Goal: Task Accomplishment & Management: Complete application form

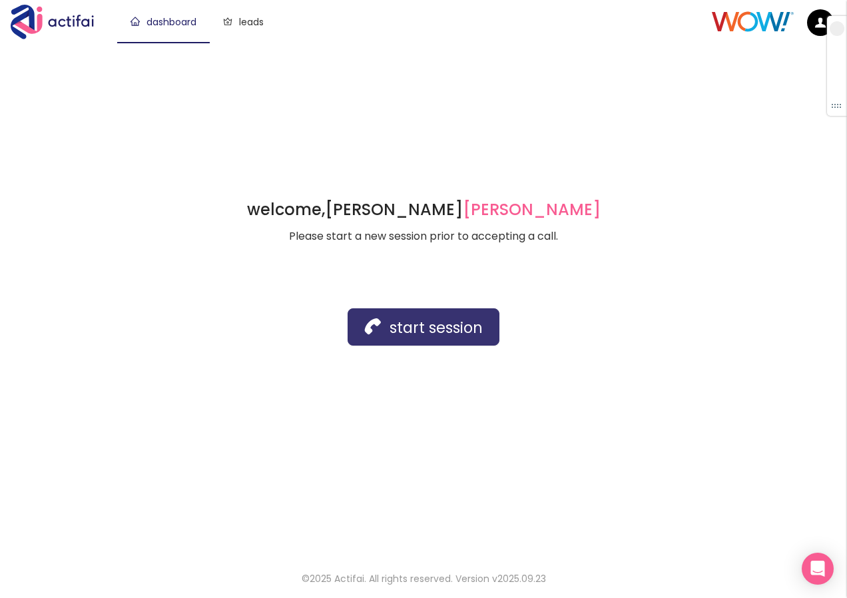
click at [430, 336] on button "start session" at bounding box center [424, 326] width 152 height 37
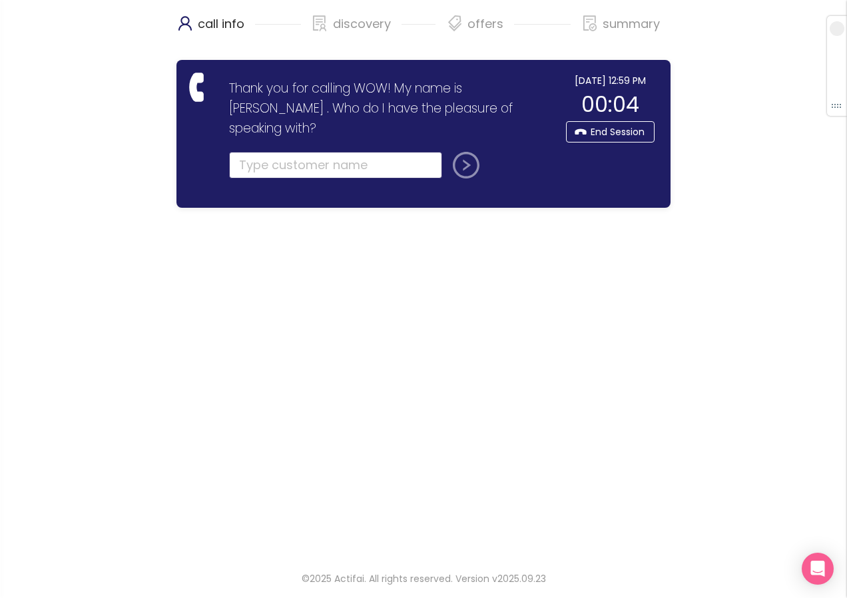
click at [278, 152] on input "text" at bounding box center [335, 165] width 213 height 27
type input "B"
type input "[PERSON_NAME]"
click at [448, 152] on button "submit" at bounding box center [464, 165] width 32 height 27
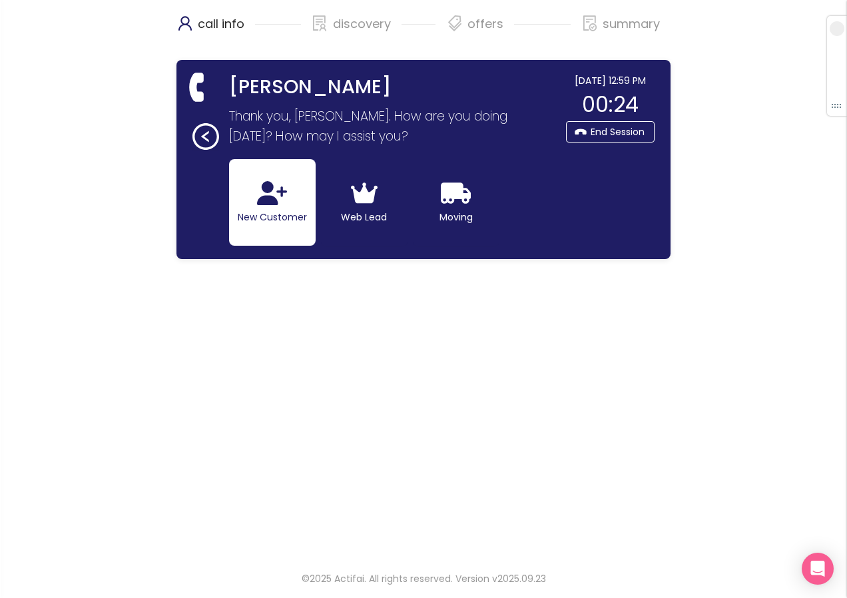
click at [273, 225] on button "New Customer" at bounding box center [272, 202] width 87 height 87
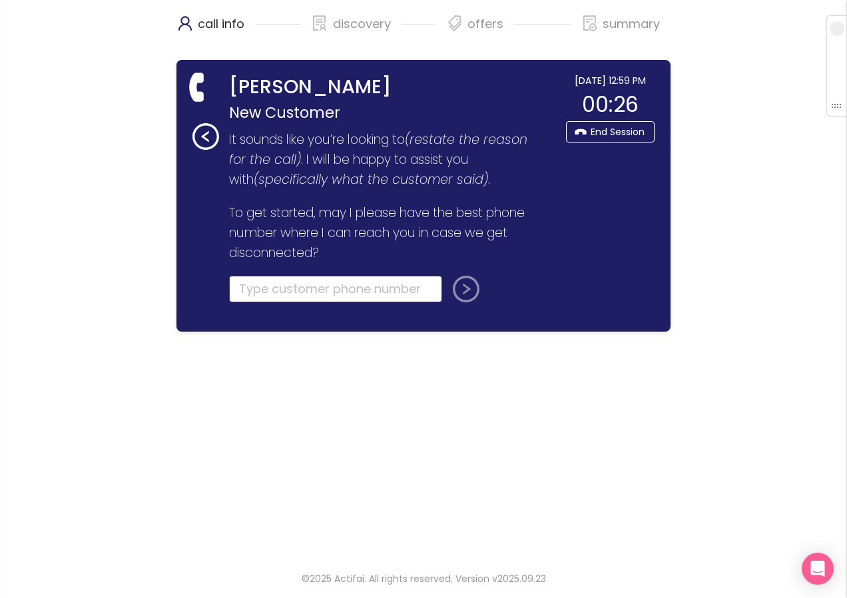
click at [252, 289] on input "tel" at bounding box center [335, 289] width 213 height 27
type input "[PHONE_NUMBER]"
click at [470, 293] on button "submit" at bounding box center [464, 289] width 32 height 27
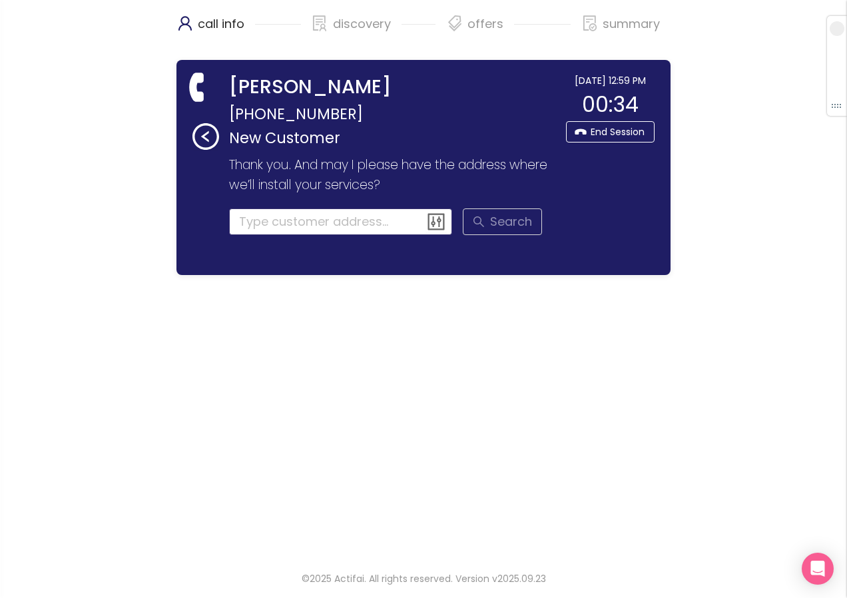
click at [252, 226] on input at bounding box center [341, 222] width 224 height 27
drag, startPoint x: 123, startPoint y: 68, endPoint x: 135, endPoint y: 71, distance: 11.8
click at [123, 68] on div "call info discovery offers summary [PERSON_NAME] [PHONE_NUMBER] New Customer Th…" at bounding box center [423, 278] width 847 height 556
click at [307, 219] on input "[STREET_ADDRESS]" at bounding box center [341, 222] width 224 height 27
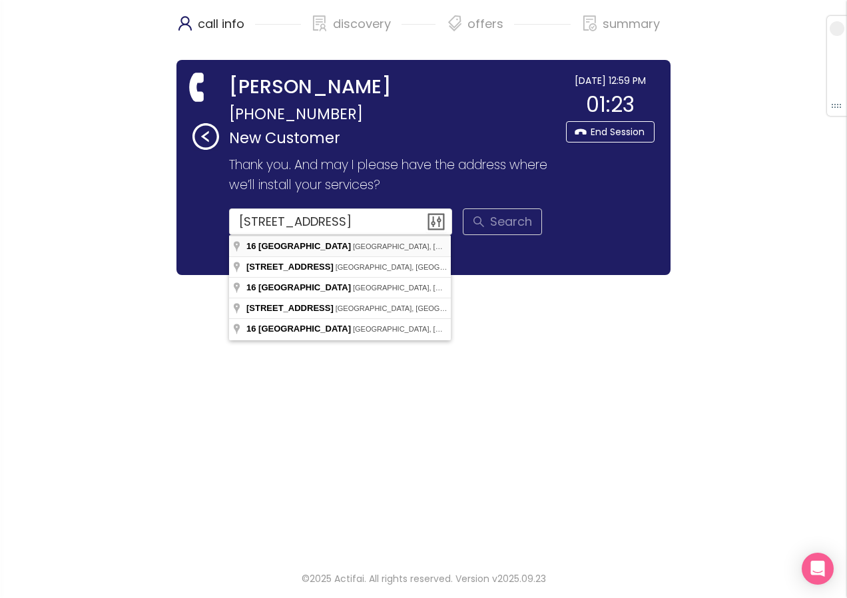
type input "[STREET_ADDRESS]"
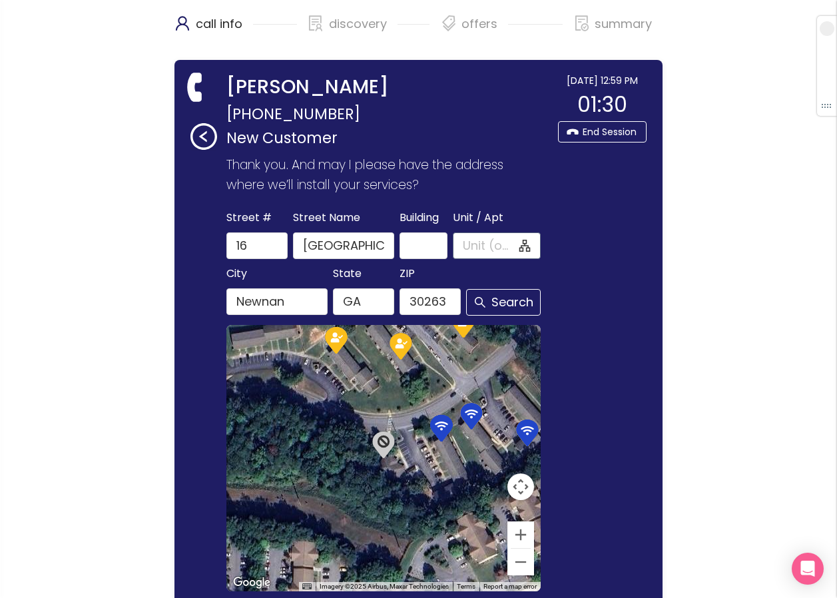
click at [478, 236] on input "Unit / Apt" at bounding box center [489, 245] width 53 height 19
type input "11F"
type input "[GEOGRAPHIC_DATA]"
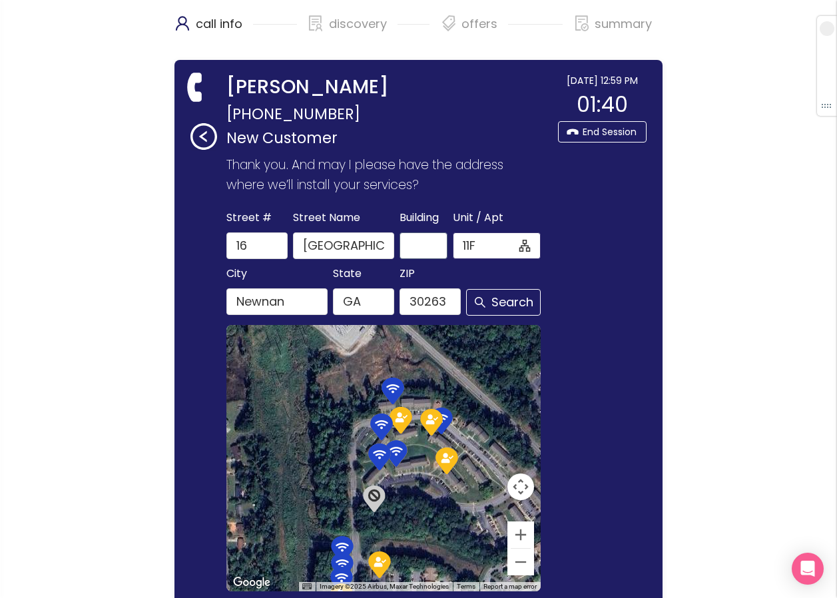
drag, startPoint x: 479, startPoint y: 243, endPoint x: 431, endPoint y: 243, distance: 48.0
click at [431, 243] on div "[GEOGRAPHIC_DATA] Name [GEOGRAPHIC_DATA] Unit / Apt 11F 11F" at bounding box center [384, 234] width 320 height 51
type input "F11"
click at [490, 300] on span "Search" at bounding box center [503, 302] width 75 height 27
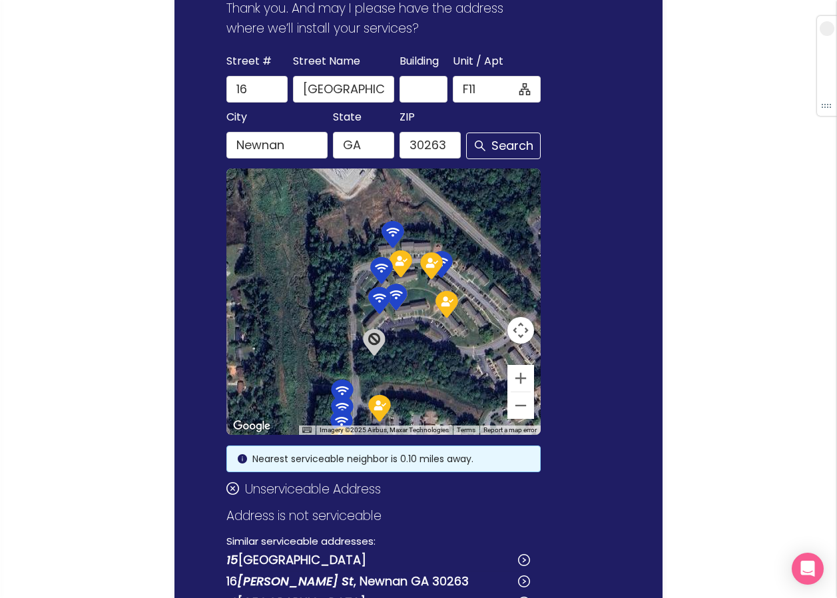
scroll to position [133, 0]
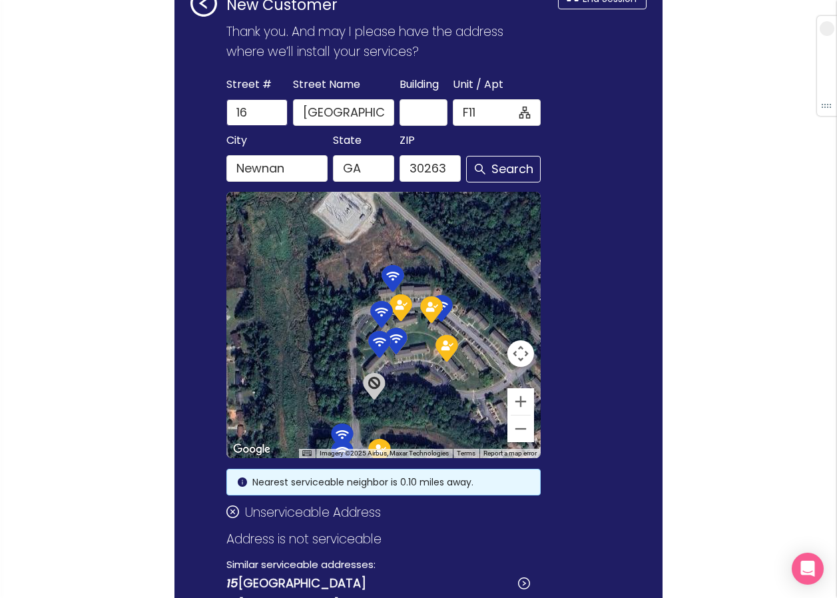
drag, startPoint x: 256, startPoint y: 109, endPoint x: 152, endPoint y: 106, distance: 104.6
click at [152, 106] on div "call info discovery offers summary [PERSON_NAME] [PHONE_NUMBER] New Customer Th…" at bounding box center [418, 326] width 837 height 919
drag, startPoint x: 462, startPoint y: 112, endPoint x: 431, endPoint y: 112, distance: 31.3
click at [431, 111] on div "[GEOGRAPHIC_DATA] Name [GEOGRAPHIC_DATA] Unit / Apt F11" at bounding box center [384, 100] width 320 height 51
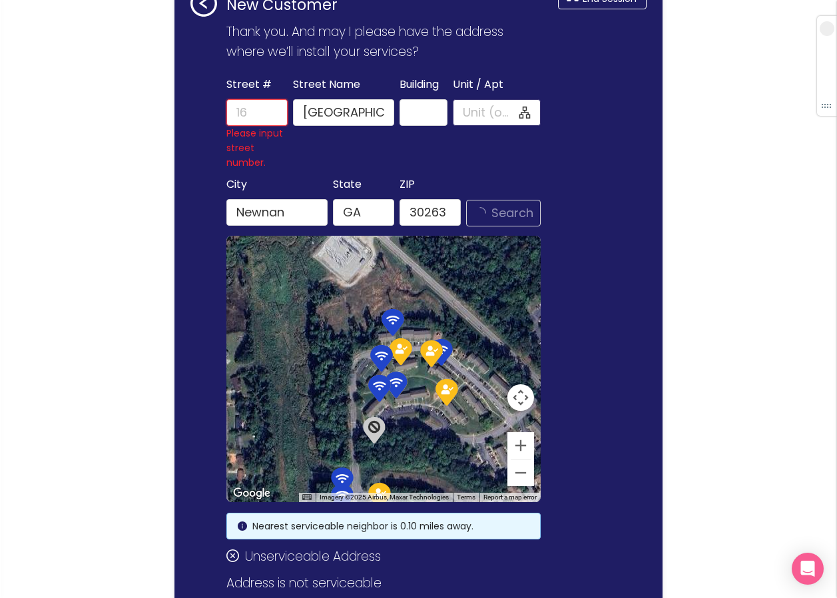
click at [242, 113] on input "Street #" at bounding box center [256, 112] width 61 height 27
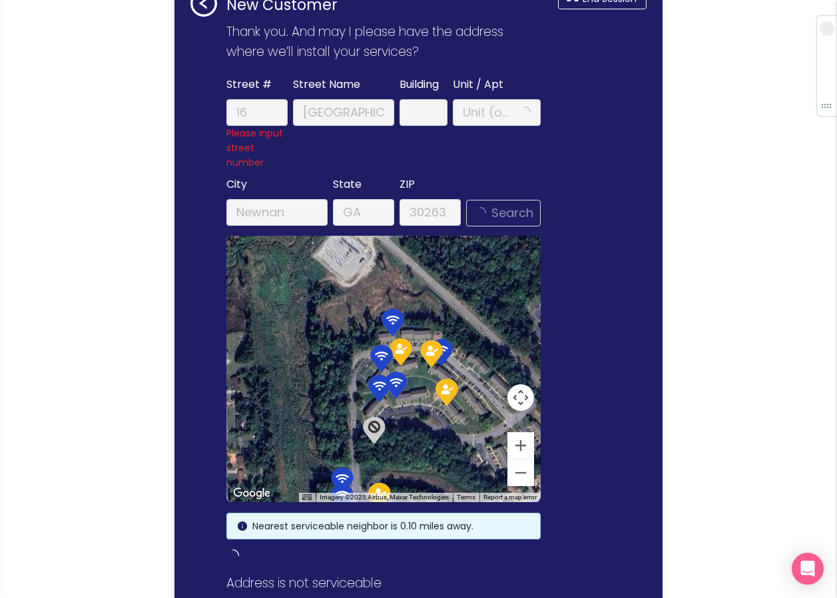
type input "16"
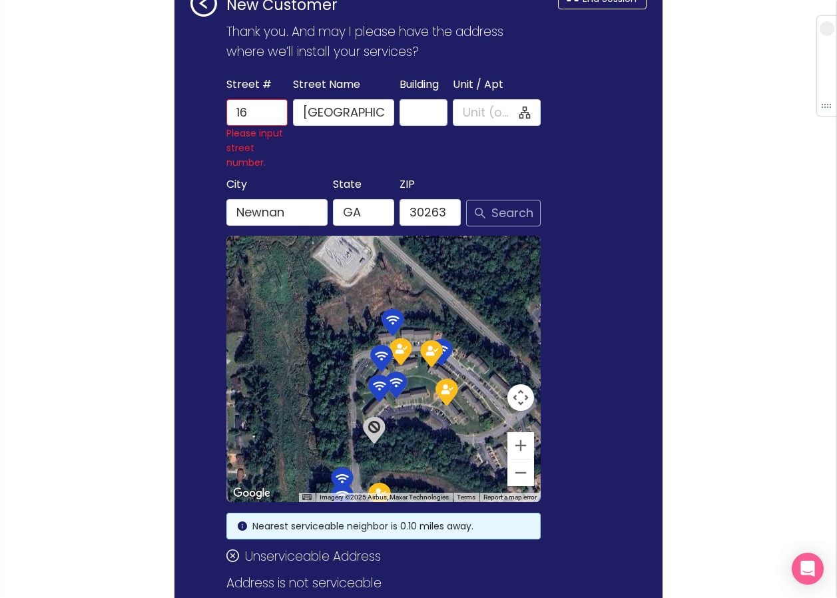
click at [483, 215] on button "Search" at bounding box center [503, 213] width 75 height 27
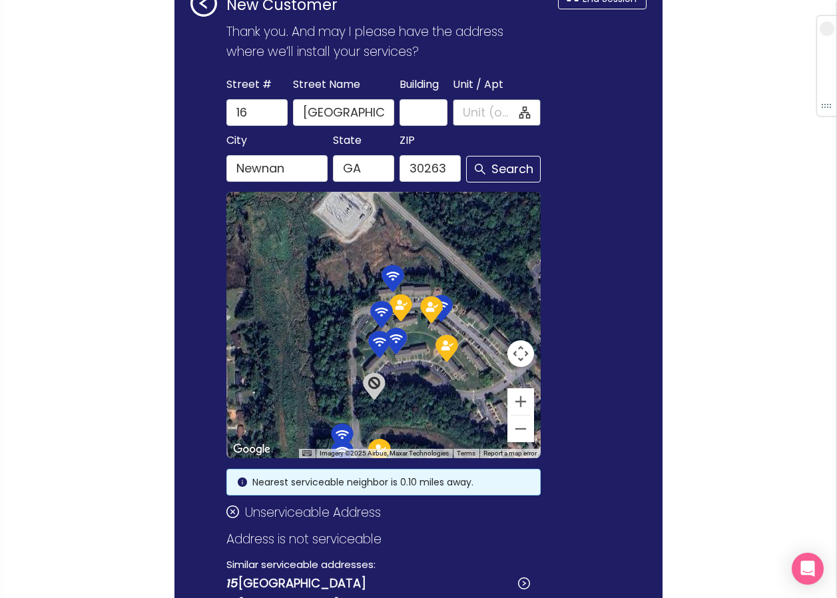
click at [474, 110] on input "Unit / Apt" at bounding box center [489, 112] width 53 height 19
type input "F"
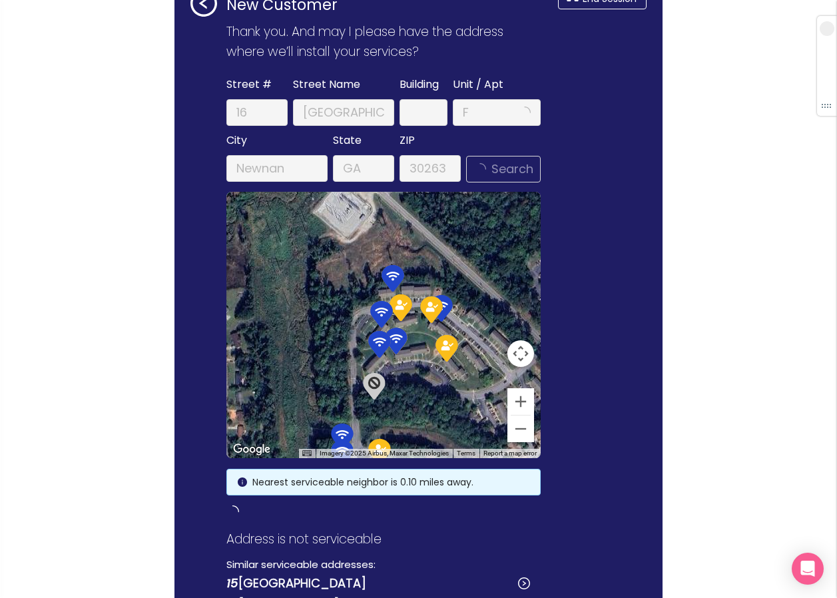
click at [492, 166] on span "Search" at bounding box center [503, 169] width 75 height 27
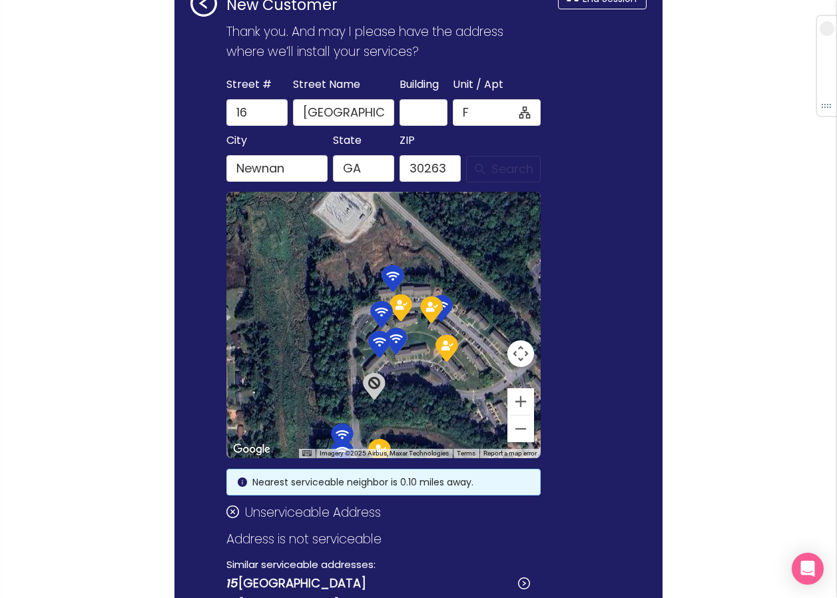
click at [500, 167] on button "Search" at bounding box center [503, 169] width 75 height 27
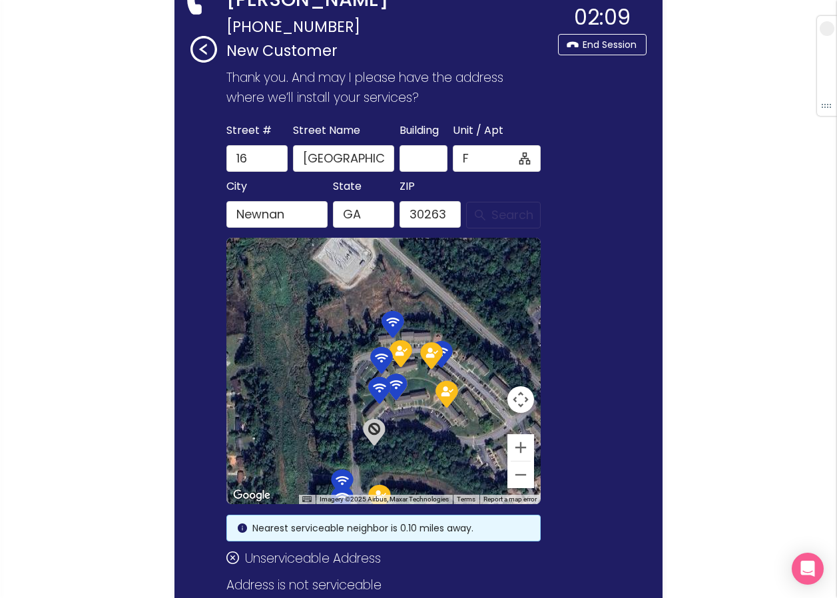
scroll to position [67, 0]
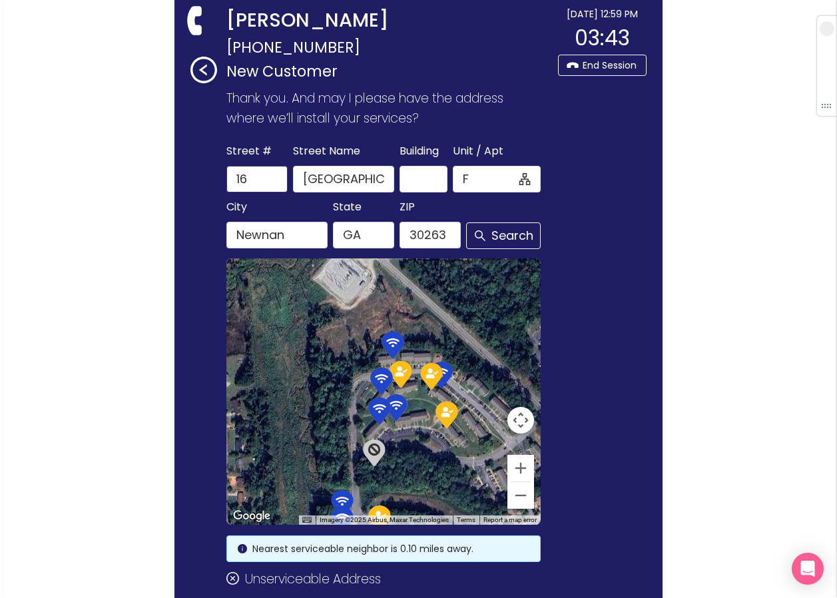
drag, startPoint x: 216, startPoint y: 179, endPoint x: 190, endPoint y: 175, distance: 26.2
click at [191, 175] on div "[PERSON_NAME] [PHONE_NUMBER] New Customer Thank you for calling WOW! My name is…" at bounding box center [371, 418] width 361 height 822
type input "11"
click at [478, 227] on button "Search" at bounding box center [503, 235] width 75 height 27
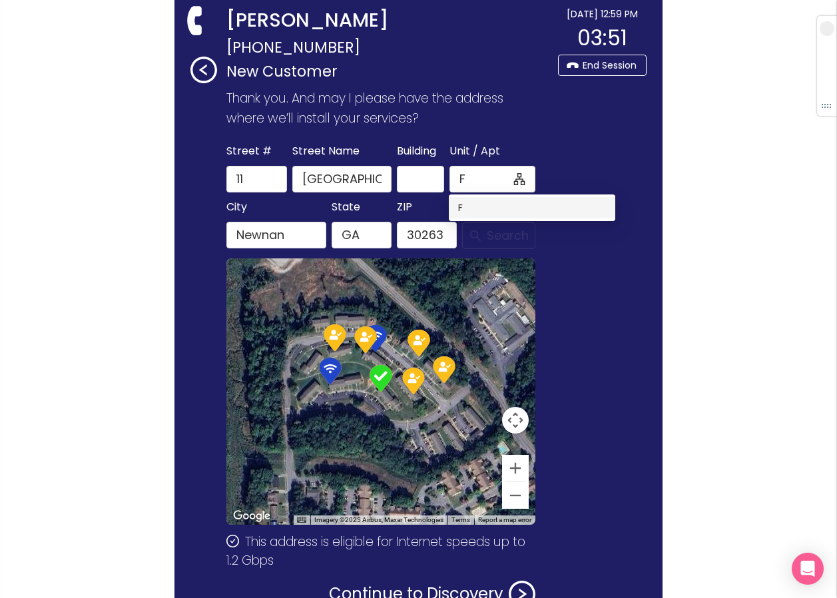
click at [464, 213] on div "F" at bounding box center [532, 208] width 148 height 15
type input "F"
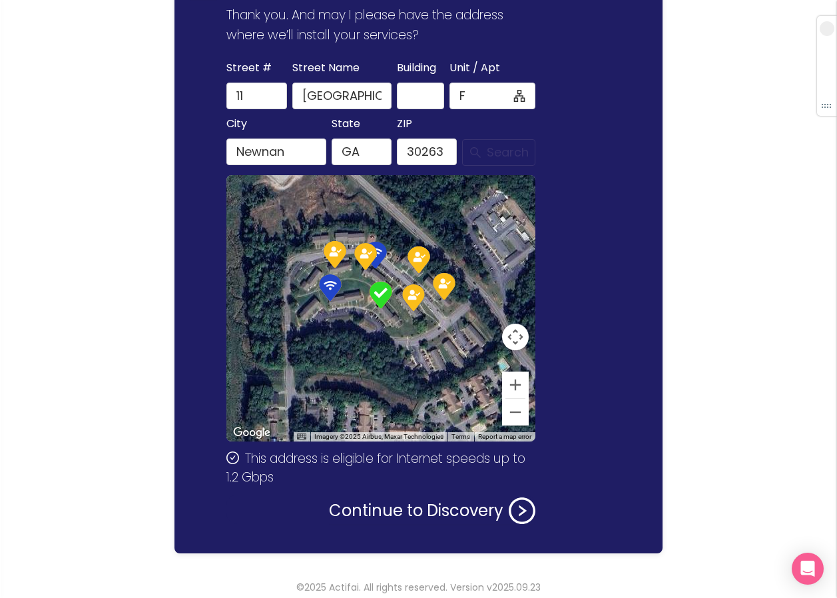
scroll to position [159, 0]
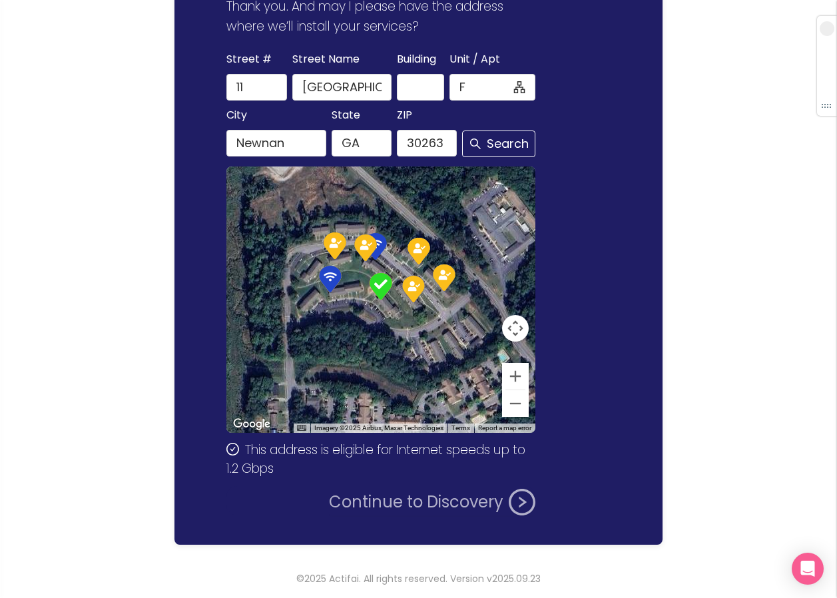
click at [380, 498] on button "Continue to Discovery" at bounding box center [432, 502] width 207 height 27
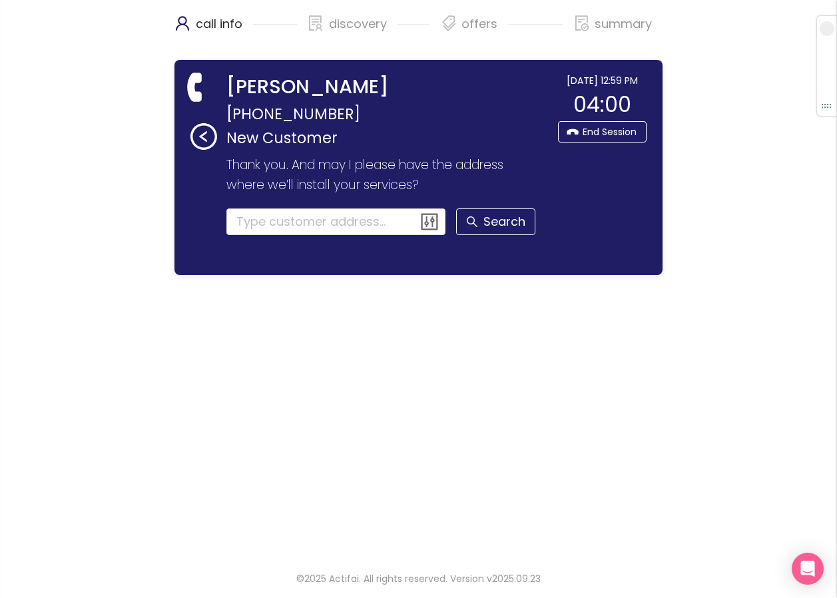
scroll to position [0, 0]
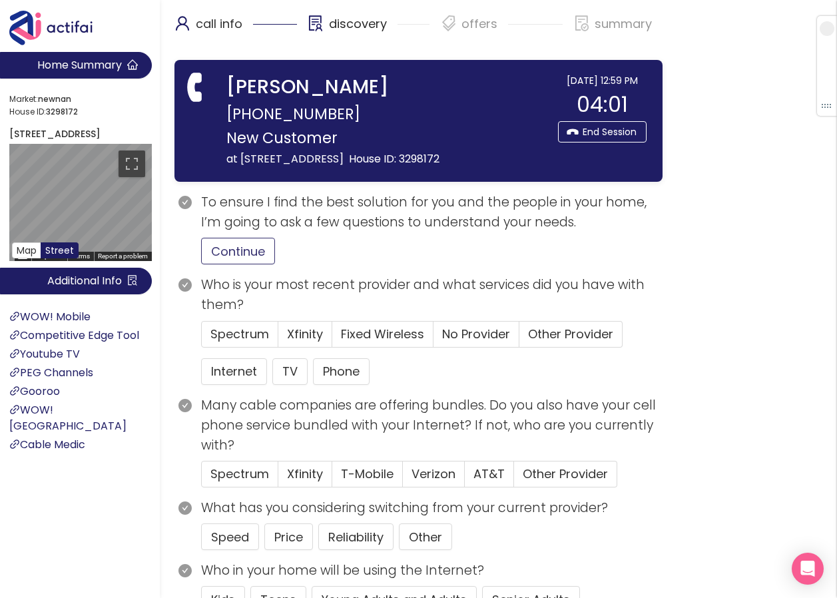
click at [238, 254] on button "Continue" at bounding box center [238, 251] width 74 height 27
click at [247, 366] on button "Internet" at bounding box center [234, 371] width 66 height 27
click at [246, 337] on span "Spectrum" at bounding box center [240, 334] width 59 height 17
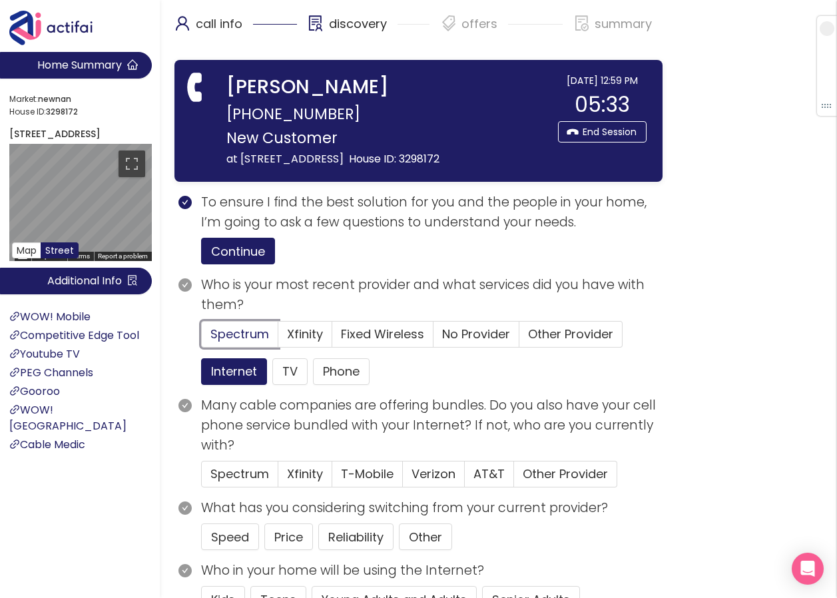
click at [202, 338] on input "Spectrum" at bounding box center [202, 338] width 0 height 0
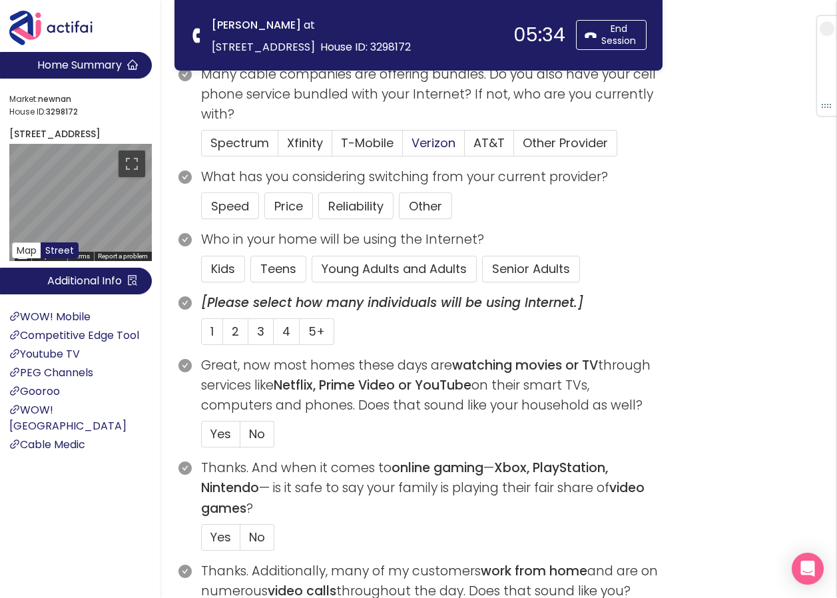
scroll to position [200, 0]
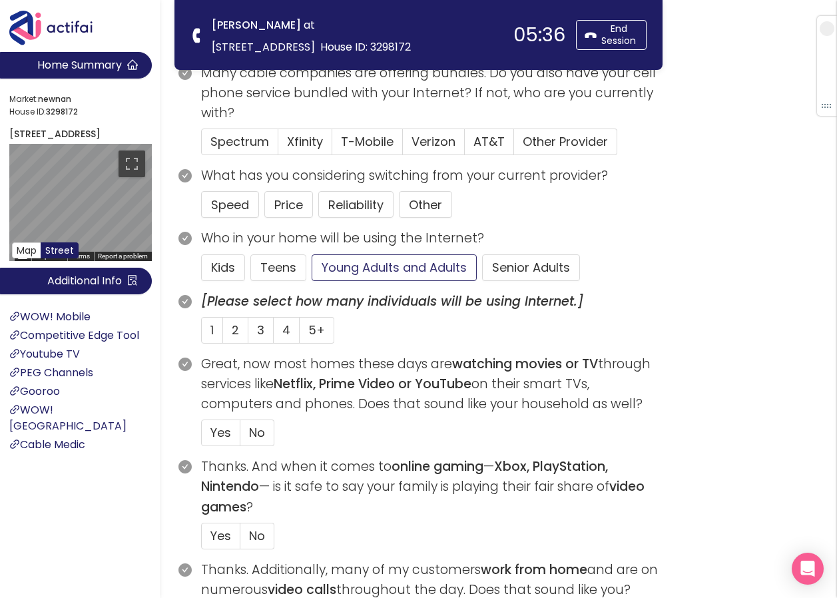
click at [372, 268] on button "Young Adults and Adults" at bounding box center [394, 267] width 165 height 27
click at [284, 205] on button "Price" at bounding box center [288, 204] width 49 height 27
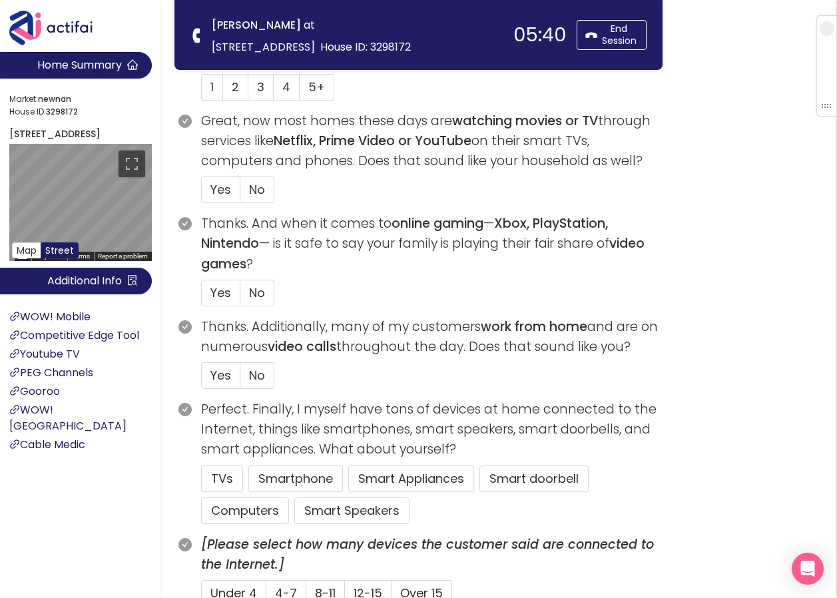
scroll to position [533, 0]
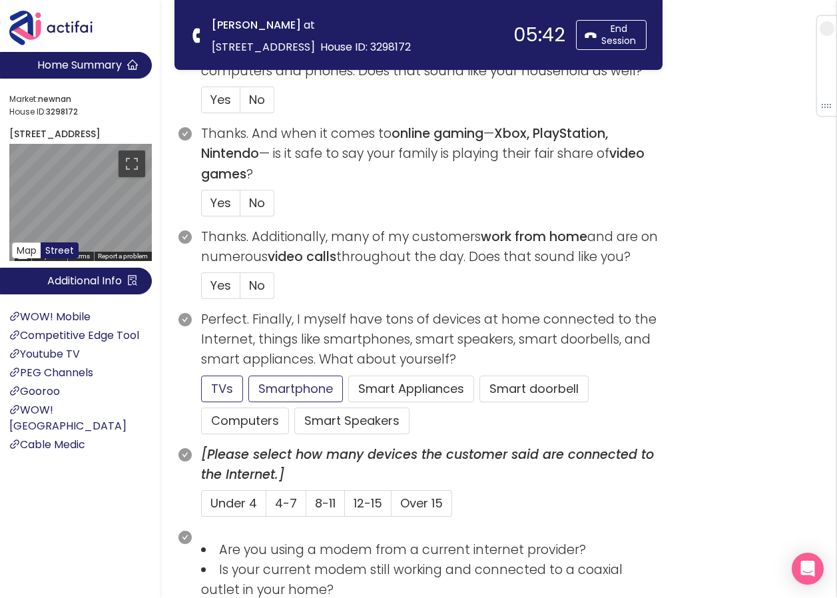
drag, startPoint x: 226, startPoint y: 385, endPoint x: 266, endPoint y: 386, distance: 40.7
click at [226, 386] on button "TVs" at bounding box center [222, 389] width 42 height 27
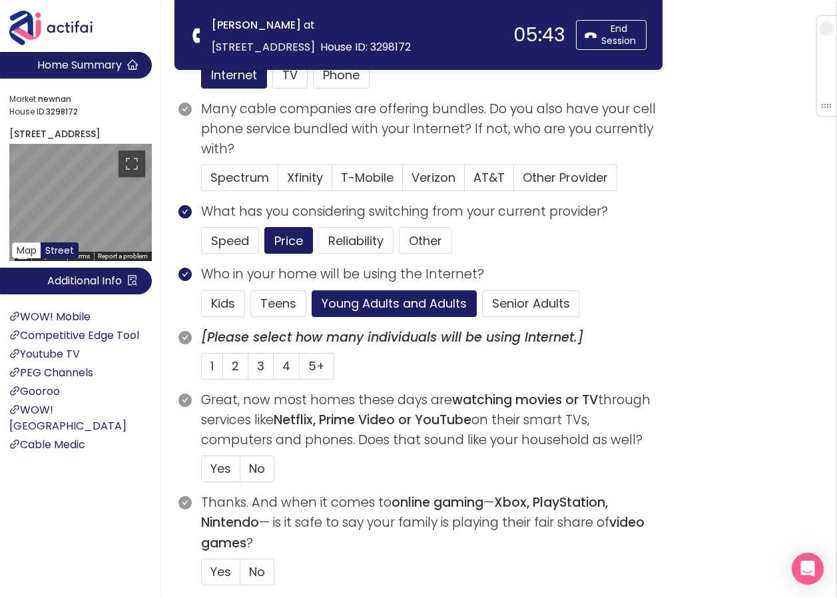
scroll to position [133, 0]
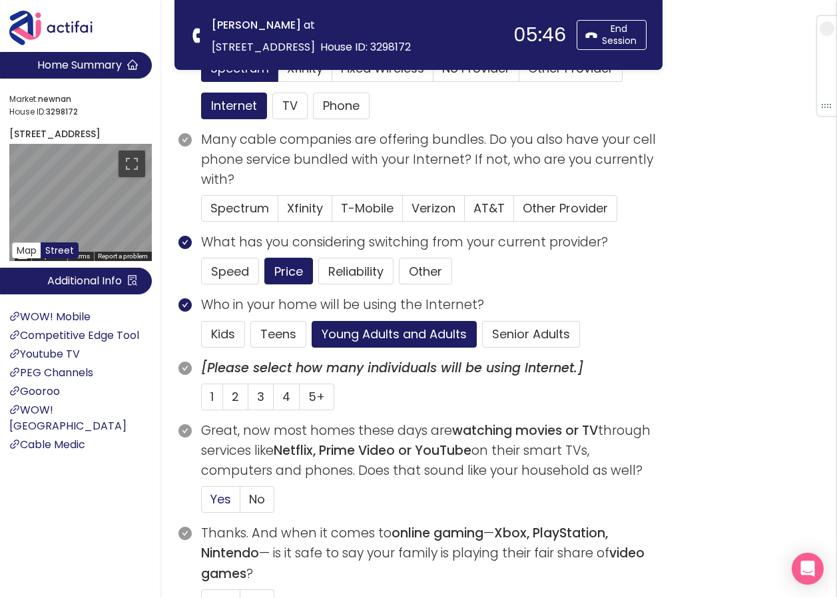
click at [230, 502] on span "Yes" at bounding box center [221, 499] width 21 height 17
click at [202, 504] on input "Yes" at bounding box center [202, 504] width 0 height 0
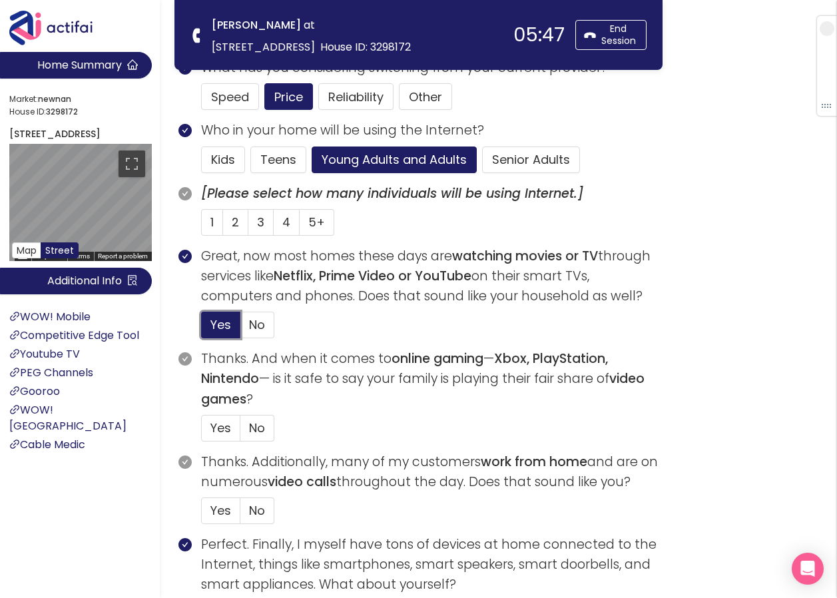
scroll to position [333, 0]
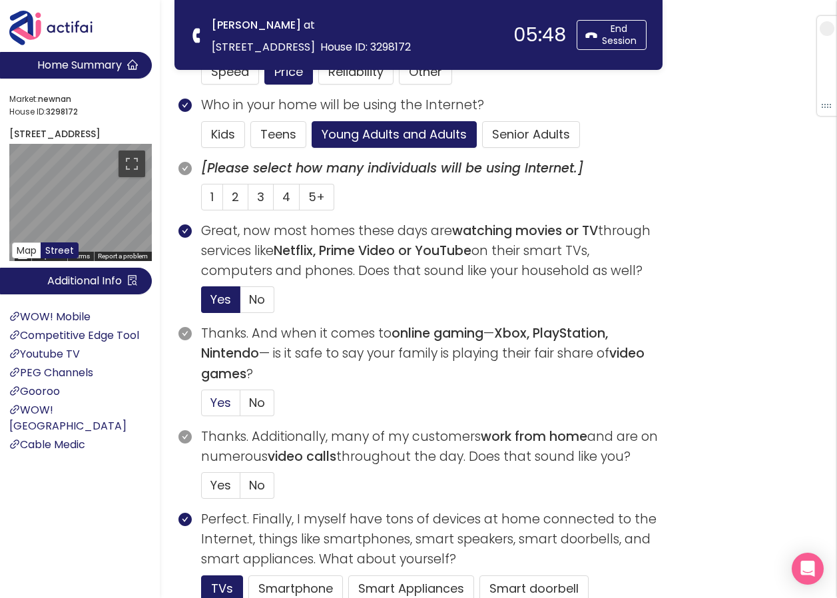
click at [218, 402] on span "Yes" at bounding box center [221, 402] width 21 height 17
click at [202, 407] on input "Yes" at bounding box center [202, 407] width 0 height 0
click at [308, 194] on span "5+" at bounding box center [316, 197] width 17 height 17
click at [300, 201] on input "5+" at bounding box center [300, 201] width 0 height 0
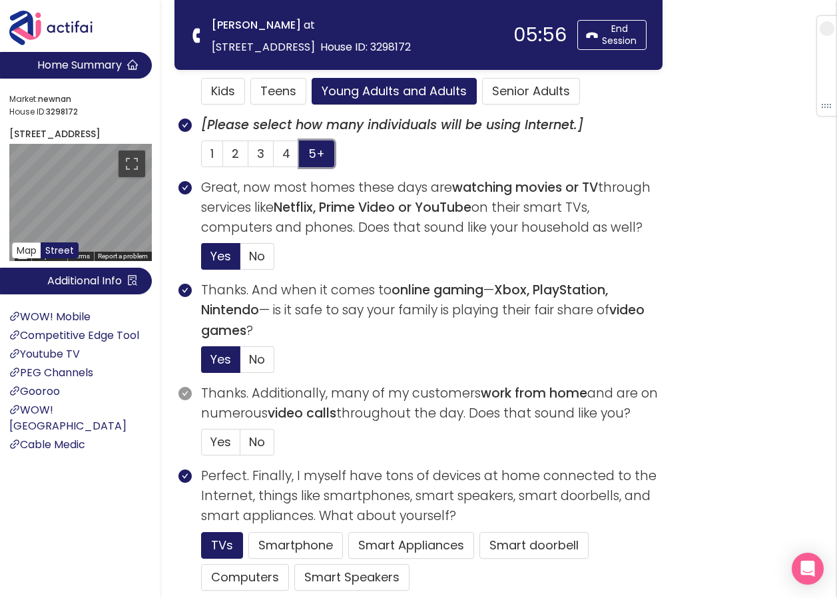
scroll to position [400, 0]
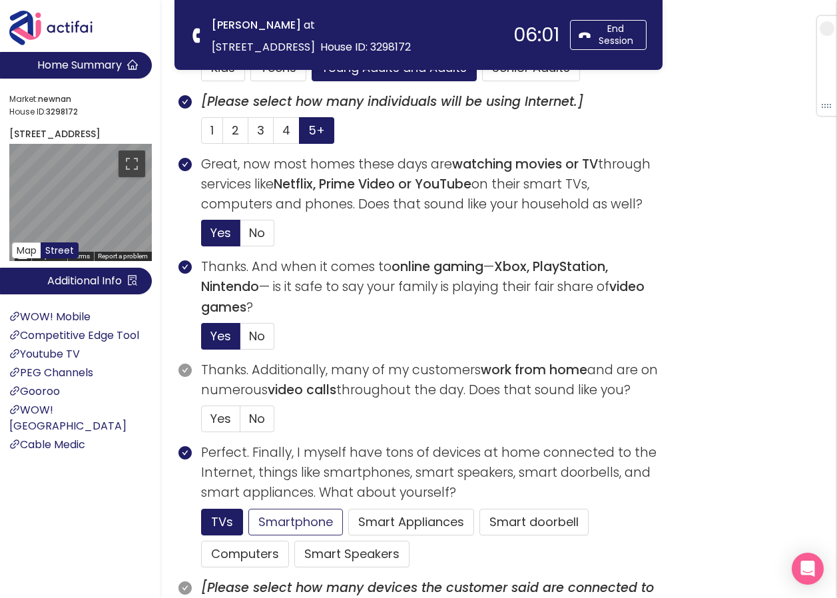
click at [282, 524] on button "Smartphone" at bounding box center [295, 522] width 95 height 27
click at [257, 416] on span "No" at bounding box center [257, 418] width 16 height 17
click at [240, 423] on input "No" at bounding box center [240, 423] width 0 height 0
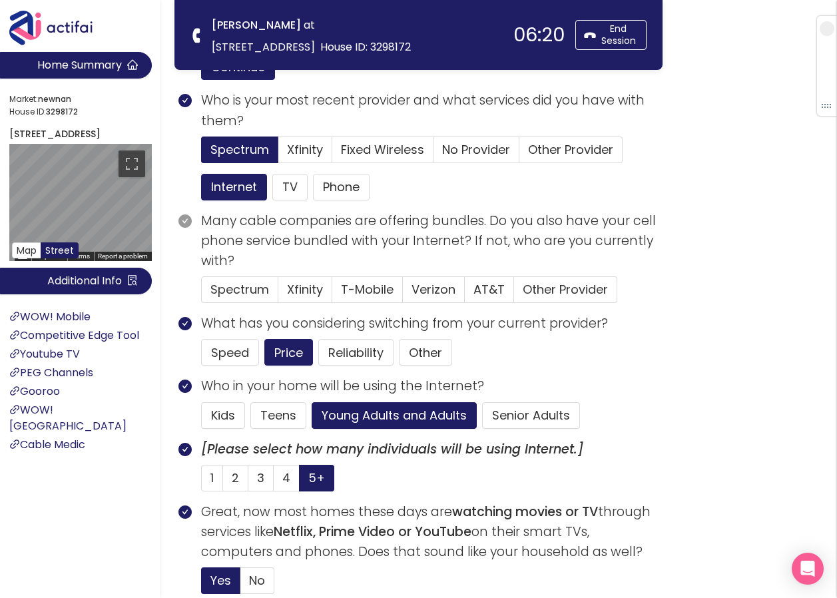
scroll to position [0, 0]
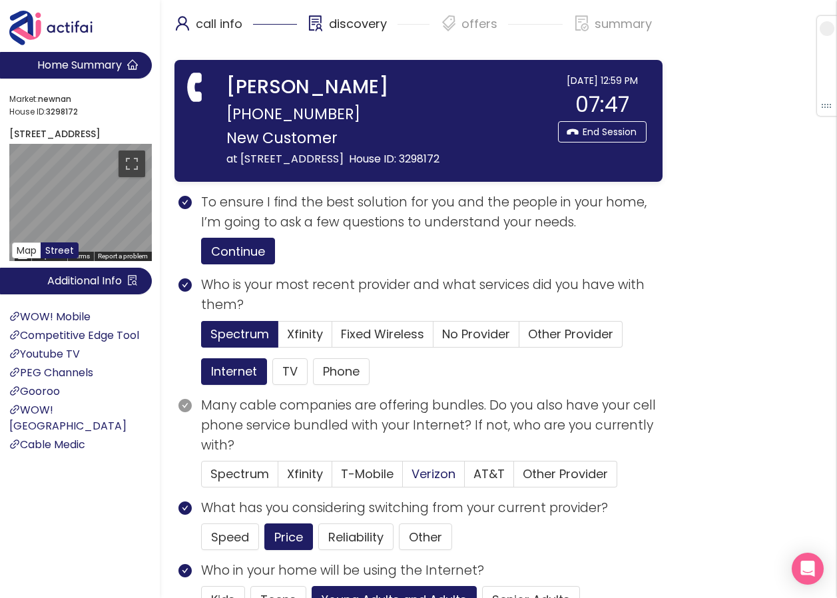
click at [424, 468] on span "Verizon" at bounding box center [434, 474] width 44 height 17
click at [403, 478] on input "Verizon" at bounding box center [403, 478] width 0 height 0
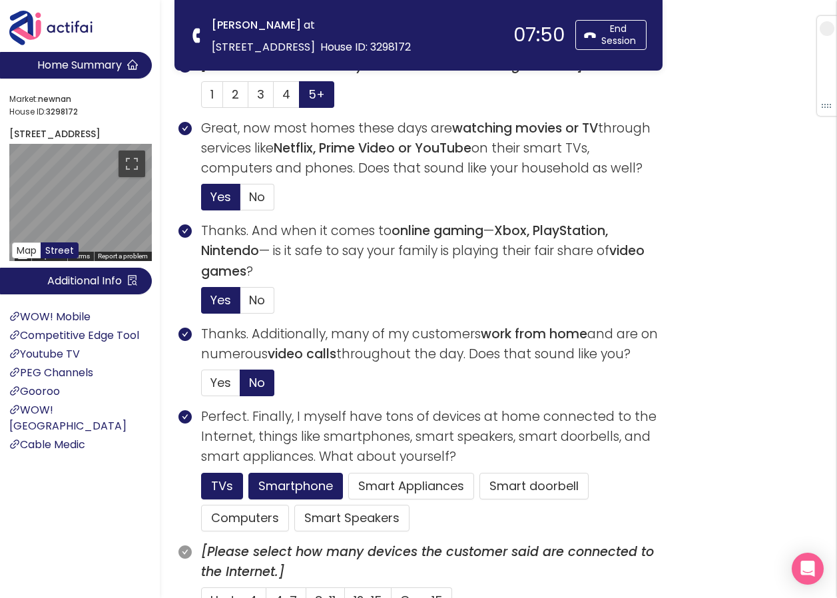
scroll to position [466, 0]
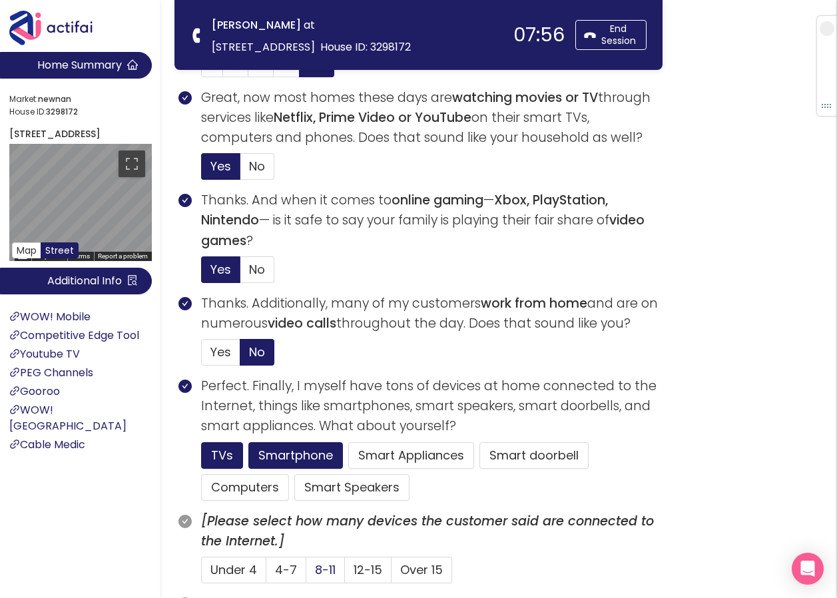
click at [330, 570] on span "8-11" at bounding box center [325, 570] width 21 height 17
click at [306, 574] on input "8-11" at bounding box center [306, 574] width 0 height 0
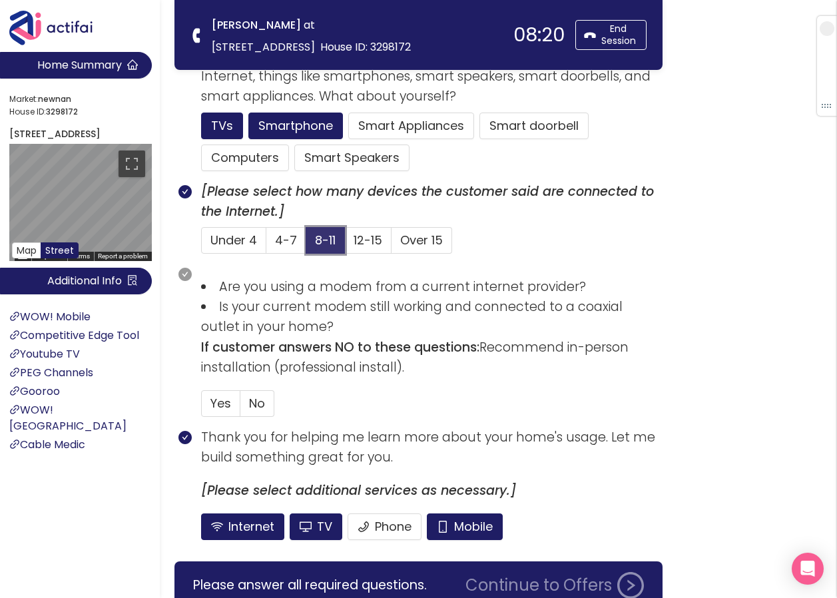
scroll to position [799, 0]
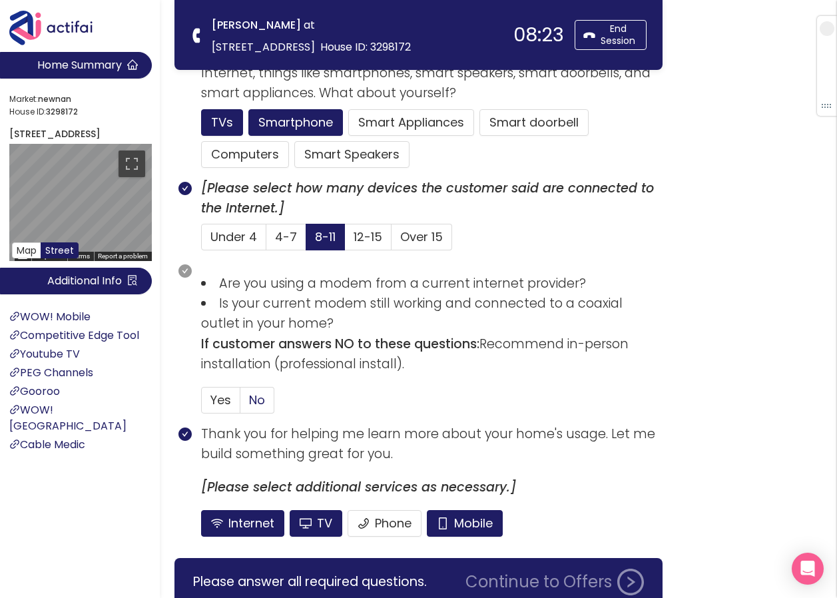
click at [248, 393] on label "No" at bounding box center [257, 400] width 34 height 27
click at [240, 404] on input "No" at bounding box center [240, 404] width 0 height 0
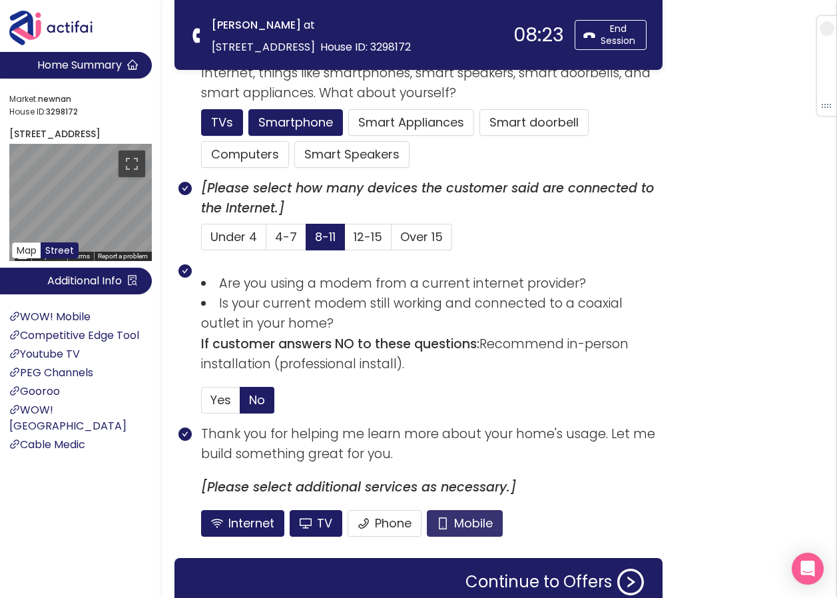
click at [469, 520] on button "Mobile" at bounding box center [465, 523] width 76 height 27
click at [316, 519] on button "TV" at bounding box center [316, 523] width 53 height 27
click at [489, 568] on div "Continue to Offers" at bounding box center [419, 582] width 488 height 48
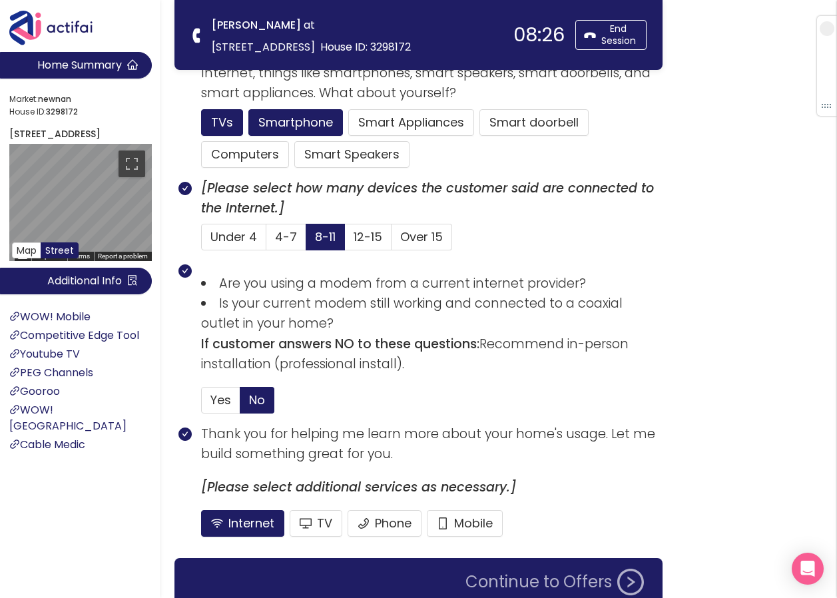
click at [519, 577] on button "Continue to Offers" at bounding box center [555, 582] width 195 height 27
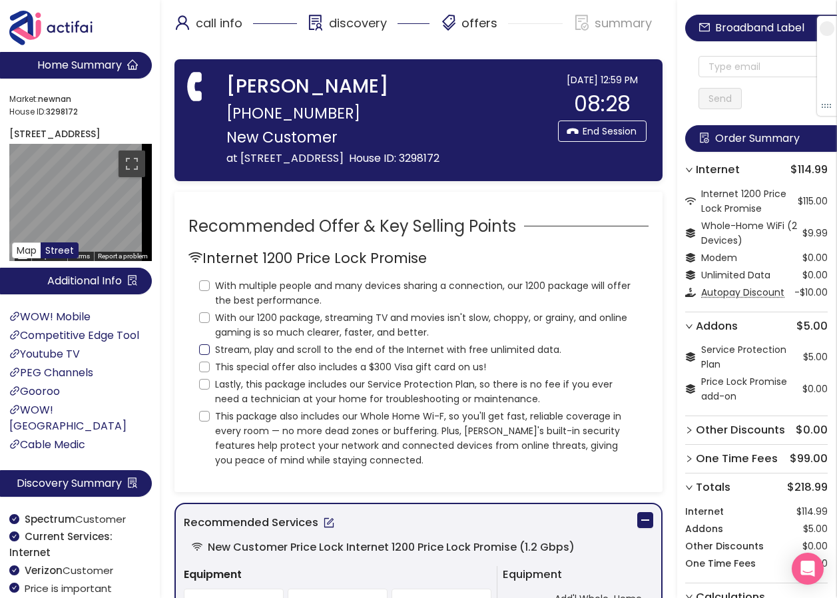
scroll to position [0, 0]
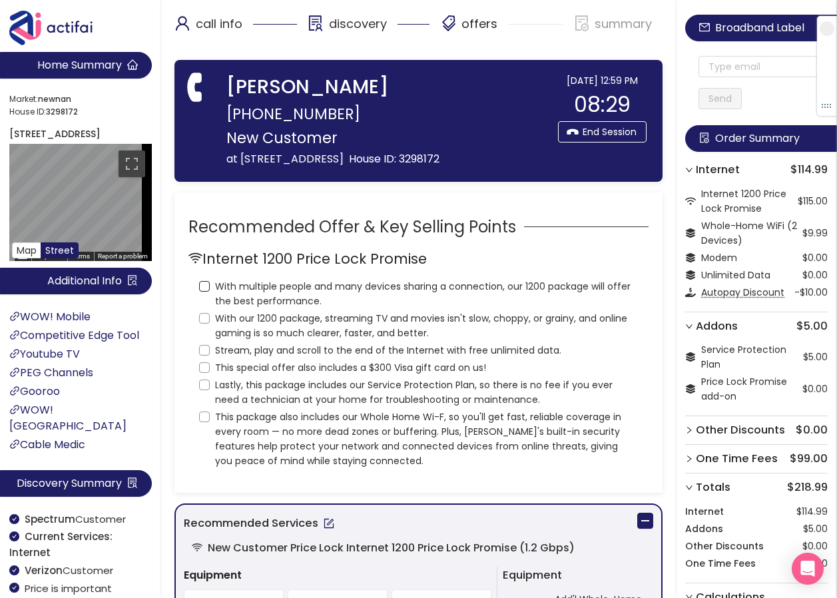
click at [204, 286] on input "With multiple people and many devices sharing a connection, our 1200 package wi…" at bounding box center [204, 286] width 11 height 11
checkbox input "true"
click at [203, 318] on input "With our 1200 package, streaming TV and movies isn't slow, choppy, or grainy, a…" at bounding box center [204, 318] width 11 height 11
checkbox input "true"
click at [204, 347] on input "Stream, play and scroll to the end of the Internet with free unlimited data." at bounding box center [204, 350] width 11 height 11
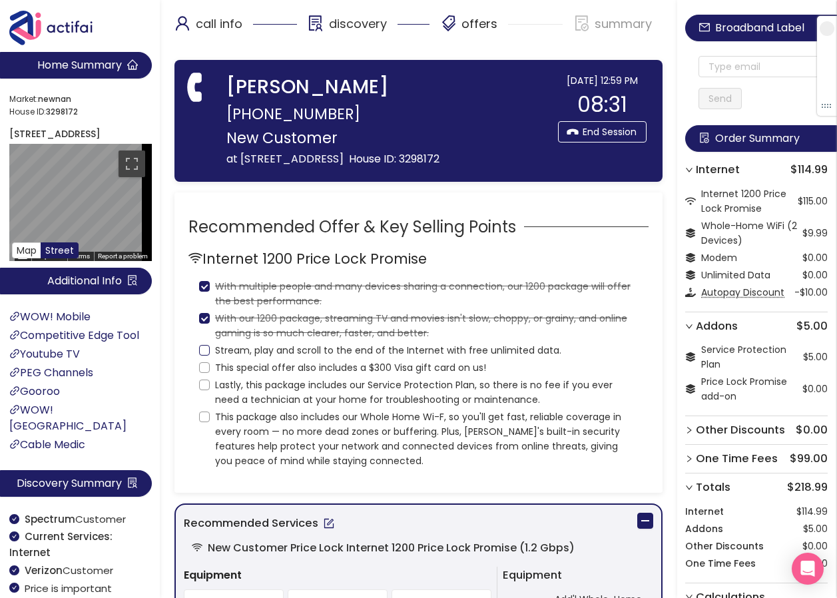
checkbox input "true"
click at [201, 369] on input "This special offer also includes a $300 Visa gift card on us!" at bounding box center [204, 367] width 11 height 11
checkbox input "true"
click at [202, 389] on input "Lastly, this package includes our Service Protection Plan, so there is no fee i…" at bounding box center [204, 385] width 11 height 11
checkbox input "true"
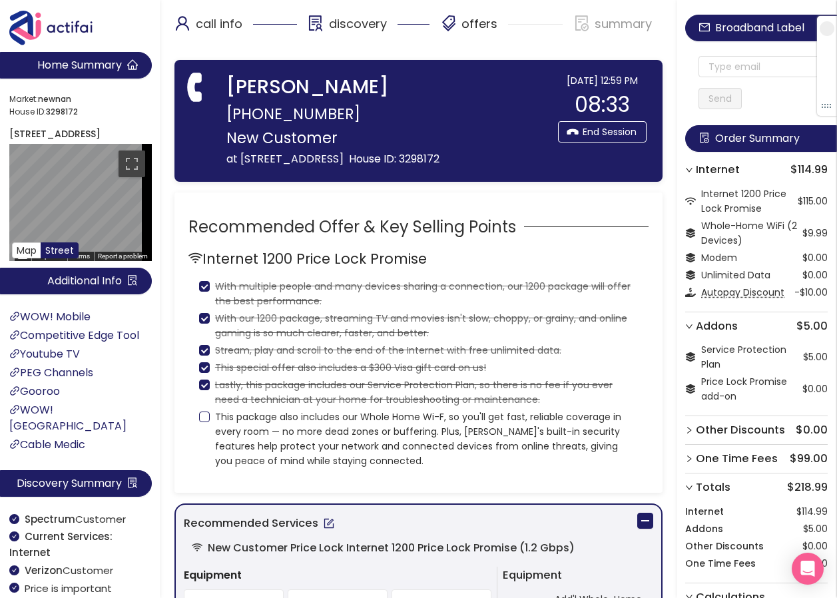
click at [201, 413] on input "This package also includes our Whole Home Wi-F, so you'll get fast, reliable co…" at bounding box center [204, 417] width 11 height 11
checkbox input "true"
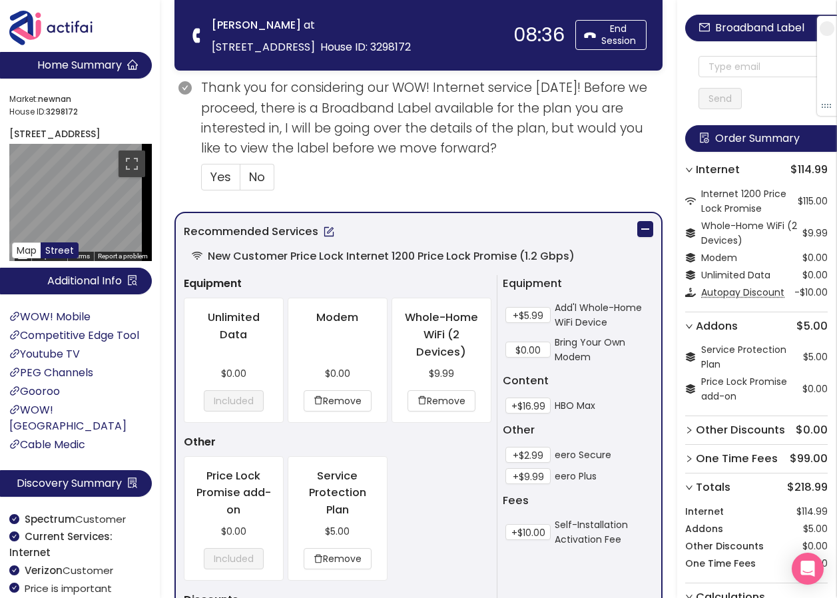
scroll to position [533, 0]
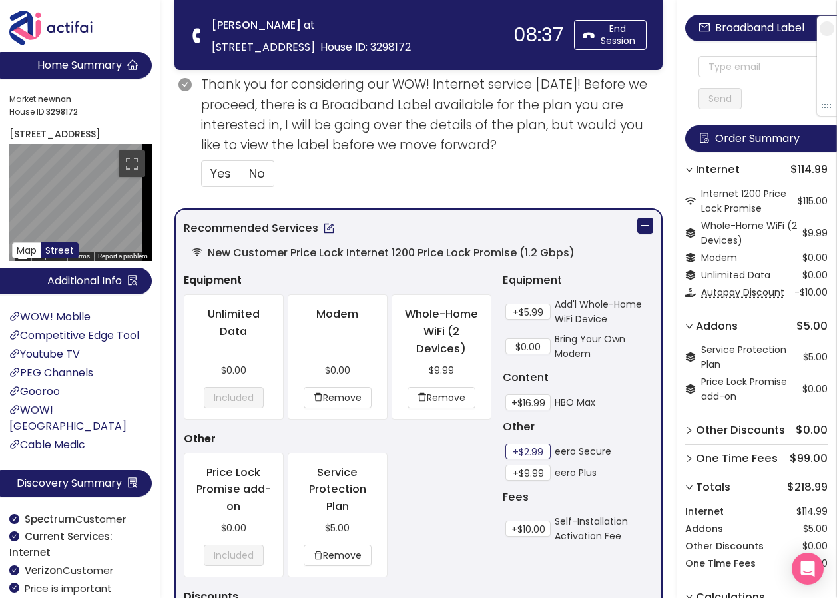
click at [520, 452] on button "+$2.99" at bounding box center [528, 452] width 45 height 16
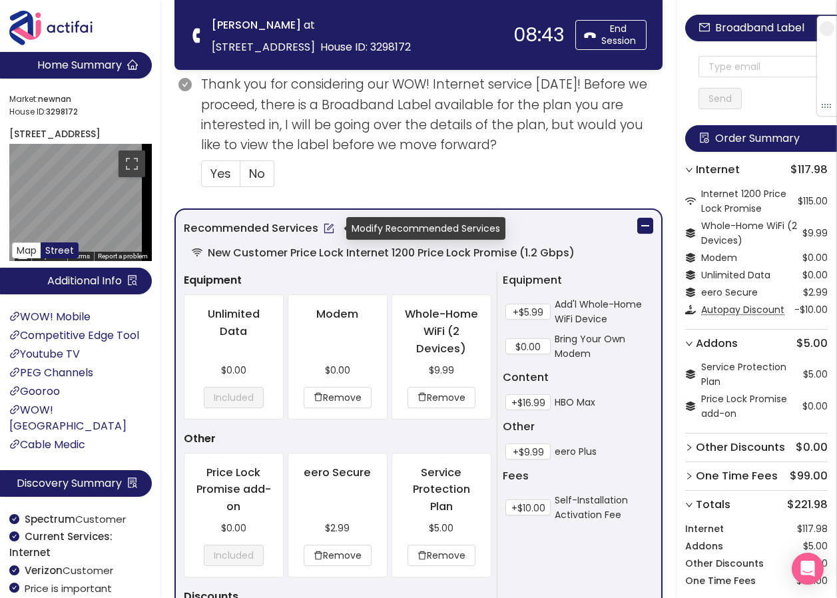
click at [328, 233] on button "button" at bounding box center [328, 228] width 21 height 21
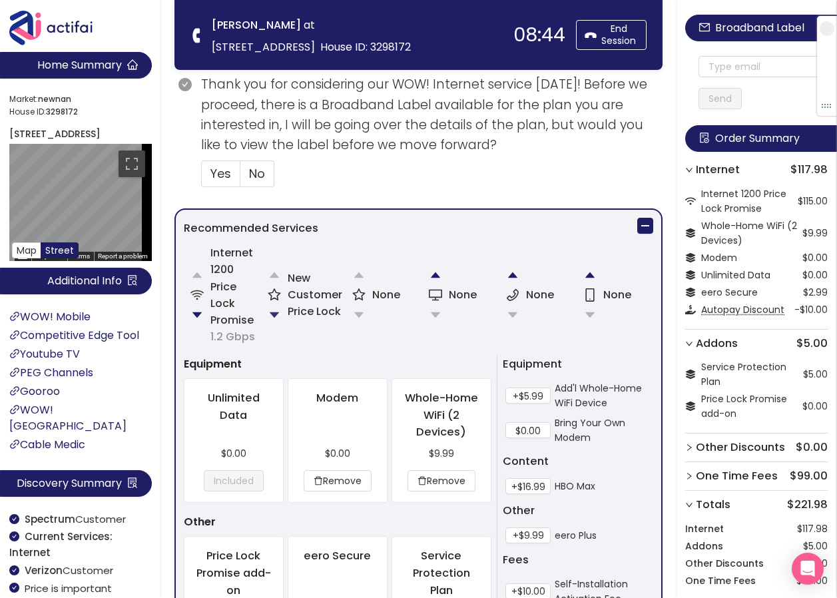
click at [275, 316] on button "button" at bounding box center [274, 315] width 27 height 27
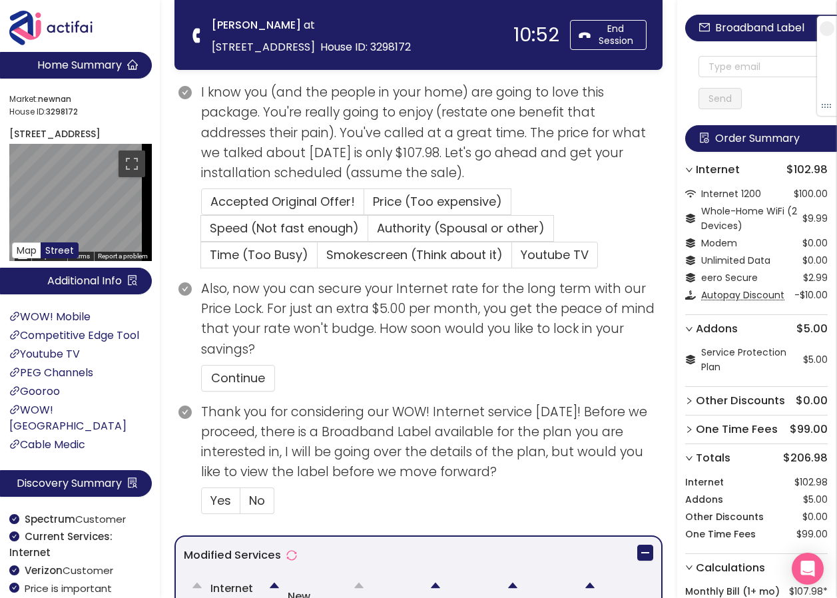
scroll to position [283, 0]
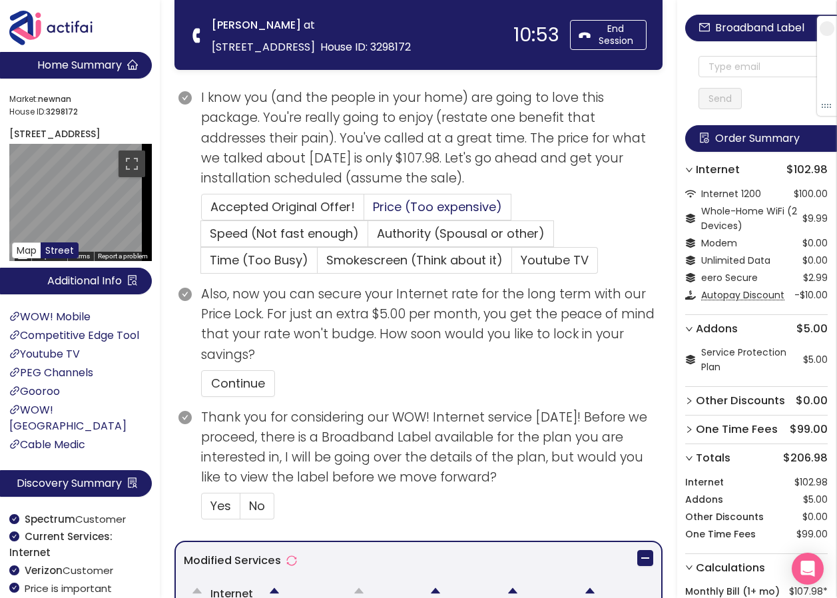
click at [392, 205] on span "Price (Too expensive)" at bounding box center [437, 207] width 129 height 17
click at [364, 211] on input "Price (Too expensive)" at bounding box center [364, 211] width 0 height 0
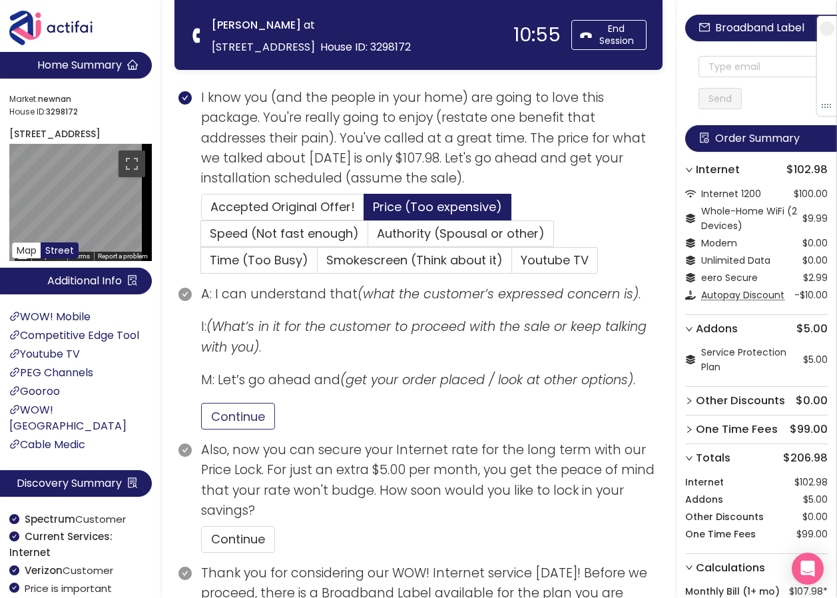
click at [234, 418] on button "Continue" at bounding box center [238, 416] width 74 height 27
drag, startPoint x: 238, startPoint y: 528, endPoint x: 252, endPoint y: 530, distance: 13.6
click at [238, 529] on button "Continue" at bounding box center [238, 539] width 74 height 27
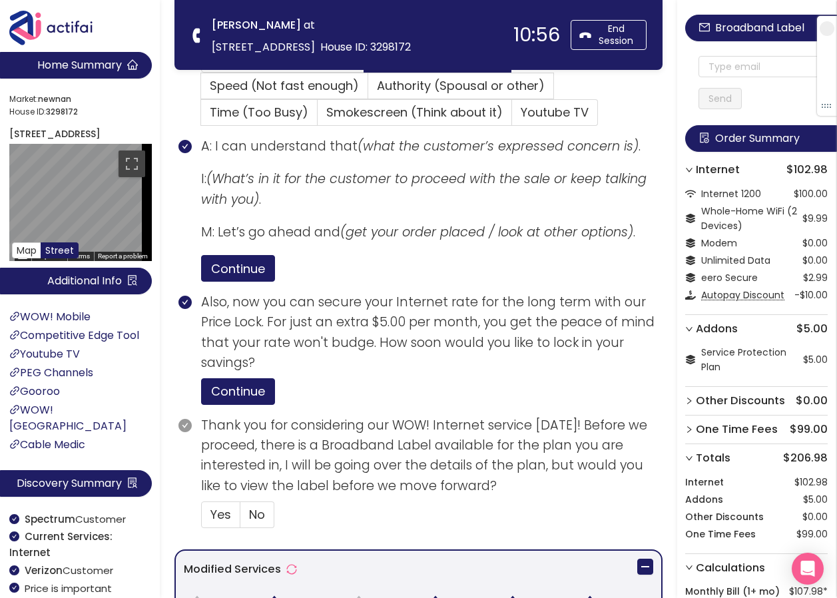
scroll to position [616, 0]
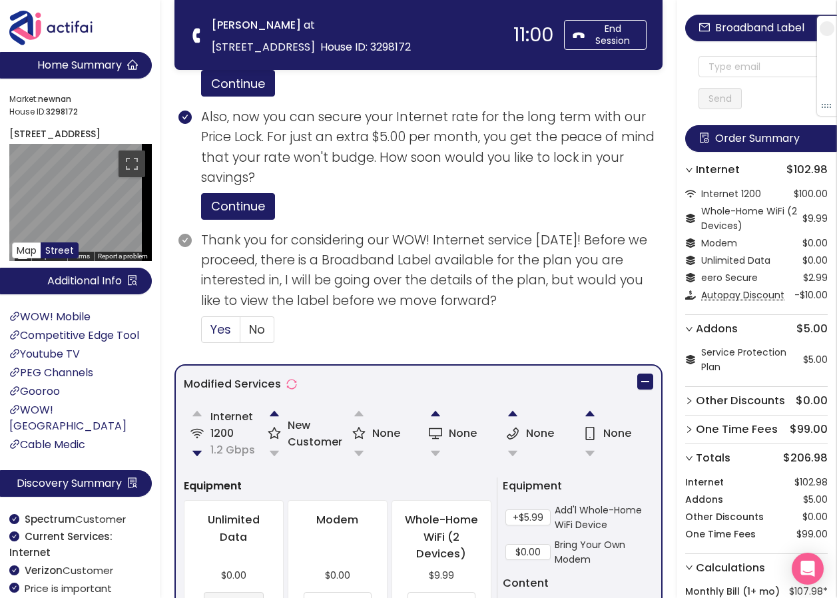
click at [229, 329] on span "Yes" at bounding box center [221, 329] width 21 height 17
click at [202, 334] on input "Yes" at bounding box center [202, 334] width 0 height 0
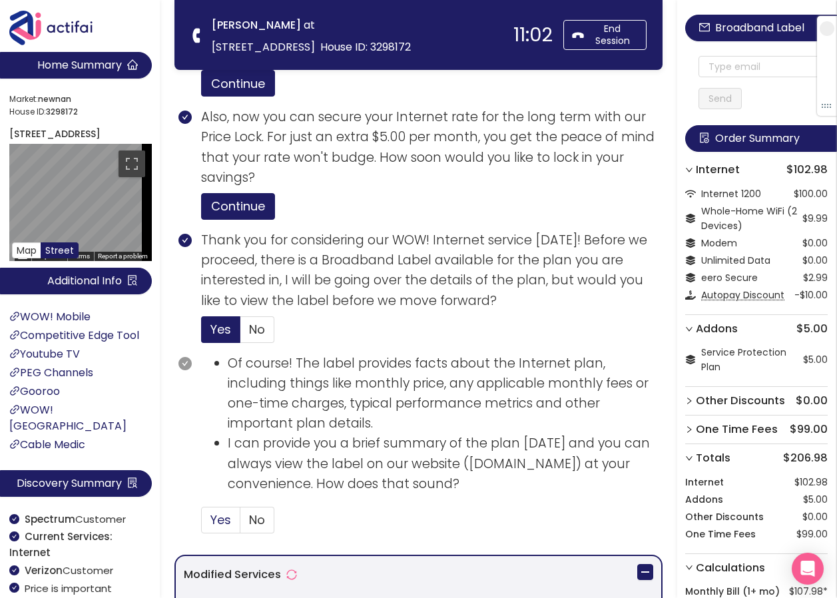
click at [219, 518] on span "Yes" at bounding box center [221, 520] width 21 height 17
click at [202, 524] on input "Yes" at bounding box center [202, 524] width 0 height 0
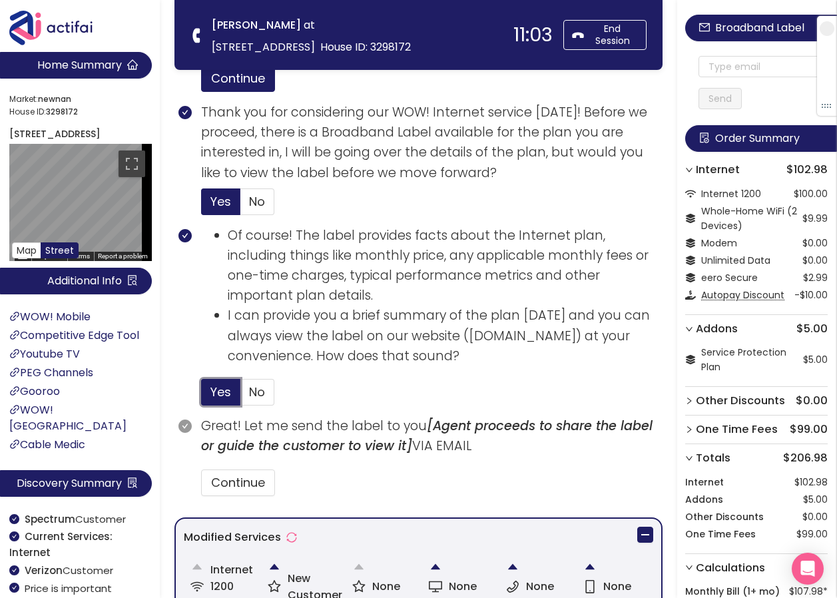
scroll to position [749, 0]
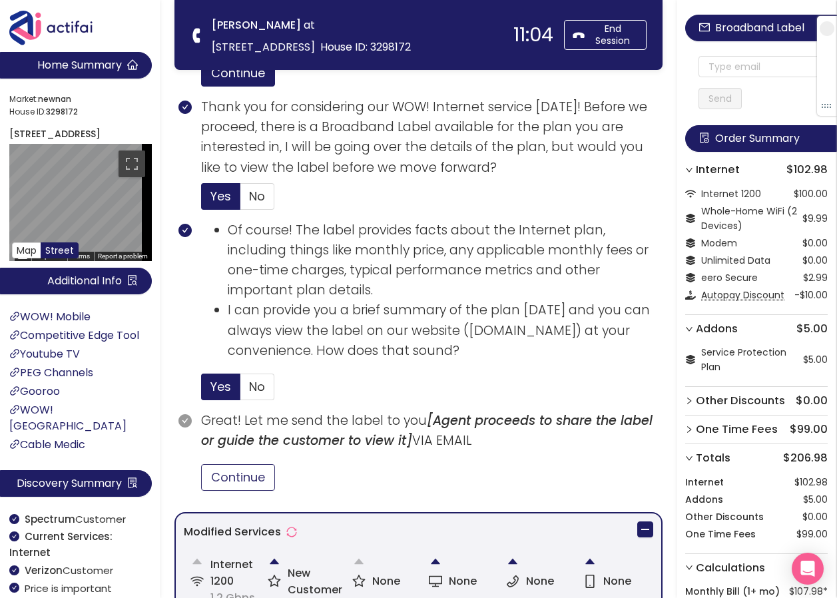
click at [240, 469] on button "Continue" at bounding box center [238, 477] width 74 height 27
click at [733, 59] on input "text" at bounding box center [763, 66] width 129 height 21
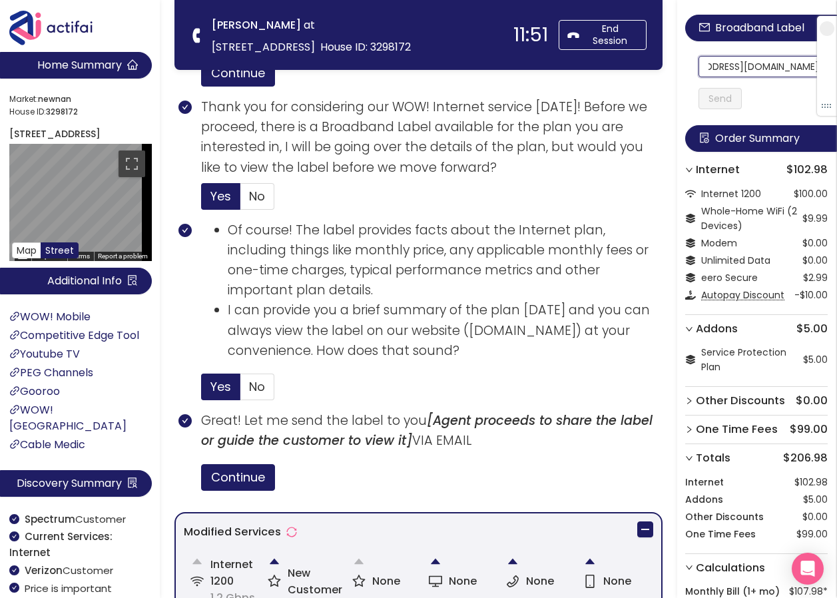
scroll to position [0, 0]
drag, startPoint x: 795, startPoint y: 63, endPoint x: 692, endPoint y: 64, distance: 102.6
click at [692, 64] on div "Broadband Label [EMAIL_ADDRESS][DOMAIN_NAME] Send Order Summary Internet $102.9…" at bounding box center [757, 376] width 160 height 753
click at [717, 64] on input "[EMAIL_ADDRESS][DOMAIN_NAME]" at bounding box center [763, 66] width 129 height 21
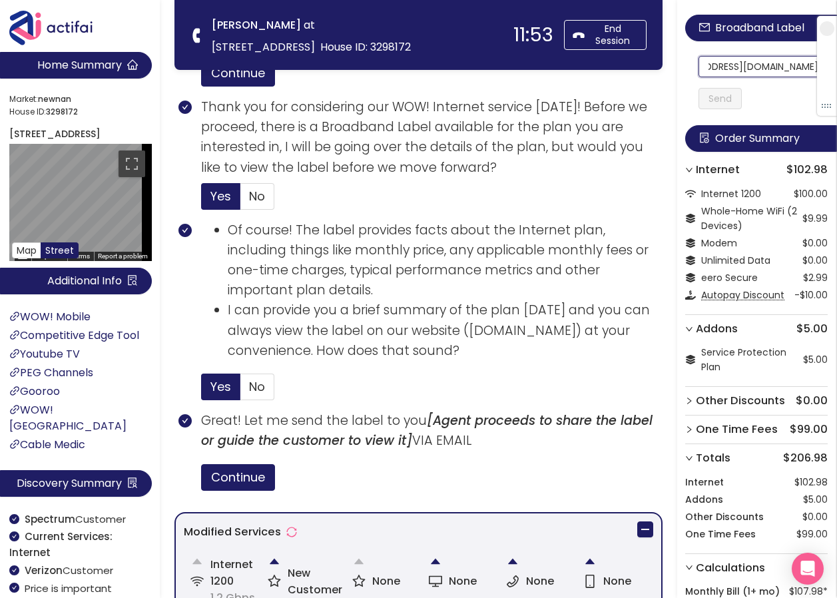
drag, startPoint x: 717, startPoint y: 64, endPoint x: 816, endPoint y: 73, distance: 99.0
click at [342, 60] on section "Home Summary Market: [GEOGRAPHIC_DATA] ID: 3298172 [STREET_ADDRESS] Map Street …" at bounding box center [418, 292] width 837 height 2083
type input "[EMAIL_ADDRESS][DOMAIN_NAME]"
click at [742, 97] on button "Send" at bounding box center [720, 98] width 43 height 21
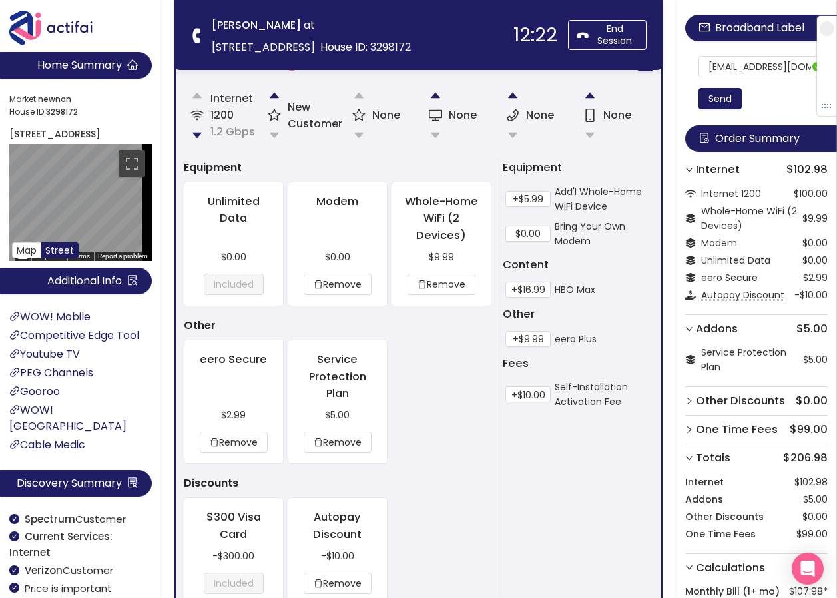
scroll to position [1485, 0]
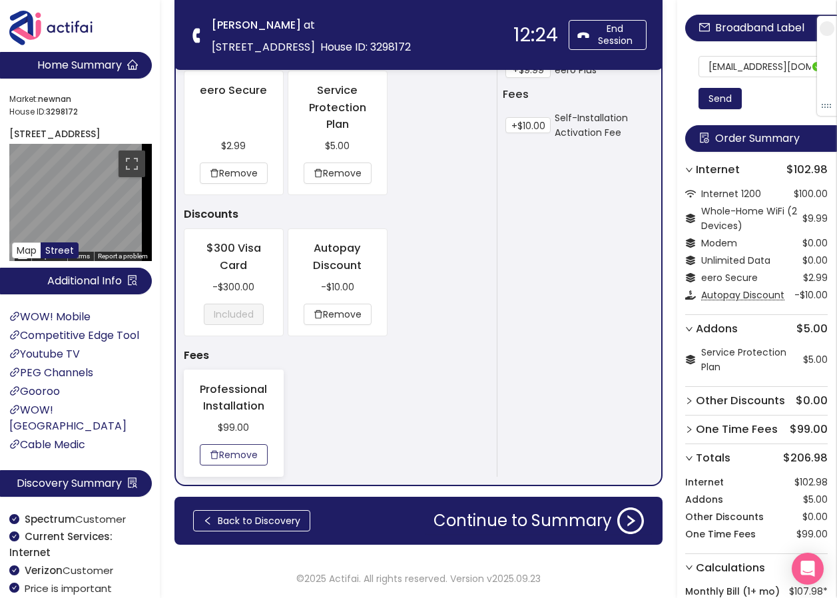
click at [236, 450] on button "Remove" at bounding box center [234, 454] width 68 height 21
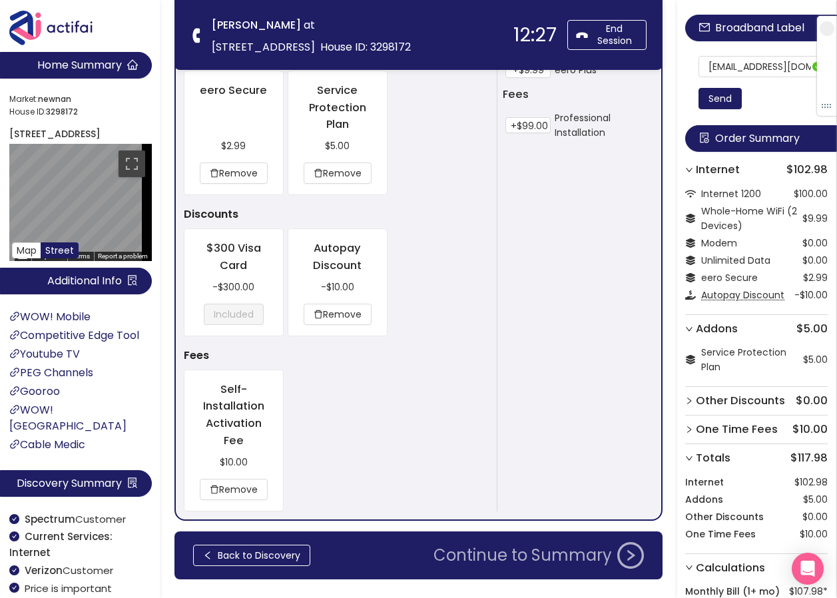
click at [471, 548] on button "Continue to Summary" at bounding box center [539, 555] width 226 height 27
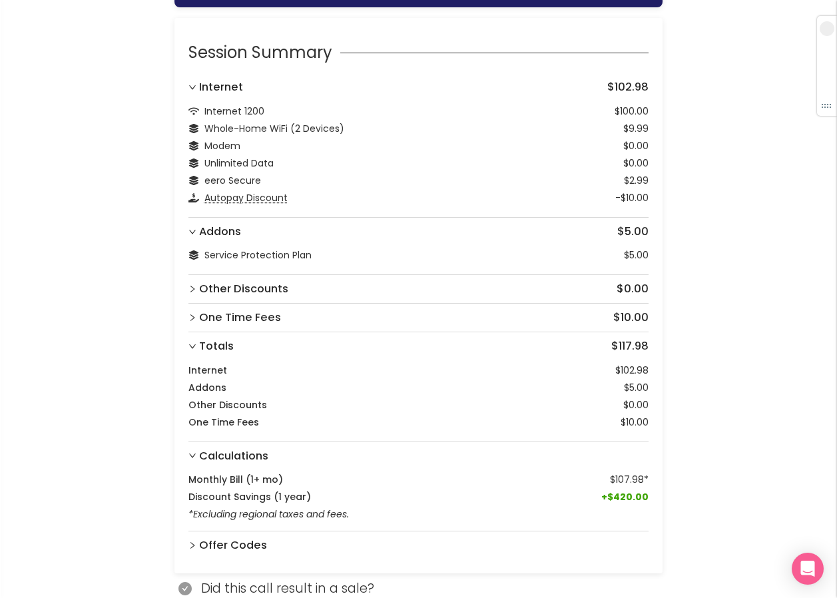
scroll to position [197, 0]
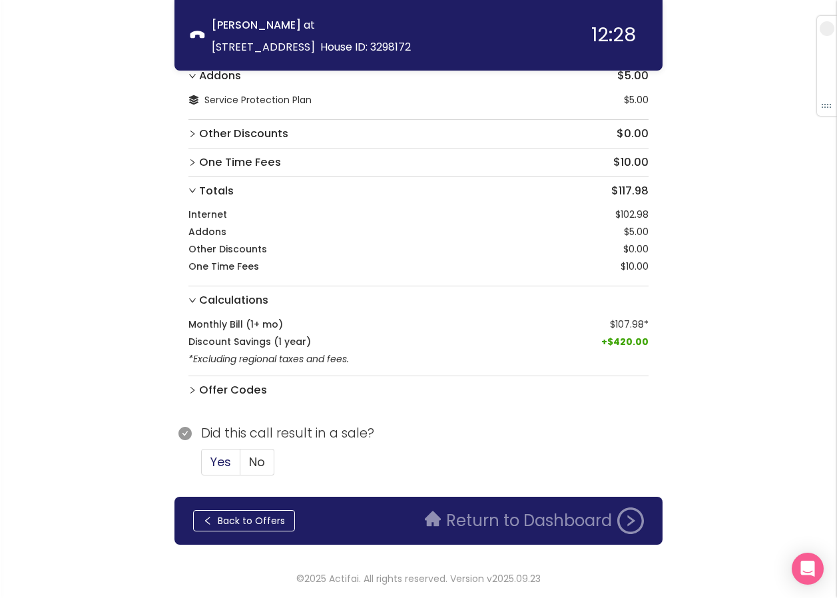
click at [224, 469] on span "Yes" at bounding box center [221, 462] width 21 height 17
click at [202, 466] on input "Yes" at bounding box center [202, 466] width 0 height 0
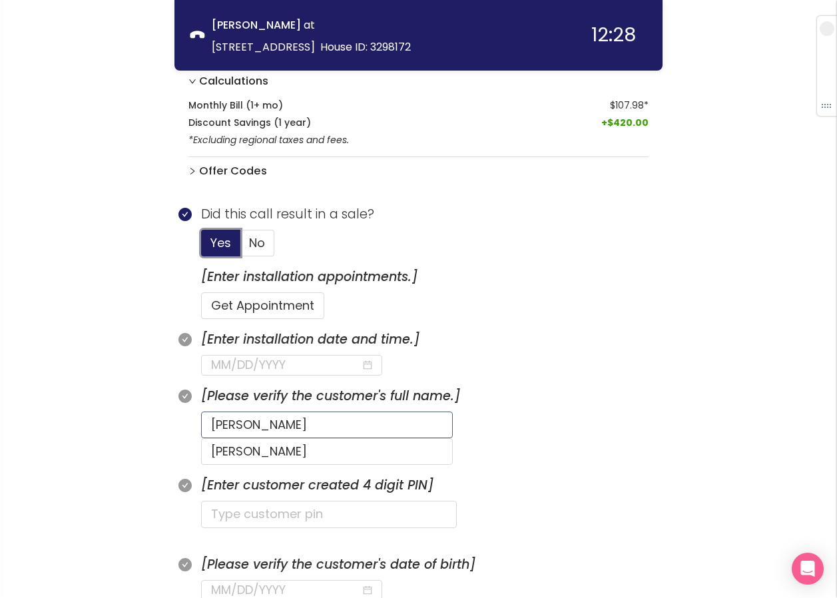
scroll to position [464, 0]
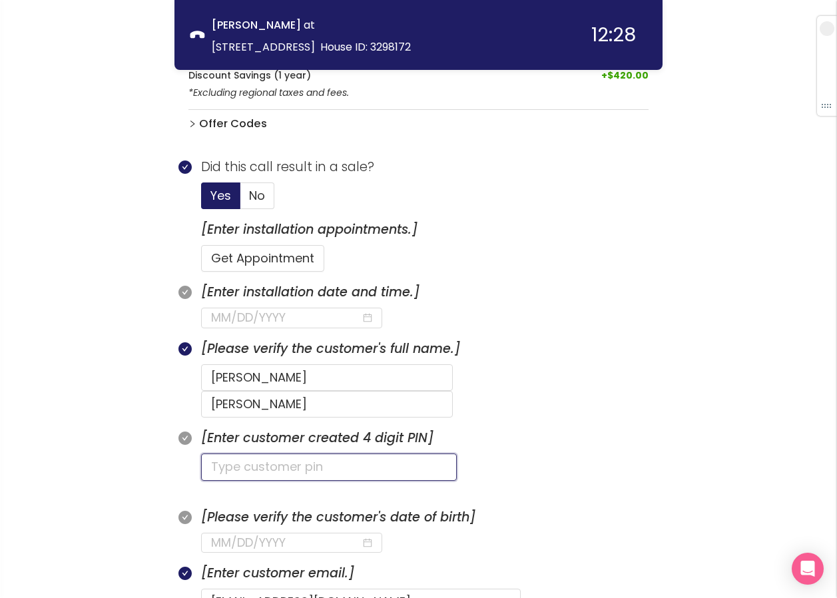
click at [253, 454] on input "text" at bounding box center [329, 467] width 256 height 27
type input "1023"
click at [232, 316] on input at bounding box center [286, 317] width 150 height 19
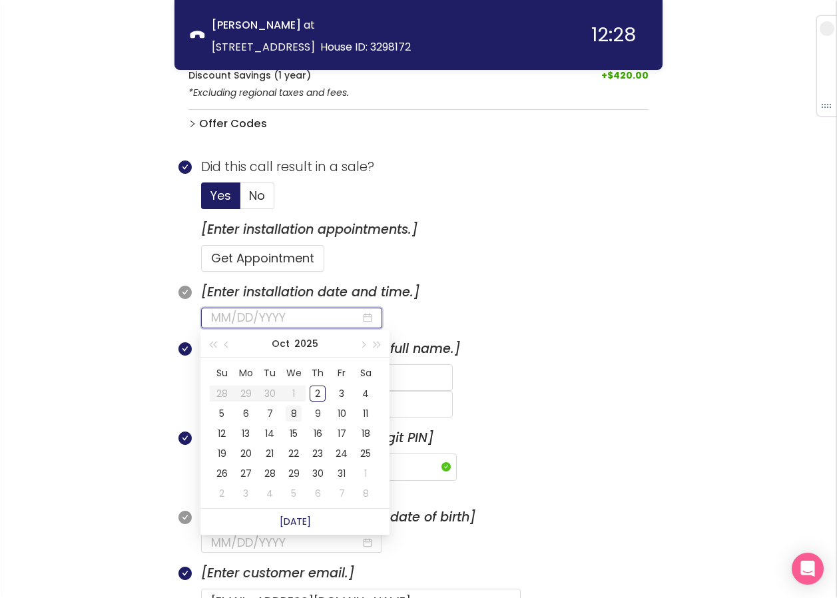
type input "[DATE]"
click at [336, 391] on div "3" at bounding box center [342, 394] width 16 height 16
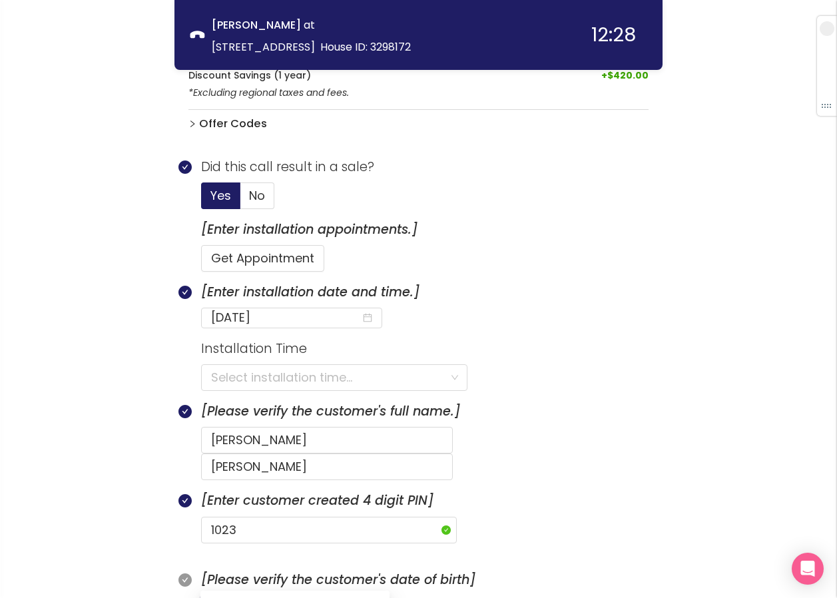
click at [225, 596] on input at bounding box center [286, 605] width 150 height 19
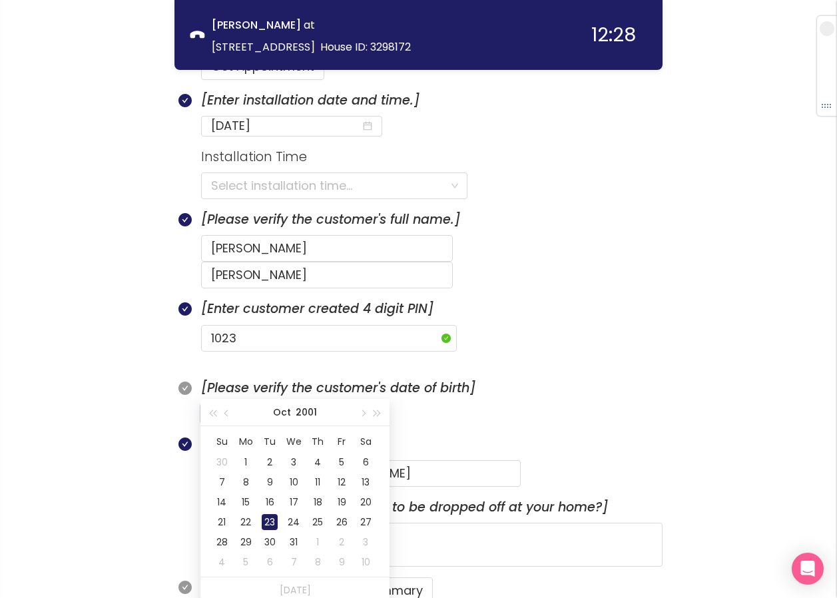
scroll to position [663, 0]
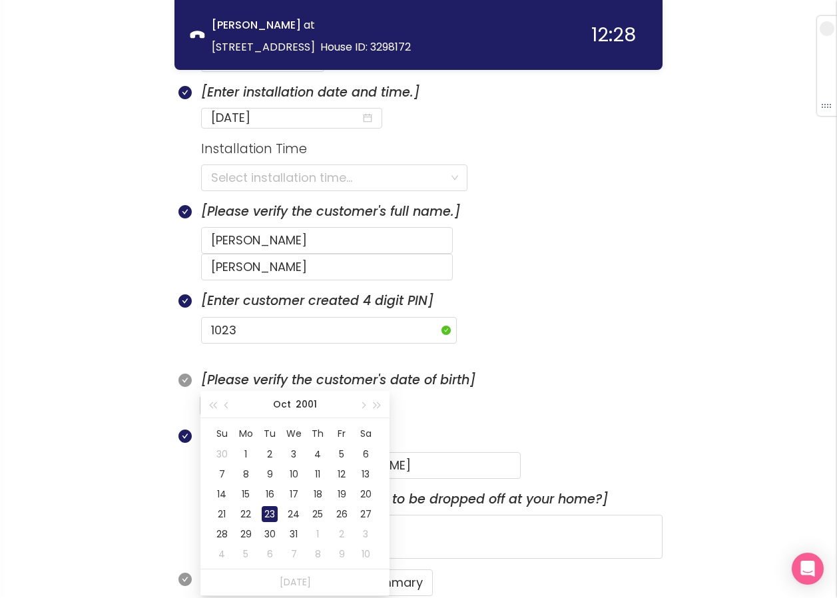
click at [274, 509] on div "23" at bounding box center [270, 514] width 16 height 16
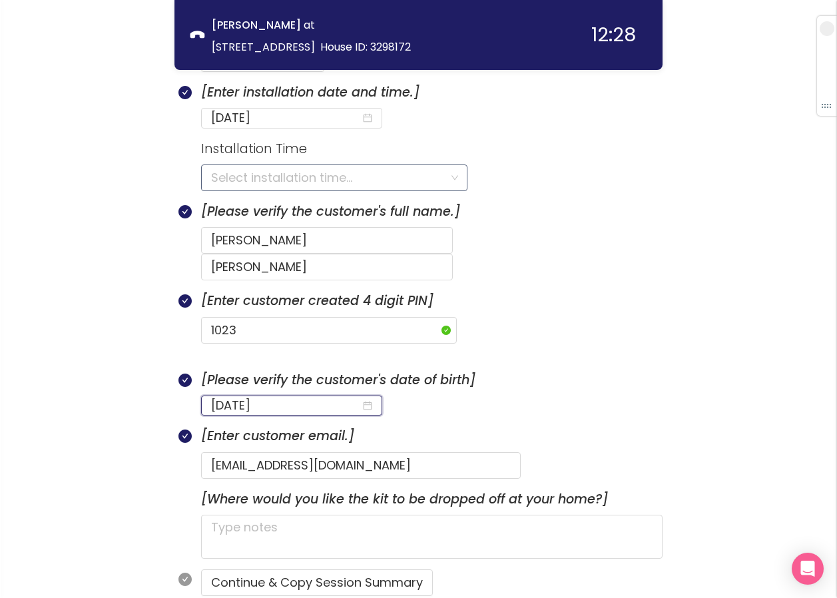
type input "[DATE]"
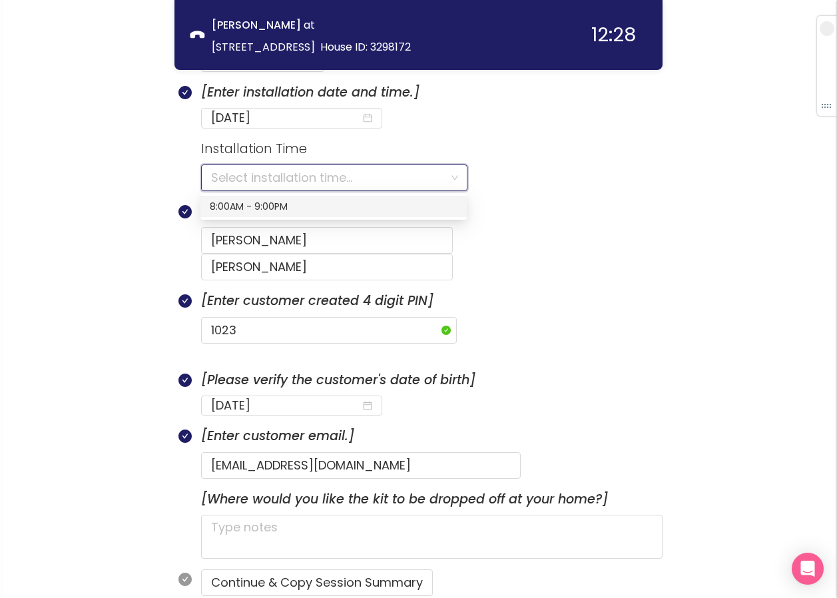
click at [272, 181] on input "search" at bounding box center [329, 177] width 237 height 25
click at [259, 207] on div "8:00AM - 9:00PM" at bounding box center [334, 206] width 248 height 15
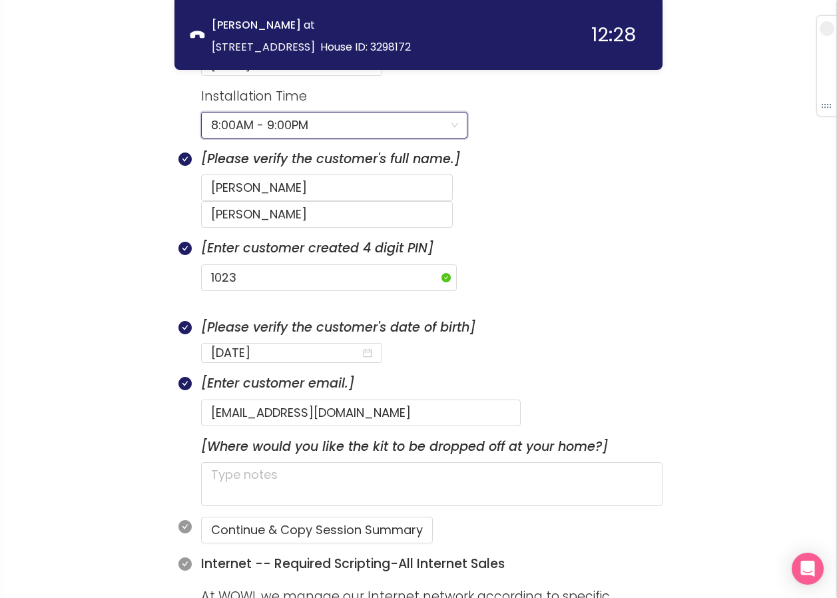
scroll to position [797, 0]
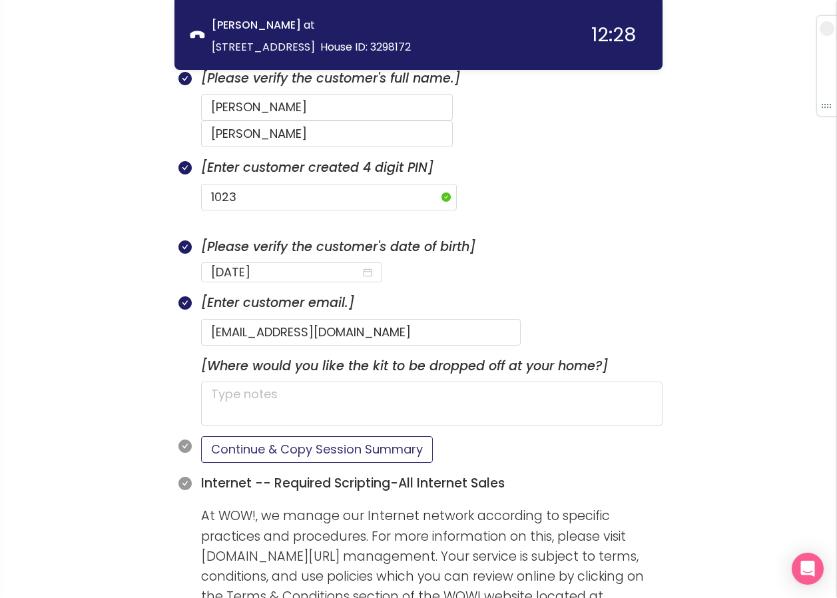
click at [357, 436] on button "Continue & Copy Session Summary" at bounding box center [317, 449] width 232 height 27
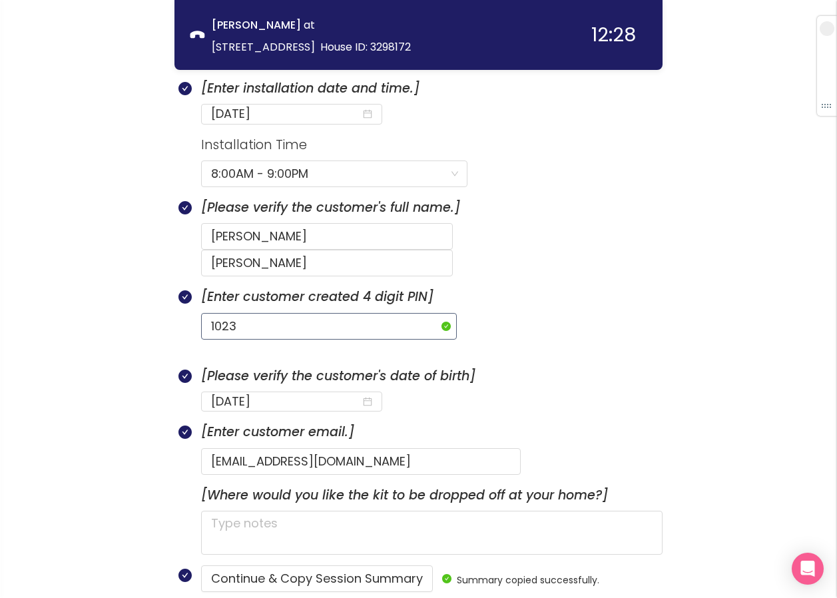
scroll to position [663, 0]
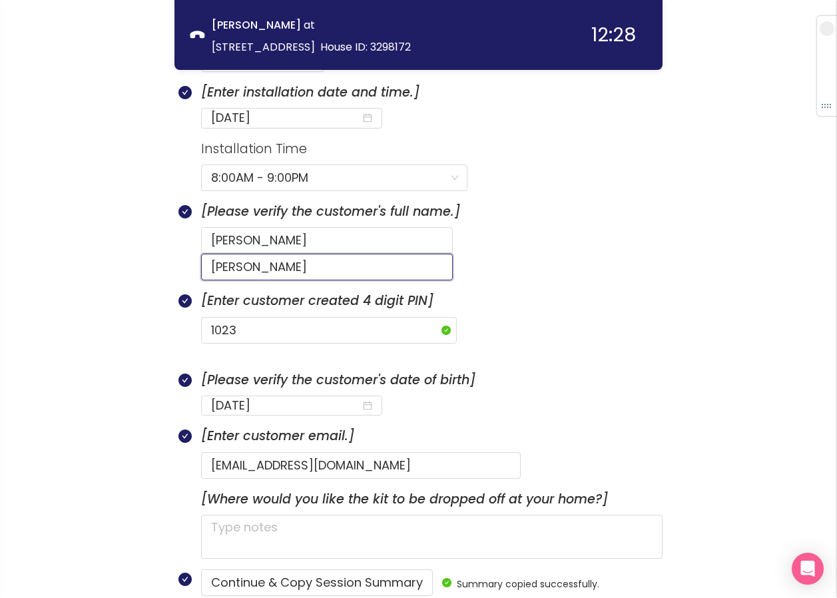
click at [417, 254] on input "[PERSON_NAME]" at bounding box center [327, 267] width 252 height 27
type input "[PERSON_NAME]"
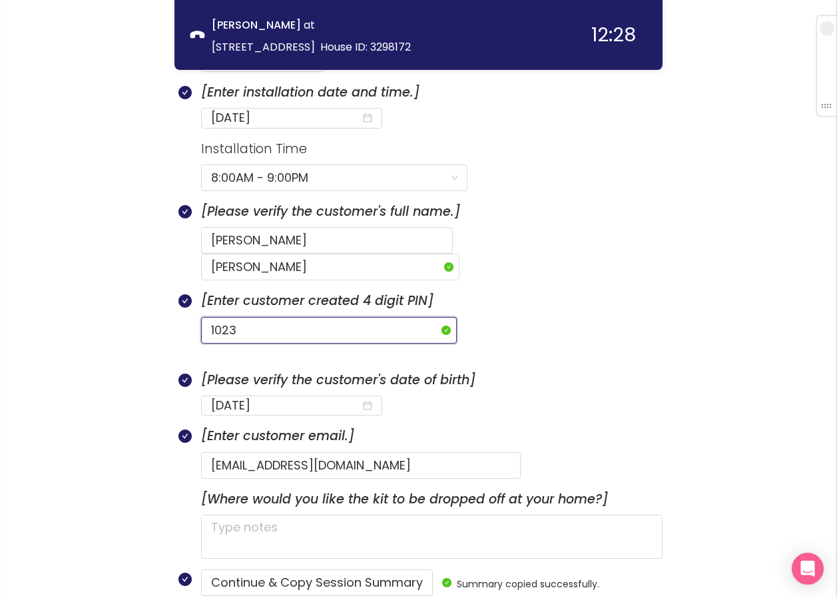
click at [371, 317] on input "1023" at bounding box center [329, 330] width 256 height 27
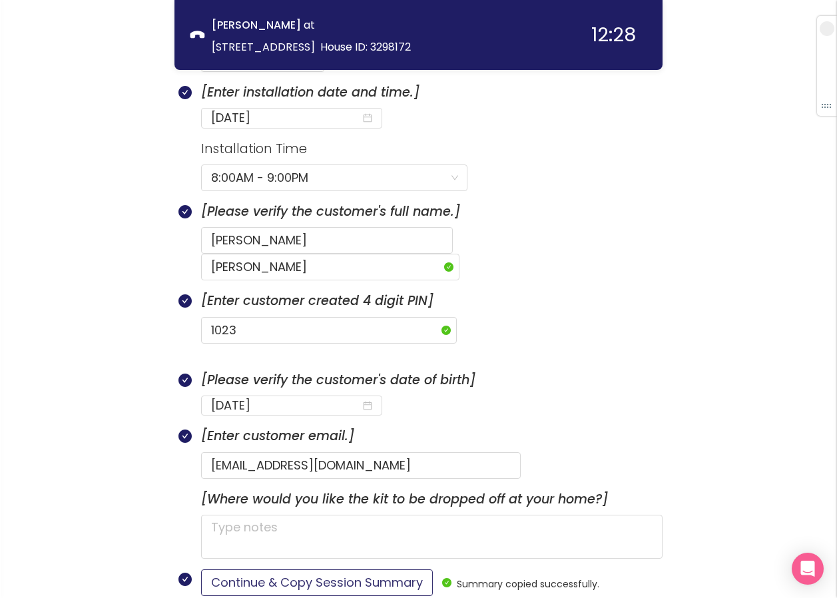
click at [334, 570] on button "Continue & Copy Session Summary" at bounding box center [317, 583] width 232 height 27
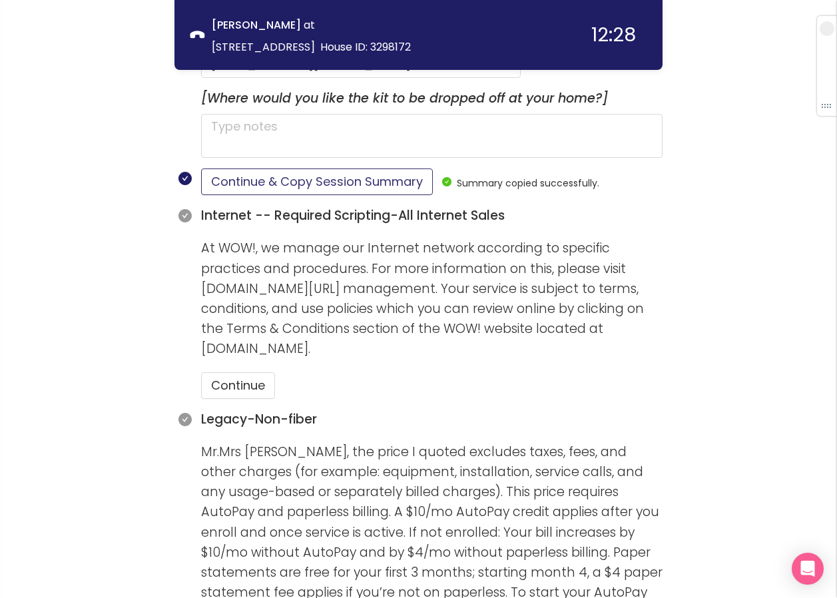
scroll to position [1196, 0]
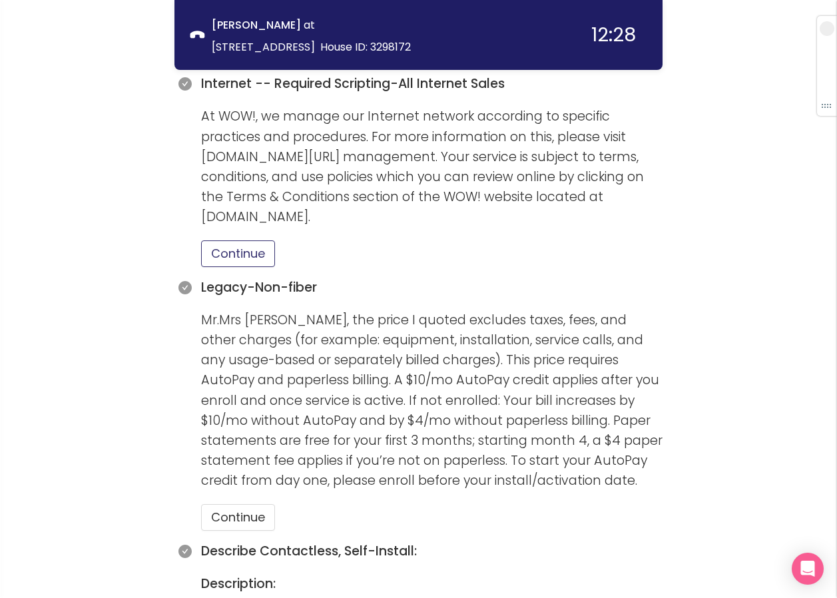
click at [250, 240] on button "Continue" at bounding box center [238, 253] width 74 height 27
click at [254, 504] on button "Continue" at bounding box center [238, 517] width 74 height 27
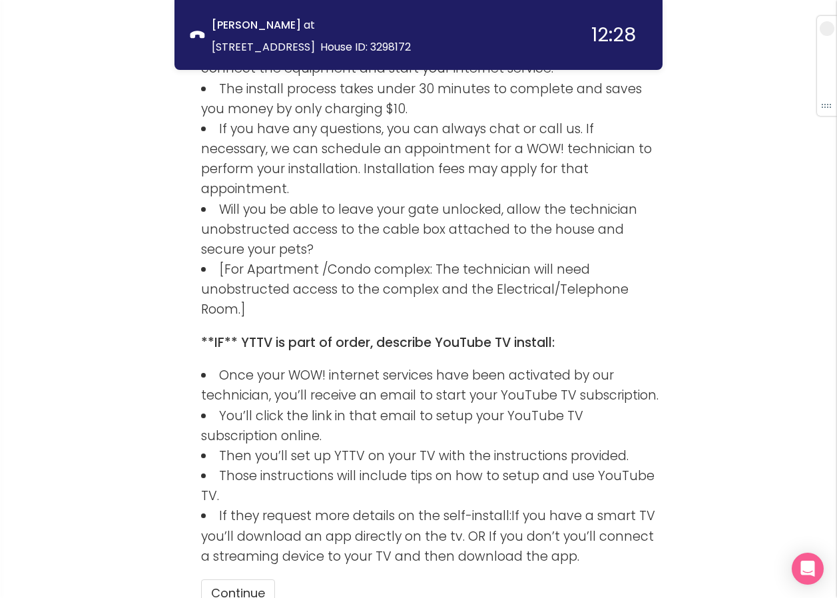
scroll to position [2009, 0]
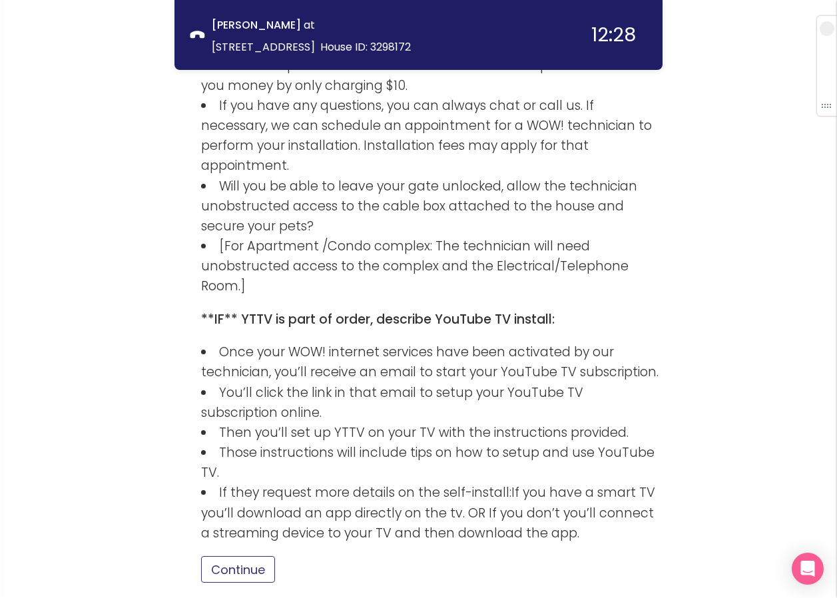
drag, startPoint x: 228, startPoint y: 452, endPoint x: 258, endPoint y: 440, distance: 32.9
click at [228, 556] on button "Continue" at bounding box center [238, 569] width 74 height 27
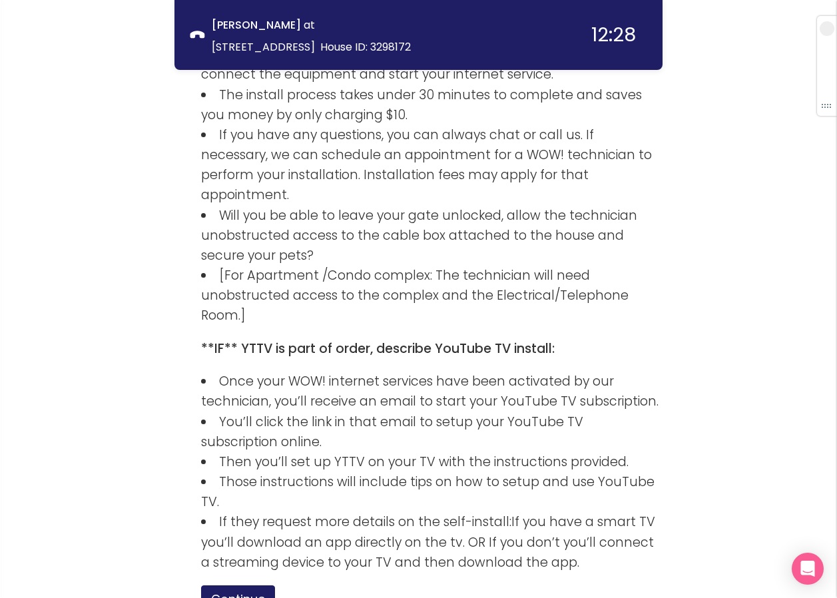
scroll to position [2100, 0]
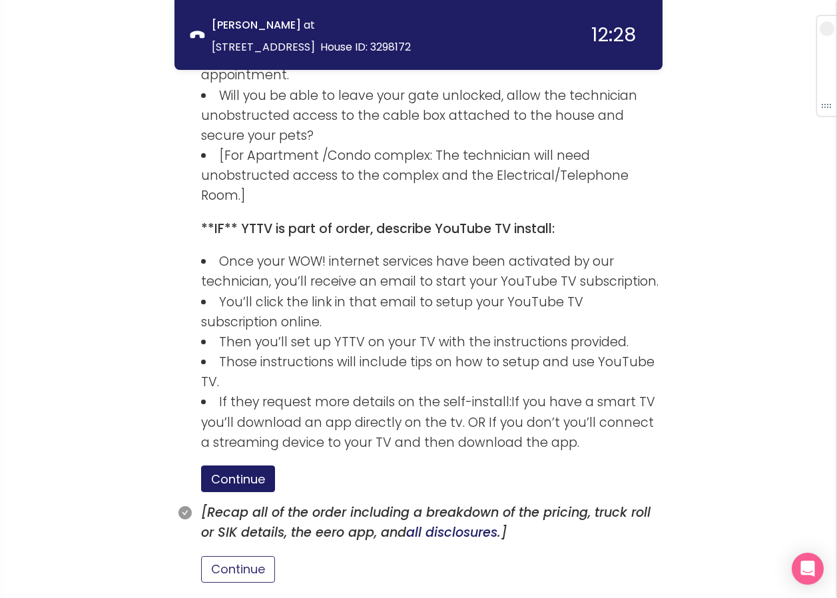
click at [238, 556] on button "Continue" at bounding box center [238, 569] width 74 height 27
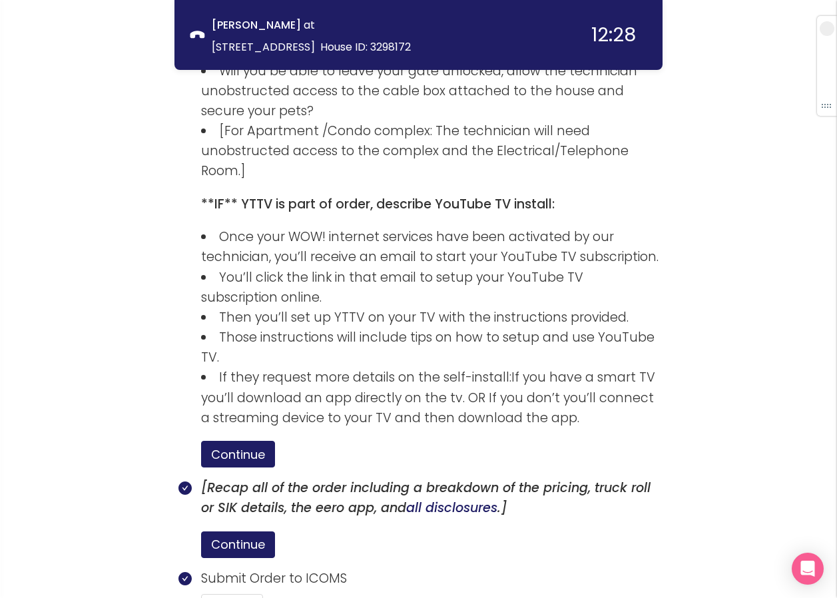
scroll to position [2286, 0]
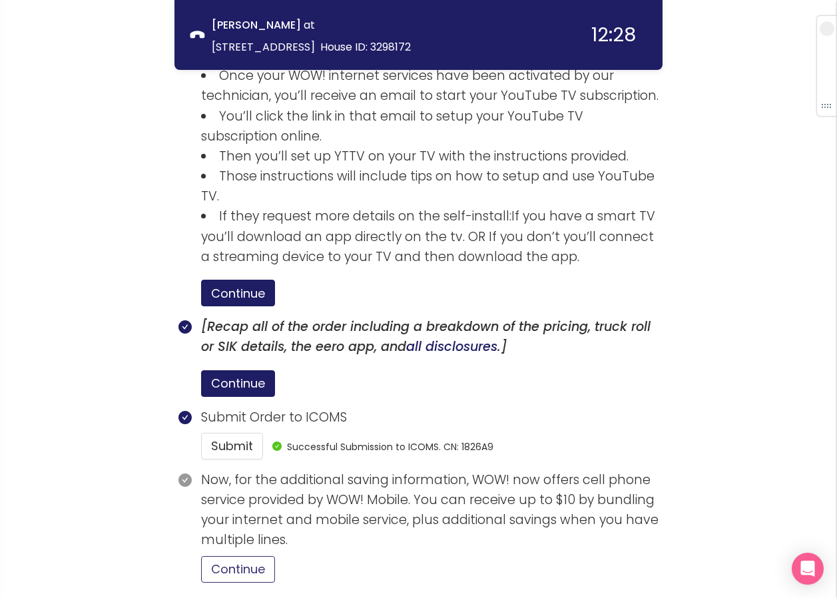
click at [267, 556] on button "Continue" at bounding box center [238, 569] width 74 height 27
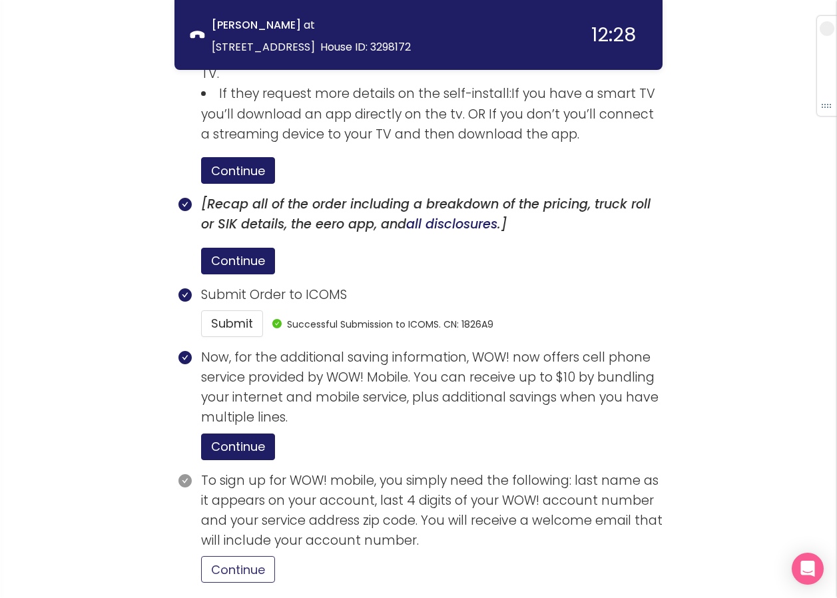
click at [264, 556] on button "Continue" at bounding box center [238, 569] width 74 height 27
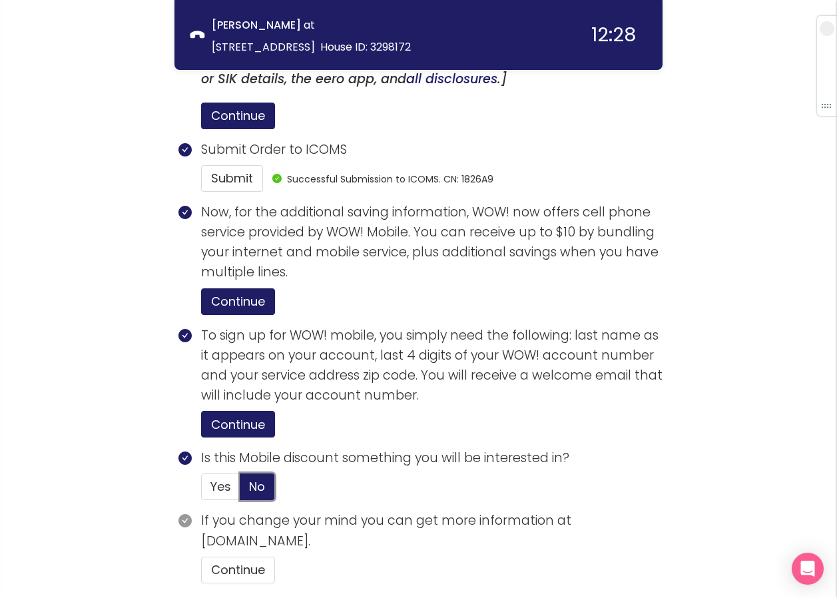
scroll to position [2554, 0]
drag, startPoint x: 256, startPoint y: 461, endPoint x: 318, endPoint y: 456, distance: 62.8
click at [264, 556] on button "Continue" at bounding box center [238, 569] width 74 height 27
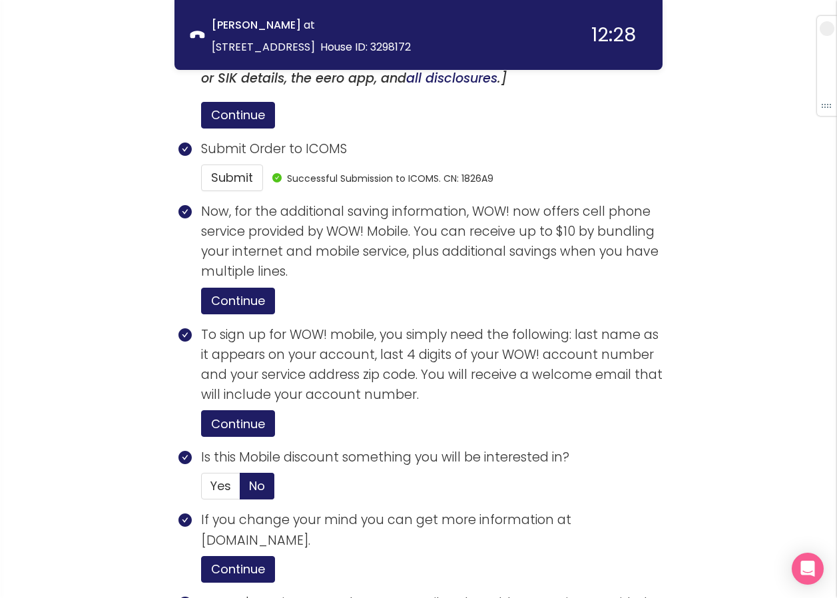
scroll to position [2808, 0]
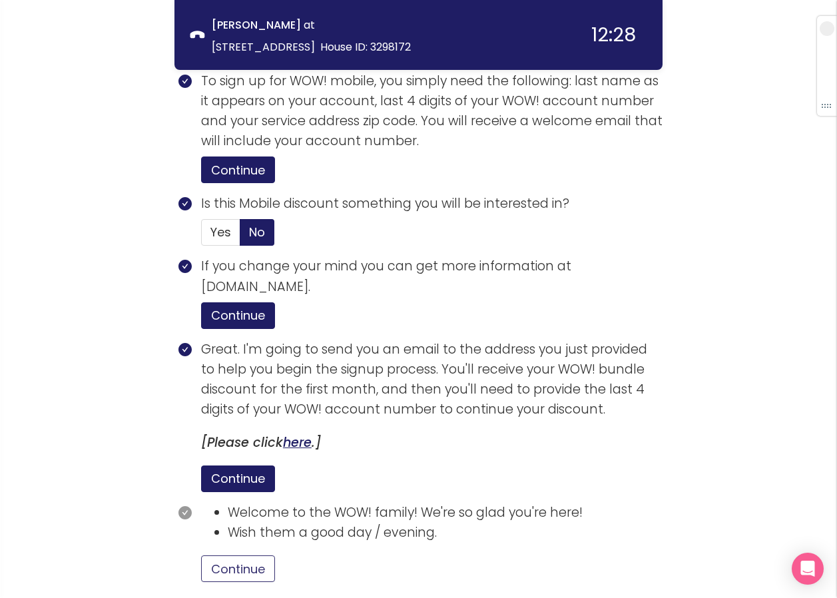
click at [262, 556] on button "Continue" at bounding box center [238, 569] width 74 height 27
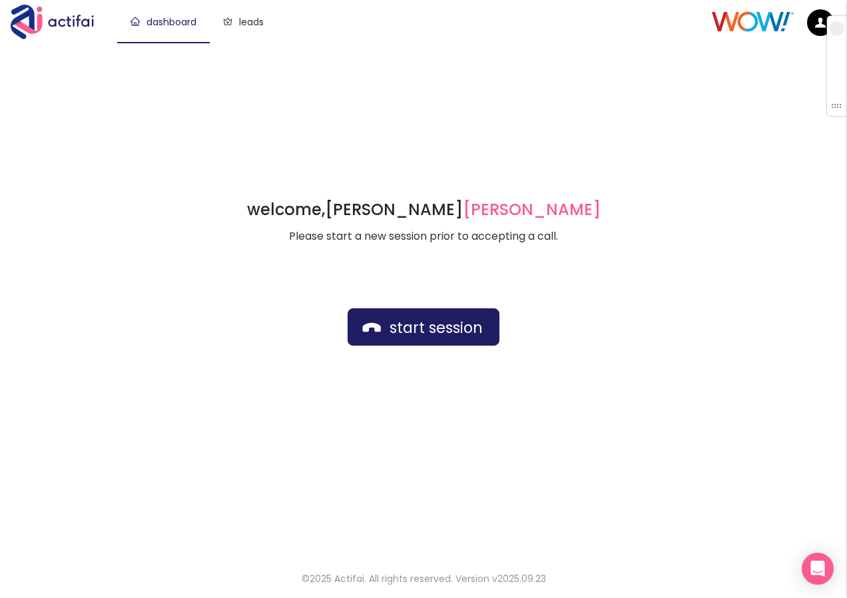
click at [396, 65] on div "welcome, [PERSON_NAME] german Please start a new session prior to accepting a c…" at bounding box center [423, 299] width 847 height 513
click at [406, 319] on button "start session" at bounding box center [424, 326] width 152 height 37
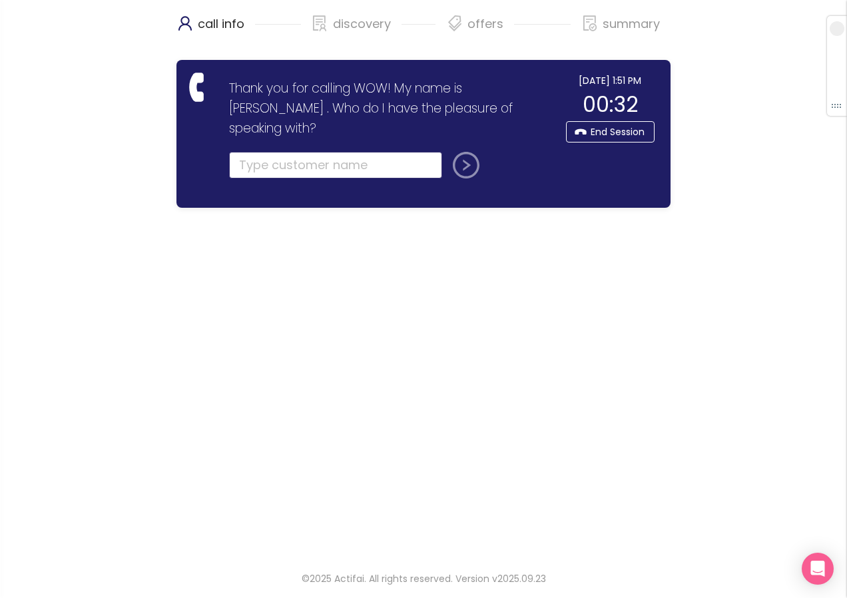
click at [248, 153] on input "text" at bounding box center [335, 165] width 213 height 27
click at [300, 152] on input "text" at bounding box center [335, 165] width 213 height 27
type input "[PERSON_NAME]"
click at [448, 152] on button "submit" at bounding box center [464, 165] width 32 height 27
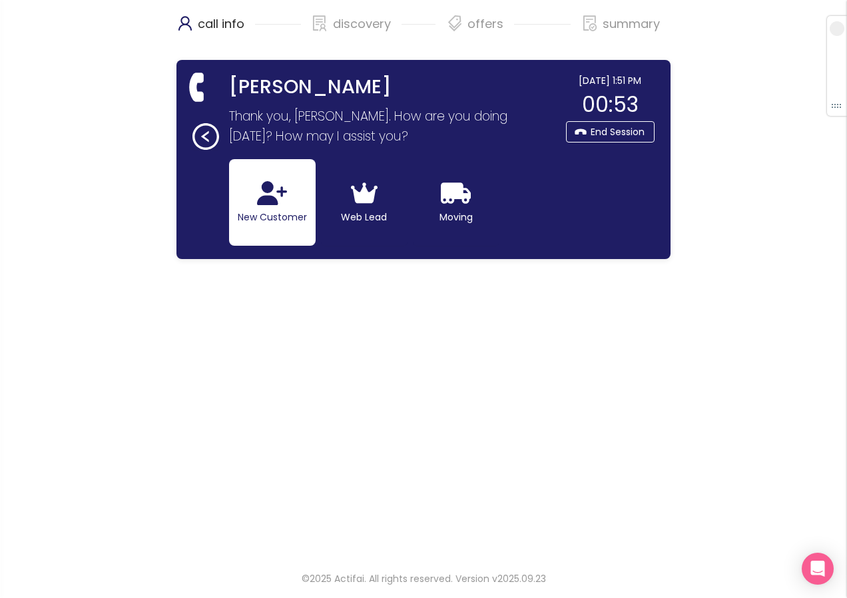
click at [296, 202] on button "New Customer" at bounding box center [272, 202] width 87 height 87
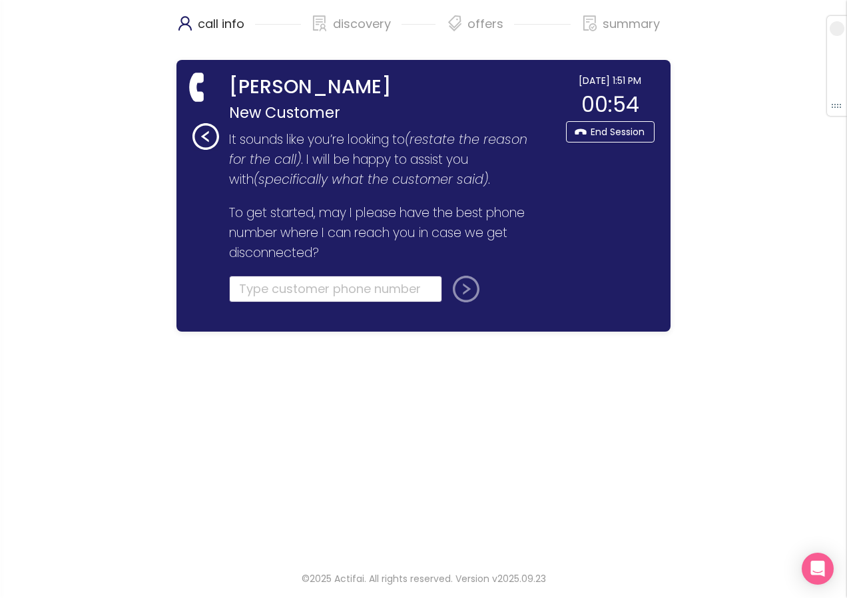
click at [254, 287] on input "tel" at bounding box center [335, 289] width 213 height 27
click at [266, 286] on input "tel" at bounding box center [335, 289] width 213 height 27
type input "[PHONE_NUMBER]"
click at [457, 290] on button "submit" at bounding box center [464, 289] width 32 height 27
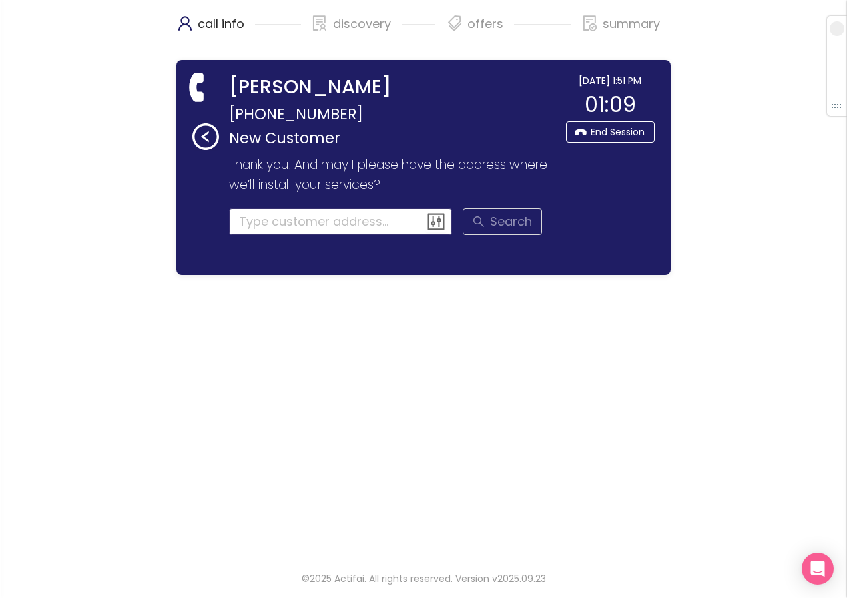
click at [290, 216] on input at bounding box center [341, 222] width 224 height 27
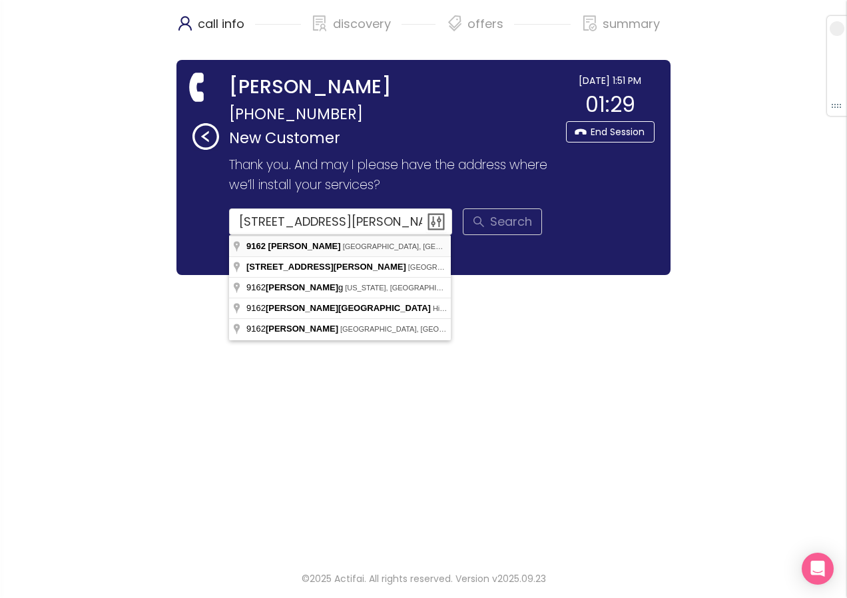
type input "[STREET_ADDRESS][PERSON_NAME]"
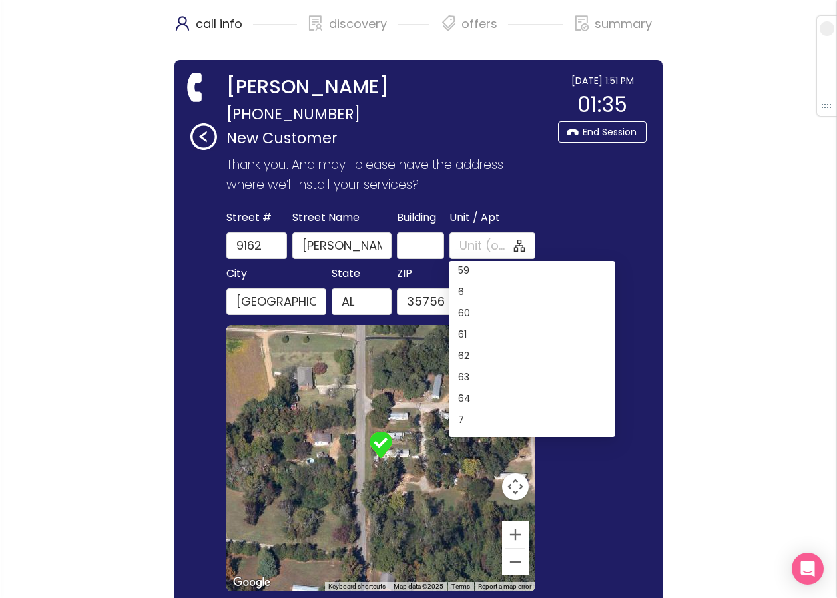
scroll to position [1194, 0]
click at [480, 419] on div "9" at bounding box center [532, 423] width 148 height 15
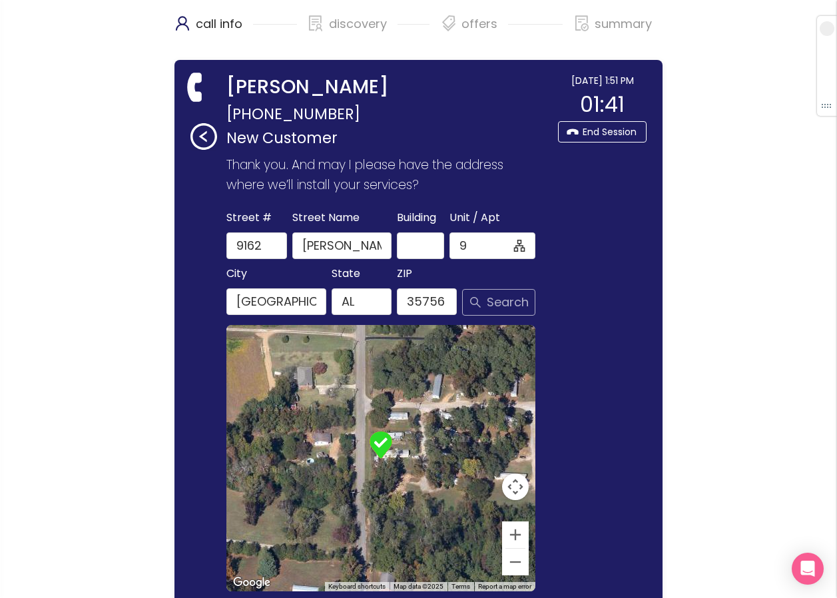
click at [499, 298] on button "Search" at bounding box center [498, 302] width 73 height 27
type input "9"
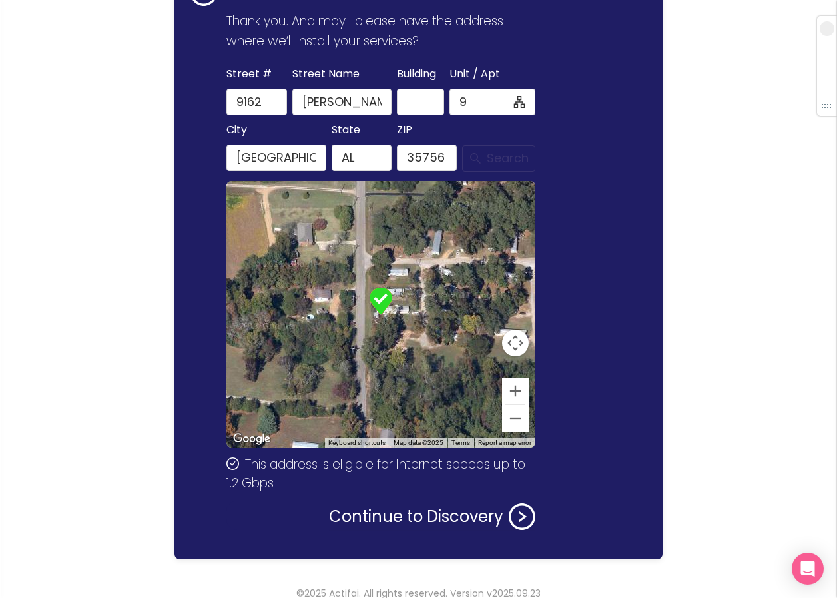
scroll to position [159, 0]
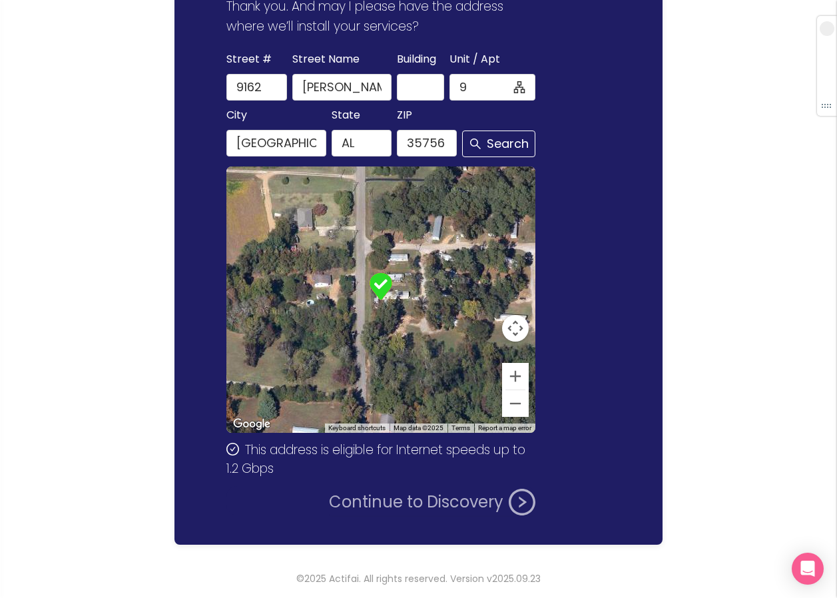
click at [435, 499] on button "Continue to Discovery" at bounding box center [432, 502] width 207 height 27
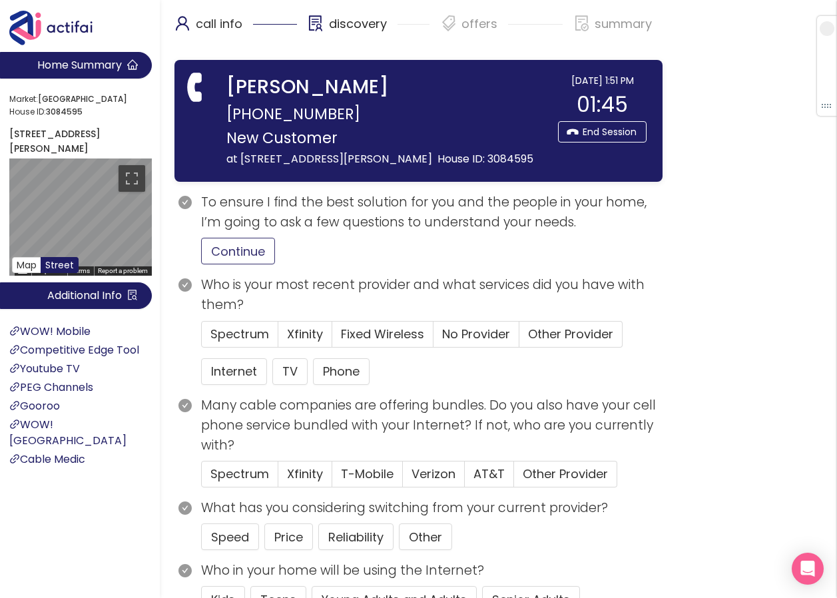
click at [228, 264] on button "Continue" at bounding box center [238, 251] width 74 height 27
click at [300, 546] on button "Price" at bounding box center [288, 537] width 49 height 27
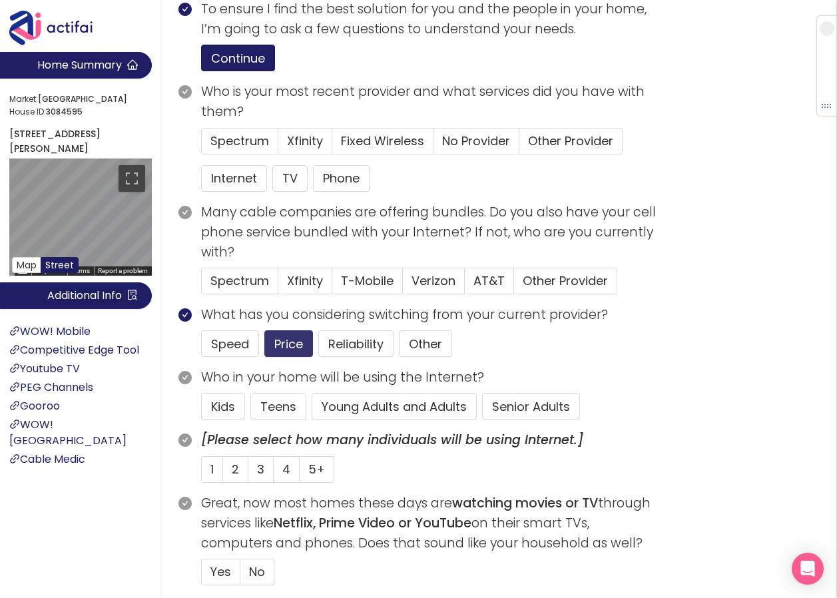
scroll to position [200, 0]
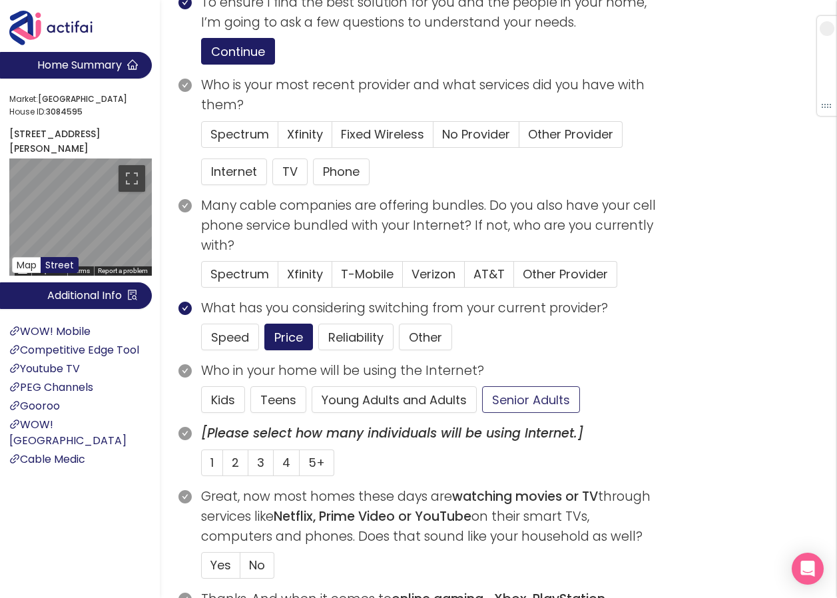
click at [516, 412] on button "Senior Adults" at bounding box center [531, 399] width 98 height 27
click at [216, 476] on label "1" at bounding box center [212, 463] width 22 height 27
click at [202, 467] on input "1" at bounding box center [202, 467] width 0 height 0
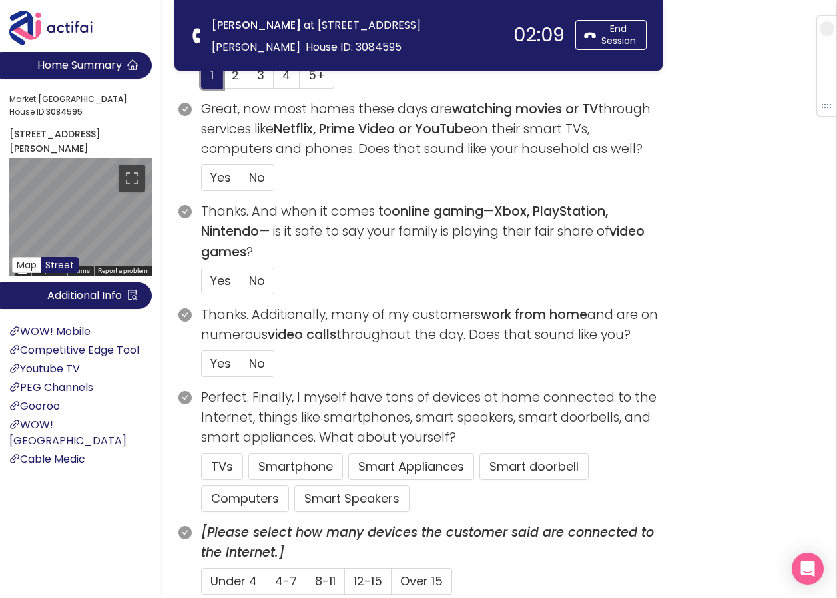
scroll to position [466, 0]
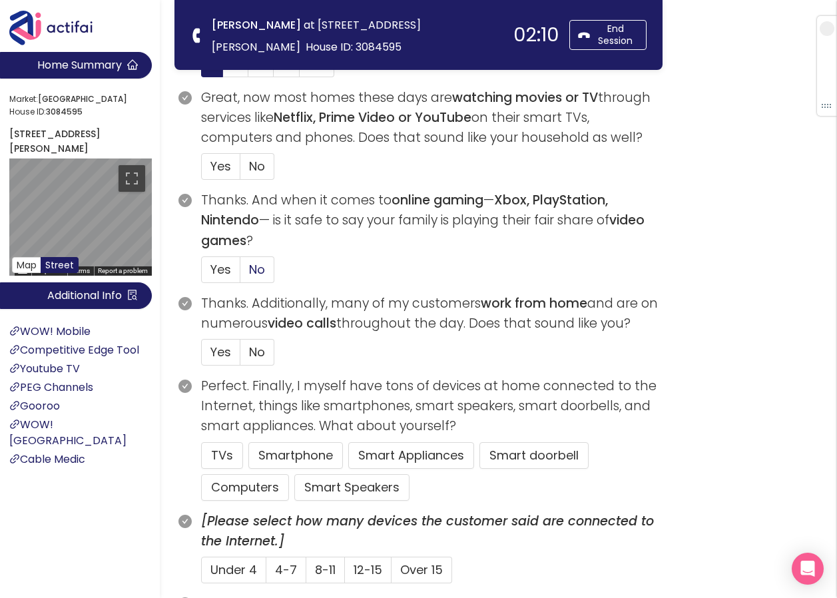
click at [256, 274] on span "No" at bounding box center [257, 269] width 16 height 17
click at [240, 274] on input "No" at bounding box center [240, 274] width 0 height 0
click at [252, 348] on span "No" at bounding box center [257, 352] width 16 height 17
click at [240, 356] on input "No" at bounding box center [240, 356] width 0 height 0
click at [242, 568] on span "Under 4" at bounding box center [234, 570] width 47 height 17
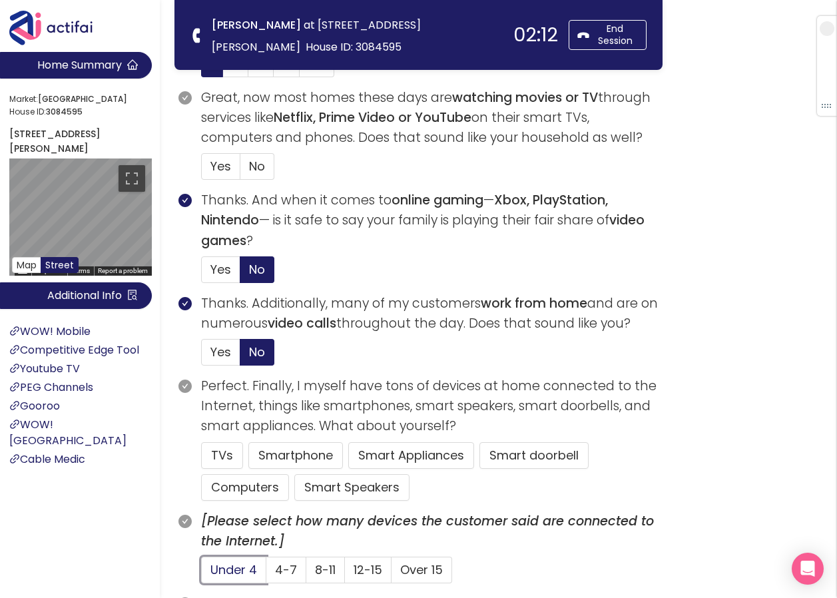
click at [202, 574] on input "Under 4" at bounding box center [202, 574] width 0 height 0
click at [225, 451] on button "TVs" at bounding box center [222, 455] width 42 height 27
click at [227, 171] on span "Yes" at bounding box center [221, 166] width 21 height 17
click at [202, 171] on input "Yes" at bounding box center [202, 171] width 0 height 0
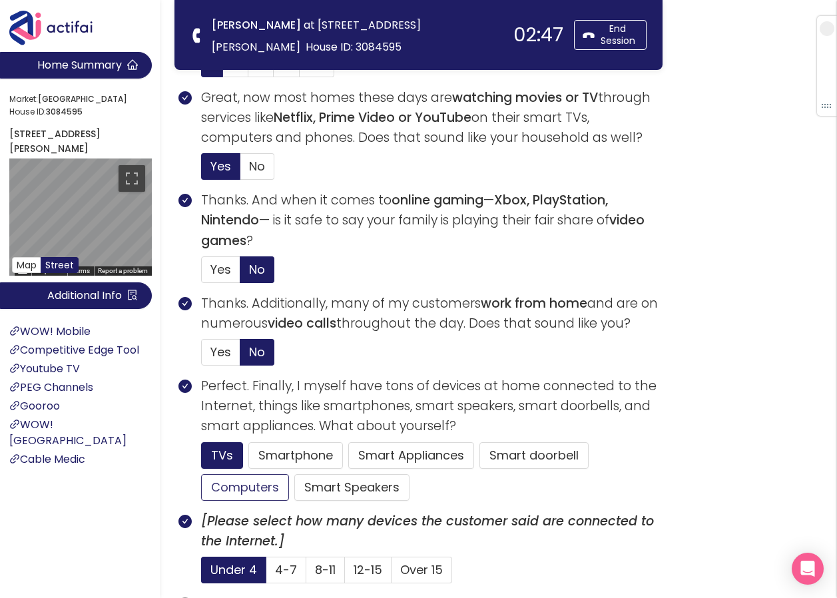
click at [256, 484] on button "Computers" at bounding box center [245, 487] width 88 height 27
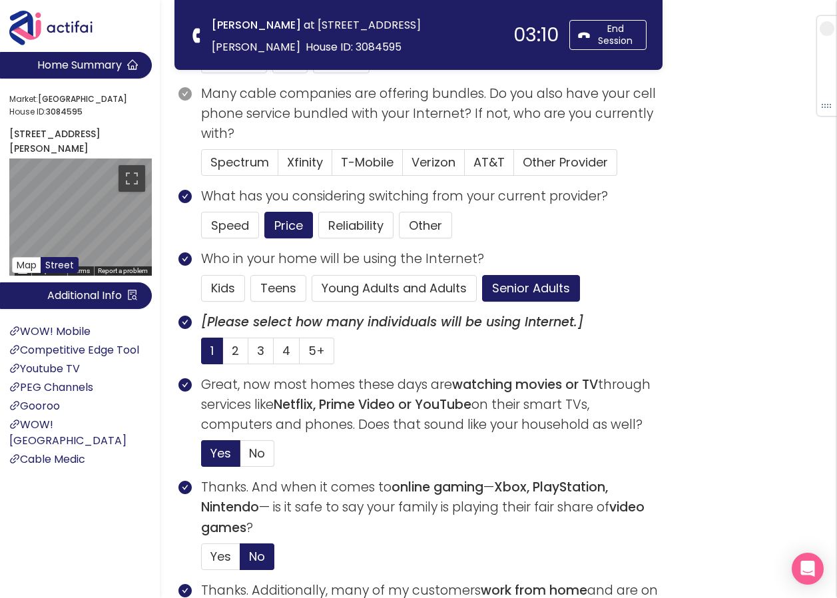
scroll to position [133, 0]
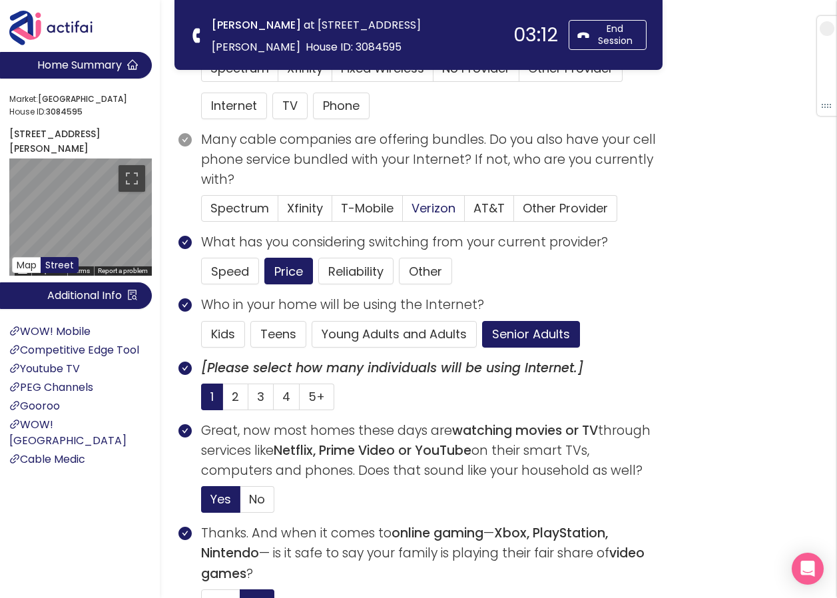
click at [424, 203] on span "Verizon" at bounding box center [434, 208] width 44 height 17
click at [403, 213] on input "Verizon" at bounding box center [403, 213] width 0 height 0
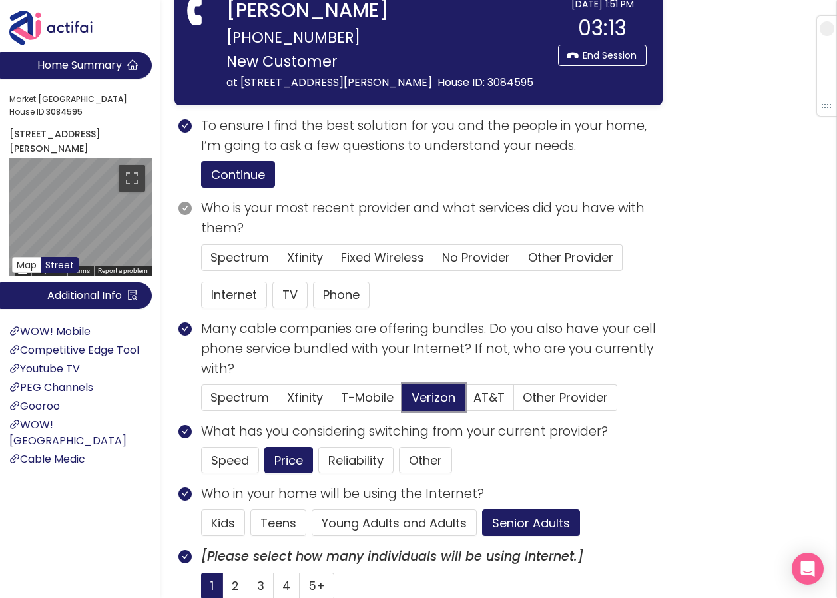
scroll to position [0, 0]
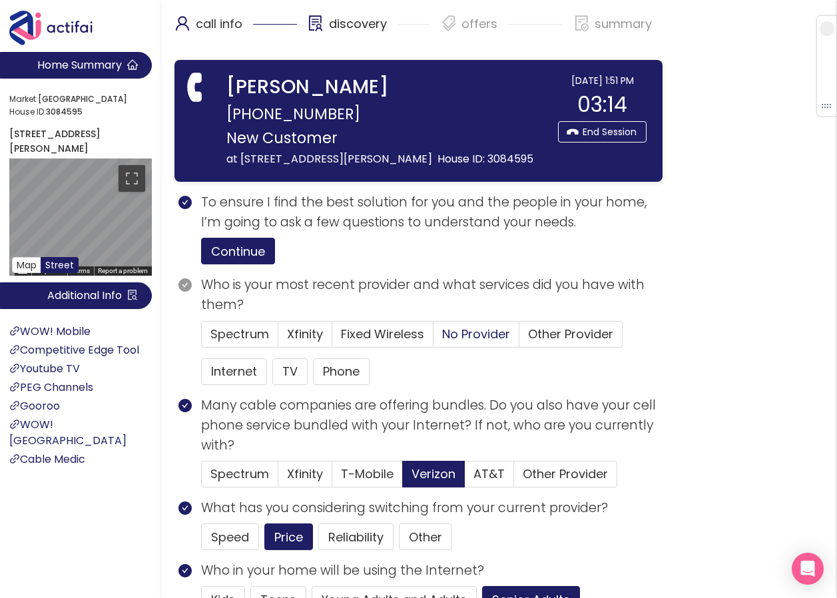
click at [468, 342] on span "No Provider" at bounding box center [476, 334] width 68 height 17
click at [434, 338] on input "No Provider" at bounding box center [434, 338] width 0 height 0
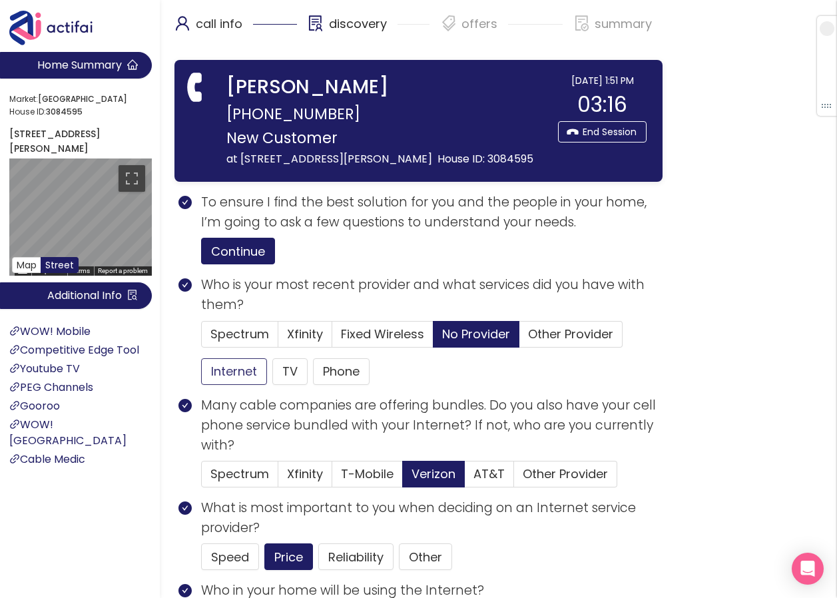
click at [241, 385] on button "Internet" at bounding box center [234, 371] width 66 height 27
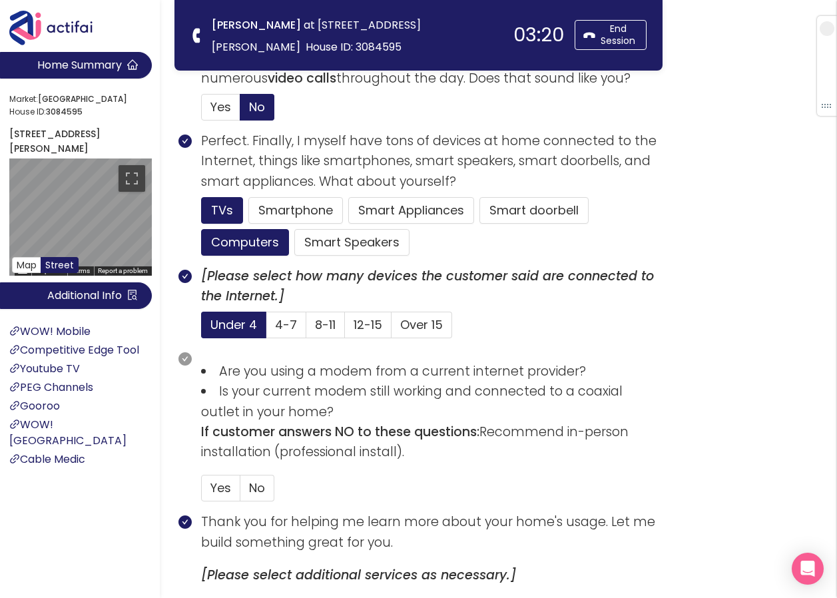
scroll to position [733, 0]
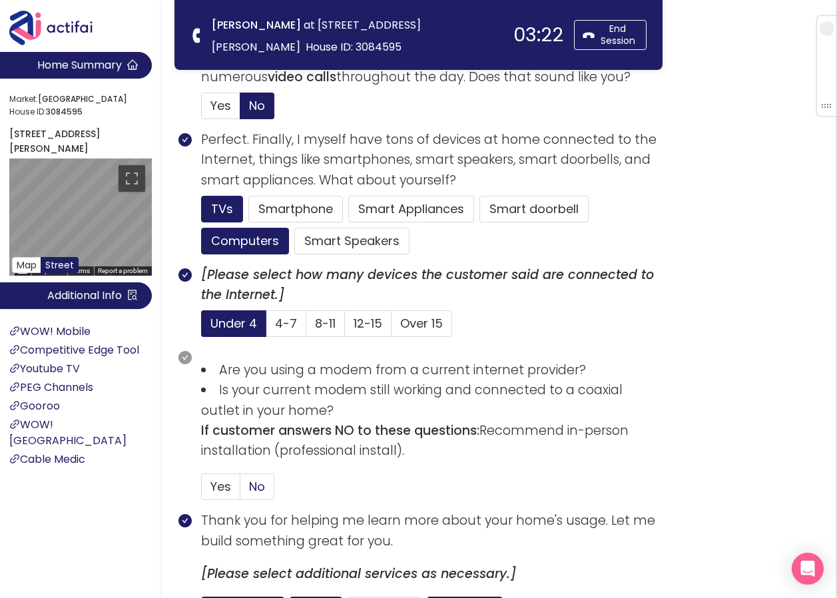
click at [258, 480] on span "No" at bounding box center [257, 486] width 16 height 17
click at [240, 491] on input "No" at bounding box center [240, 491] width 0 height 0
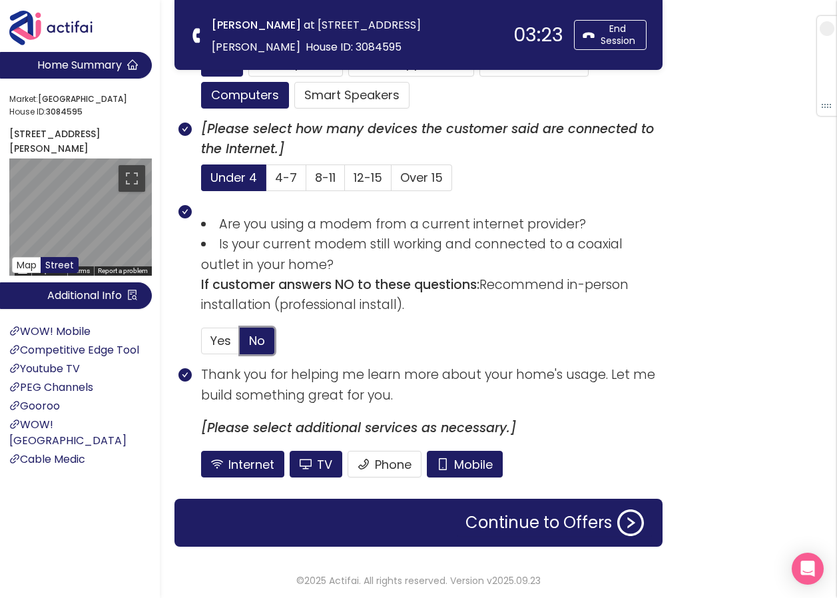
scroll to position [881, 0]
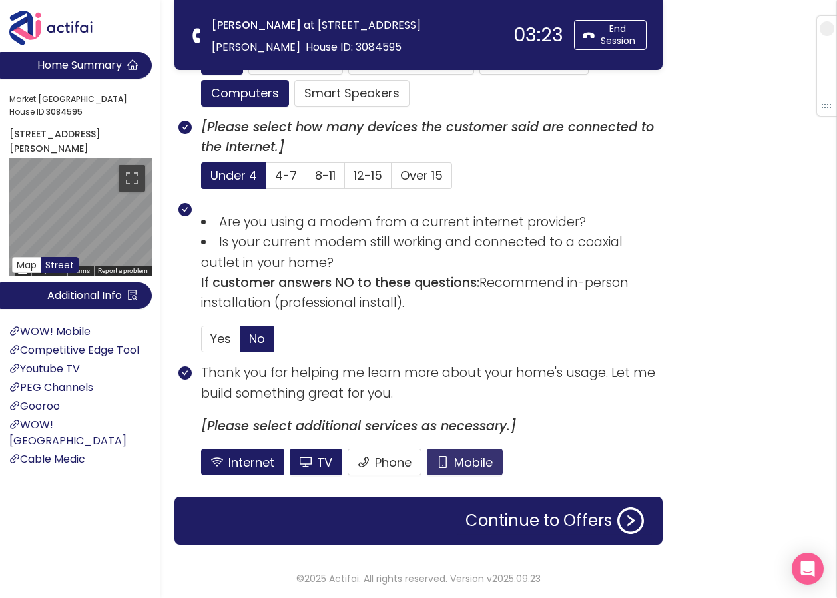
click at [468, 465] on button "Mobile" at bounding box center [465, 462] width 76 height 27
click at [308, 467] on button "TV" at bounding box center [316, 462] width 53 height 27
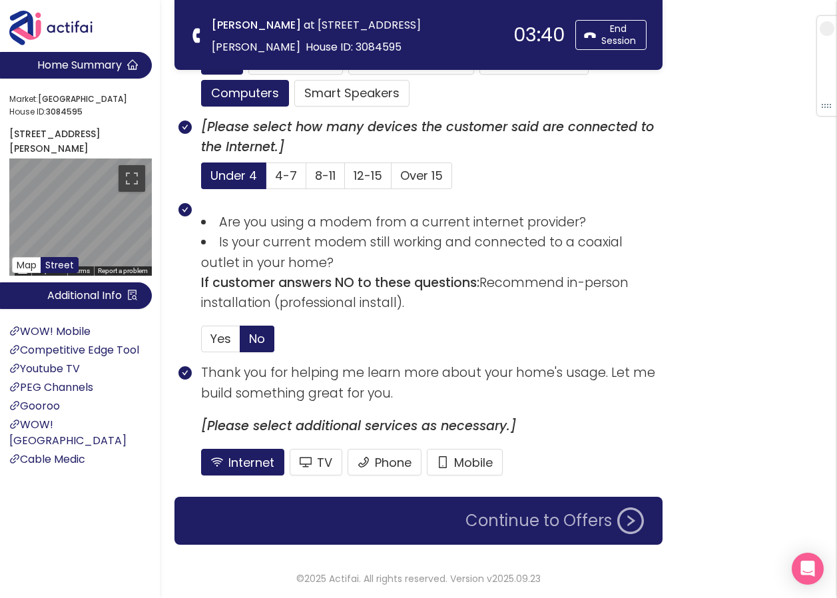
click at [569, 510] on button "Continue to Offers" at bounding box center [555, 521] width 195 height 27
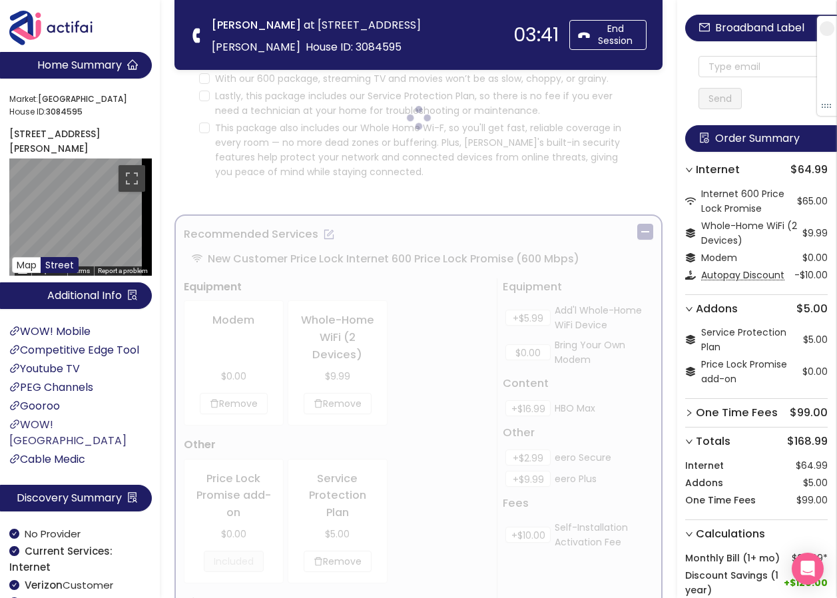
scroll to position [0, 0]
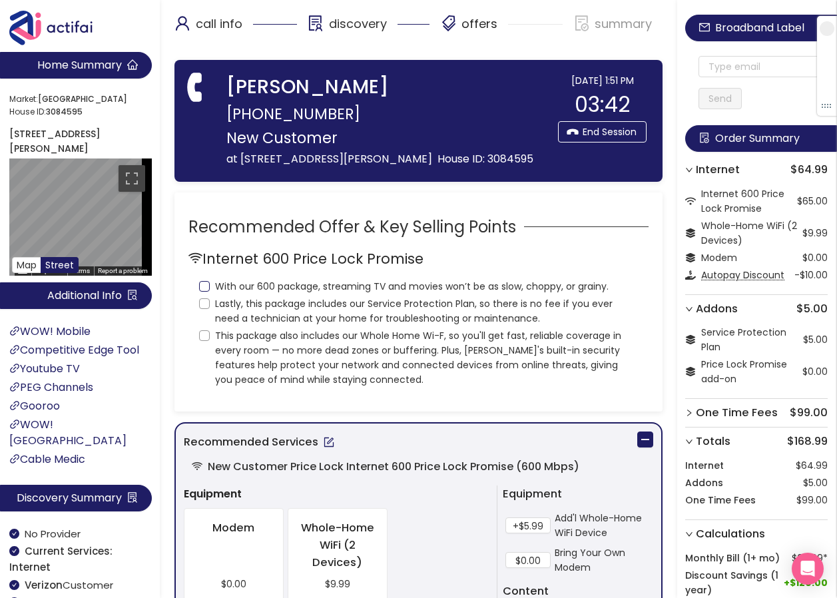
click at [205, 292] on input "With our 600 package, streaming TV and movies won’t be as slow, choppy, or grai…" at bounding box center [204, 286] width 11 height 11
checkbox input "true"
click at [204, 309] on input "Lastly, this package includes our Service Protection Plan, so there is no fee i…" at bounding box center [204, 303] width 11 height 11
checkbox input "true"
click at [205, 341] on input "This package also includes our Whole Home Wi-F, so you'll get fast, reliable co…" at bounding box center [204, 335] width 11 height 11
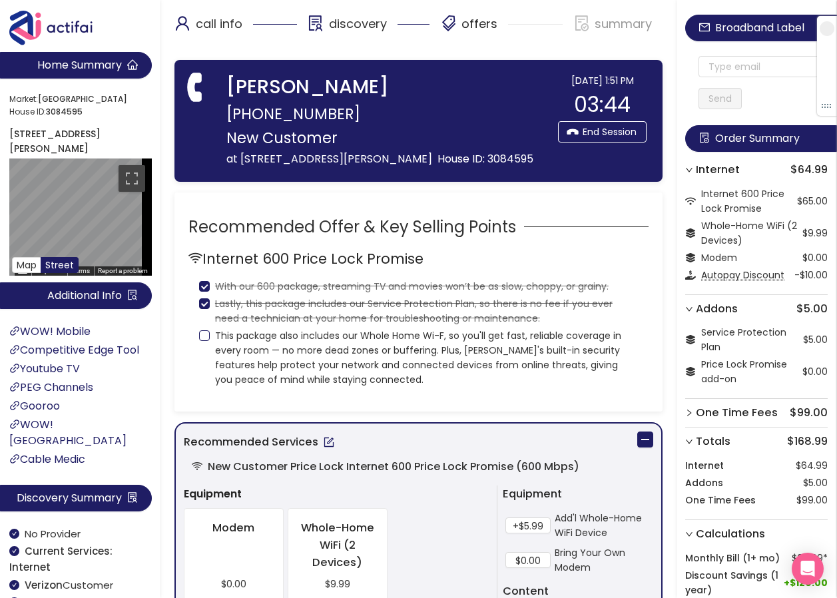
checkbox input "true"
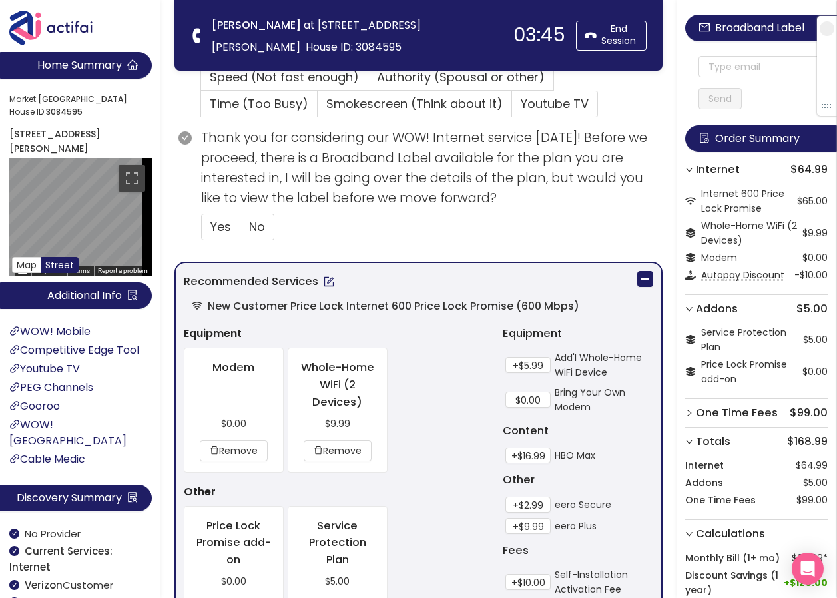
scroll to position [400, 0]
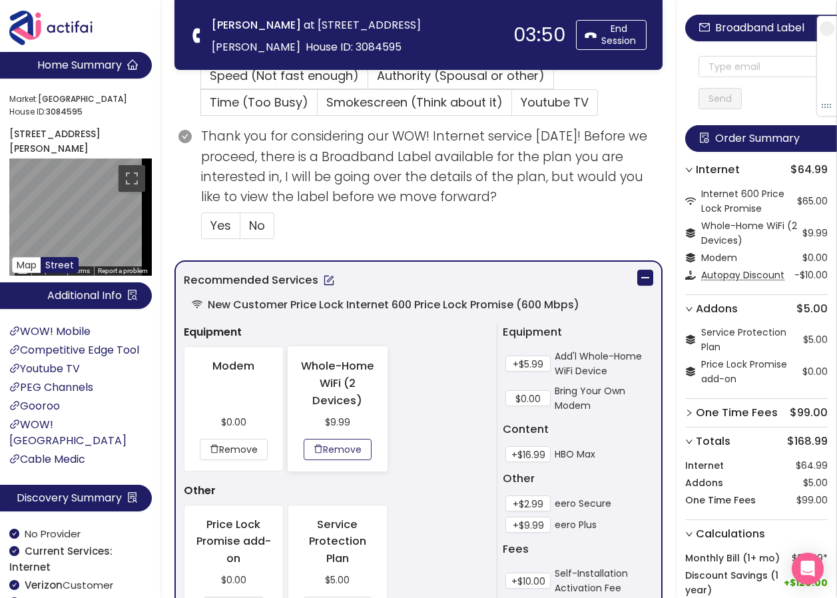
click at [335, 453] on button "Remove" at bounding box center [338, 449] width 68 height 21
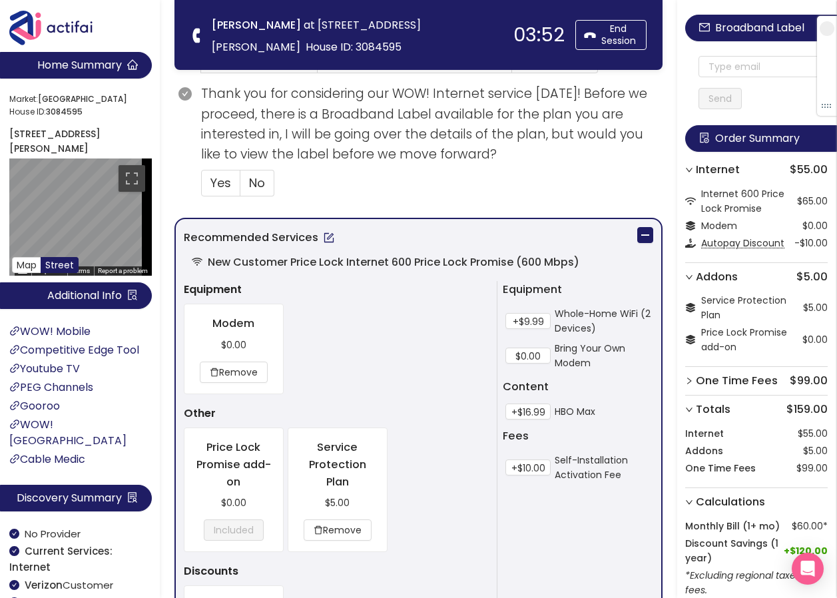
scroll to position [466, 0]
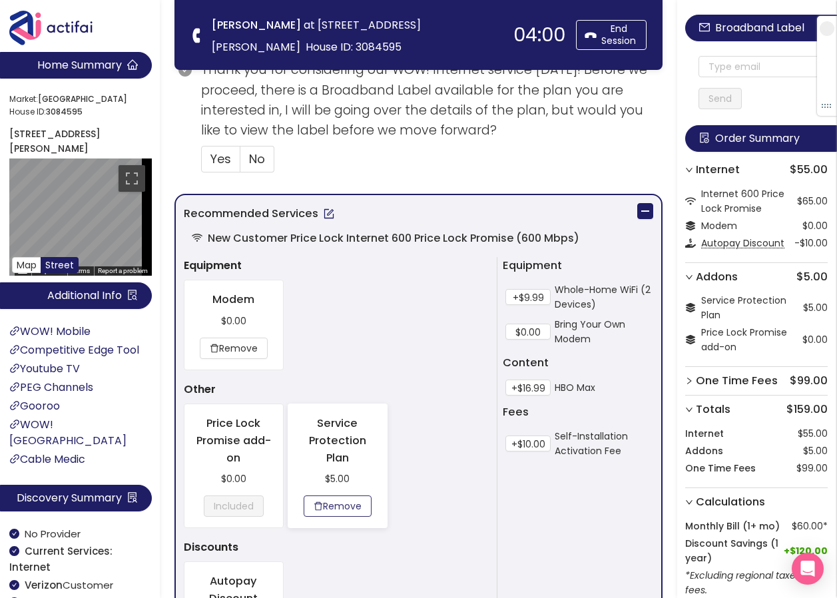
click at [317, 508] on button "Remove" at bounding box center [338, 506] width 68 height 21
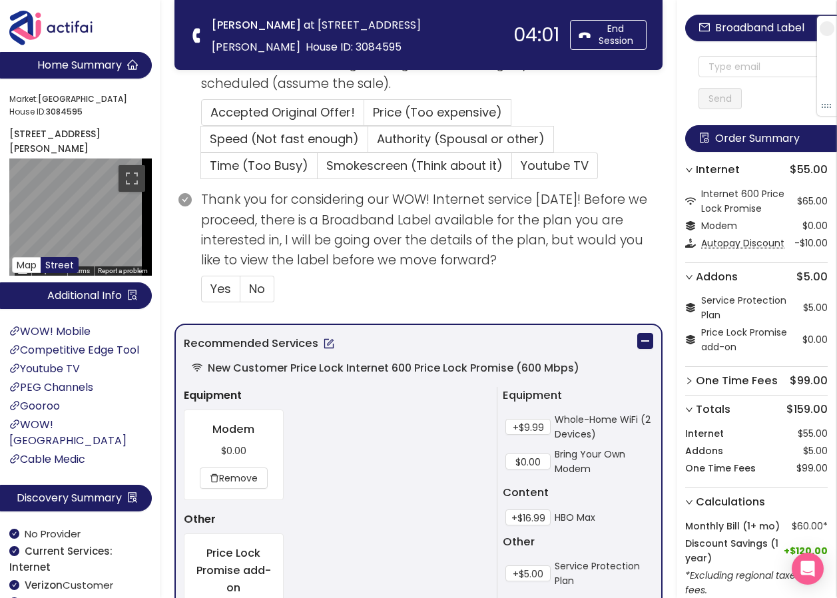
scroll to position [266, 0]
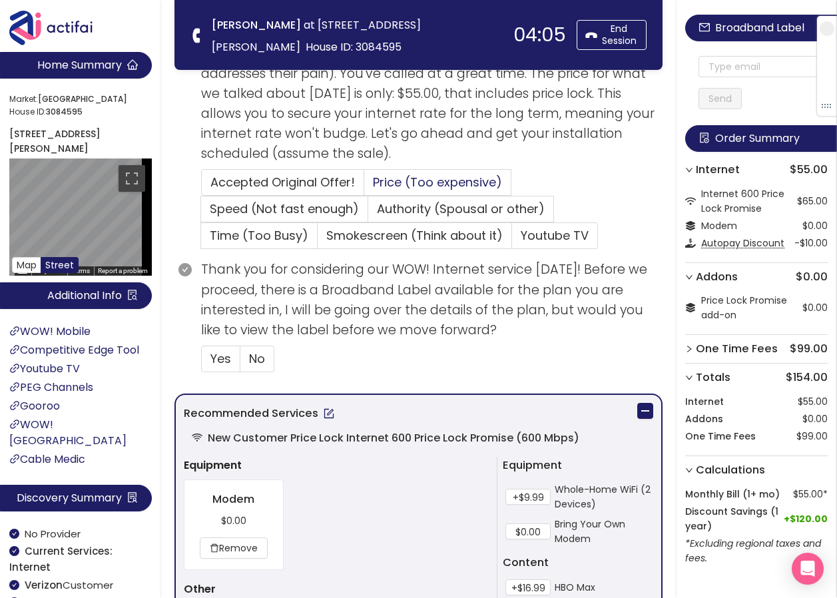
click at [419, 175] on span "Price (Too expensive)" at bounding box center [437, 182] width 129 height 17
click at [364, 187] on input "Price (Too expensive)" at bounding box center [364, 187] width 0 height 0
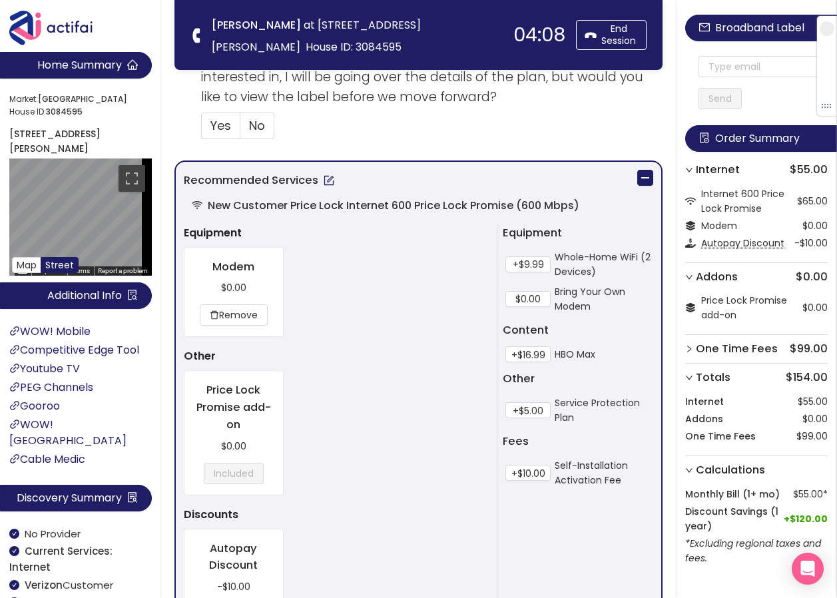
scroll to position [666, 0]
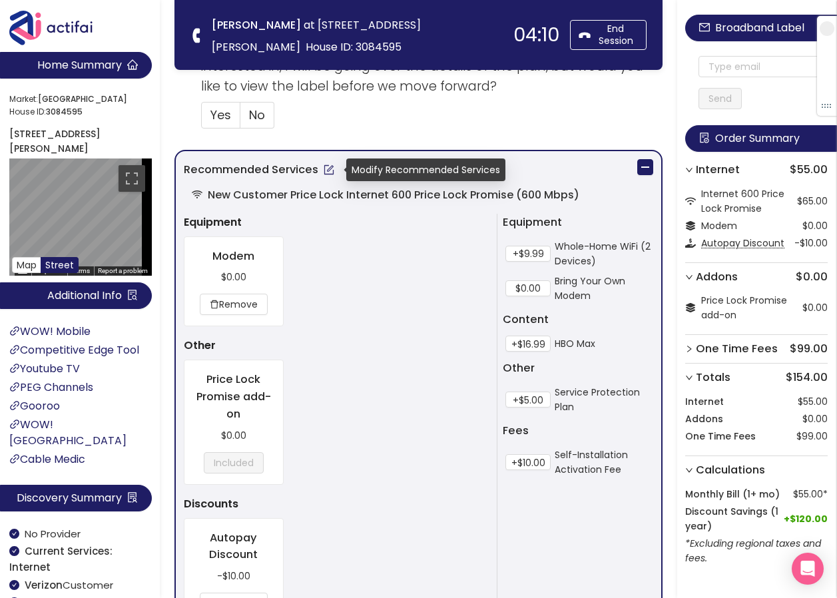
click at [327, 169] on button "button" at bounding box center [328, 169] width 21 height 21
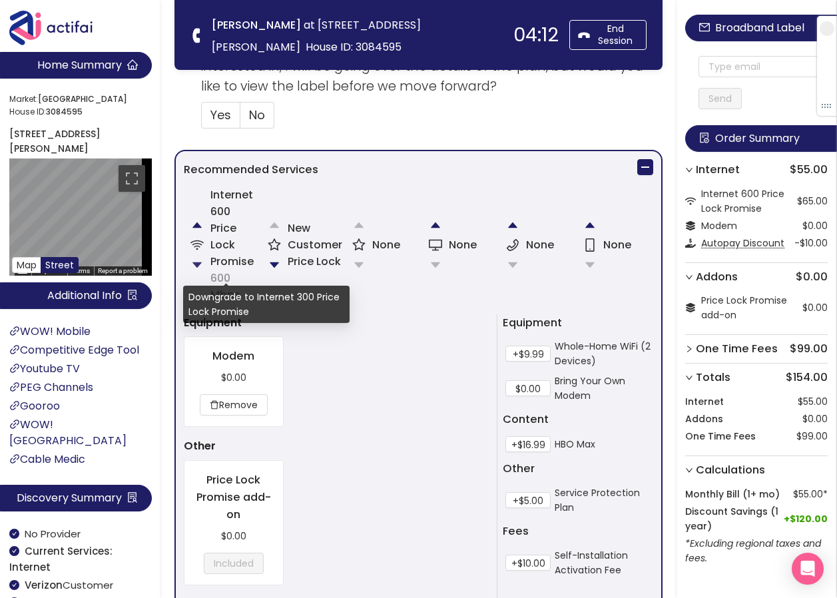
click at [197, 262] on button "button" at bounding box center [197, 265] width 27 height 27
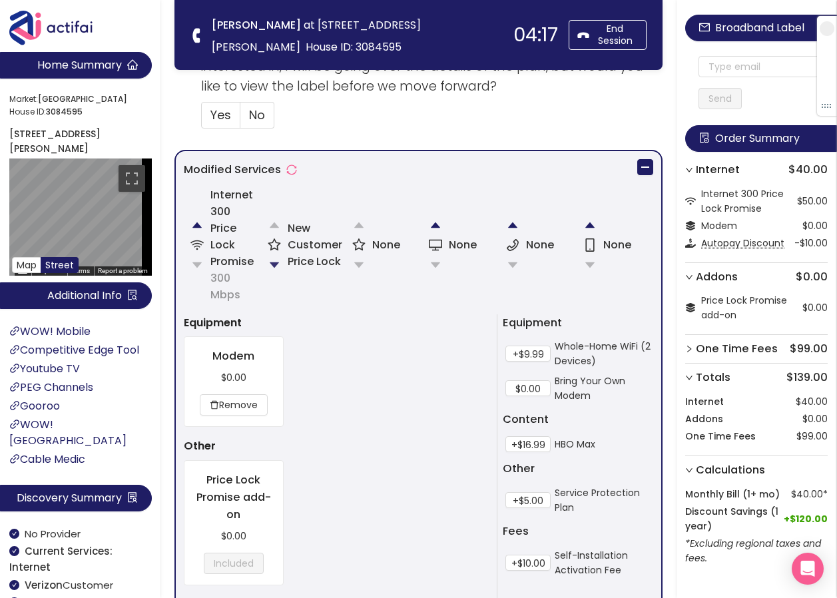
click at [274, 263] on button "button" at bounding box center [274, 265] width 27 height 27
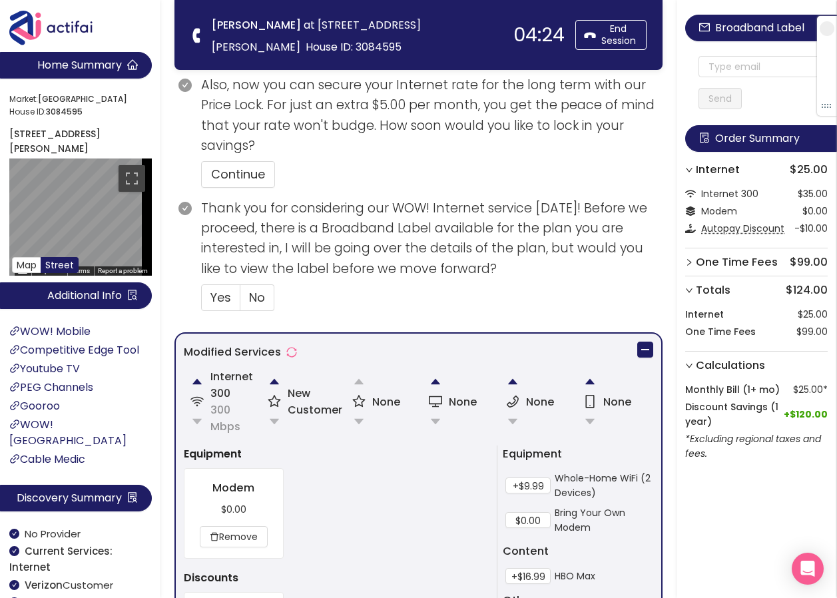
scroll to position [626, 0]
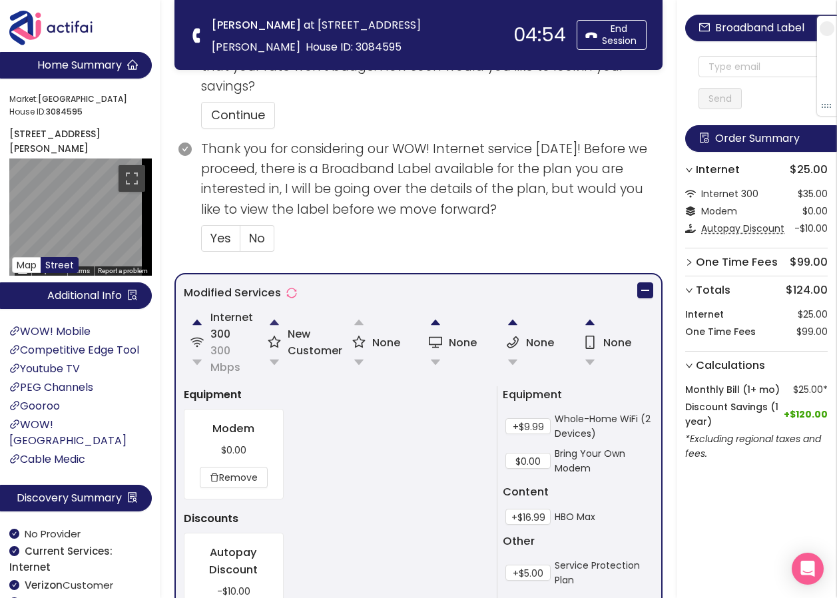
click at [274, 323] on button "button" at bounding box center [274, 322] width 27 height 27
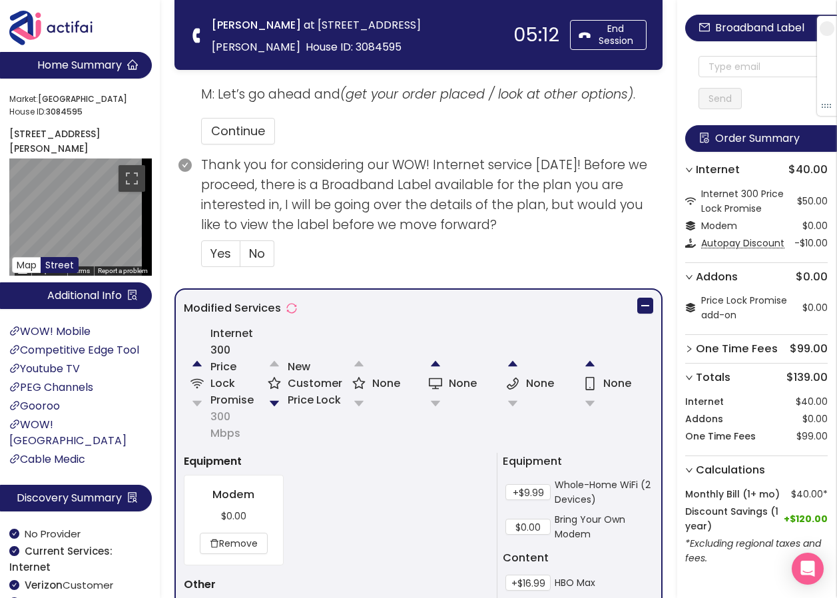
scroll to position [600, 0]
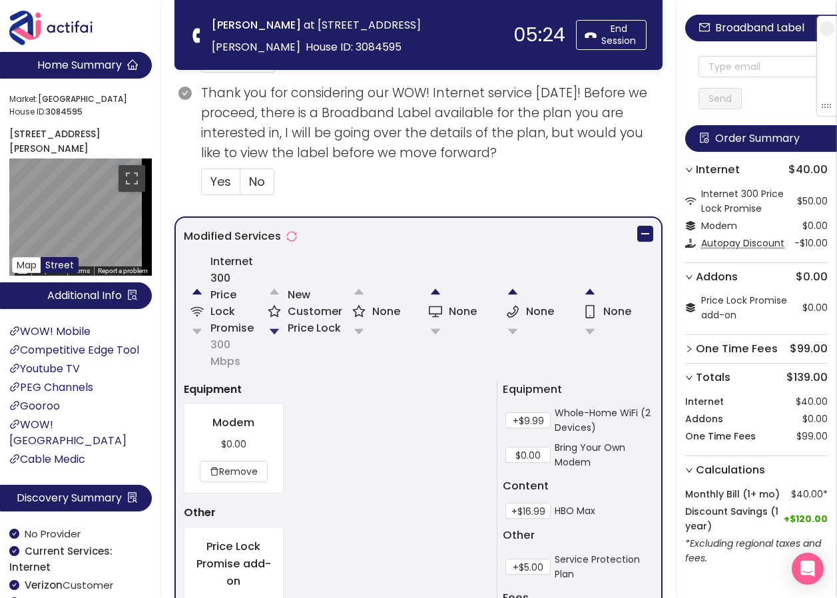
click at [276, 330] on button "button" at bounding box center [274, 331] width 27 height 27
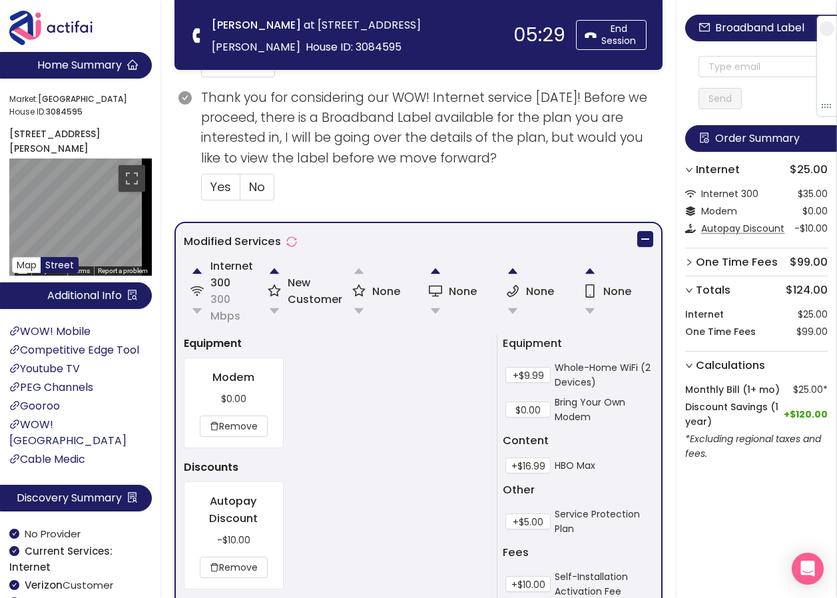
scroll to position [759, 0]
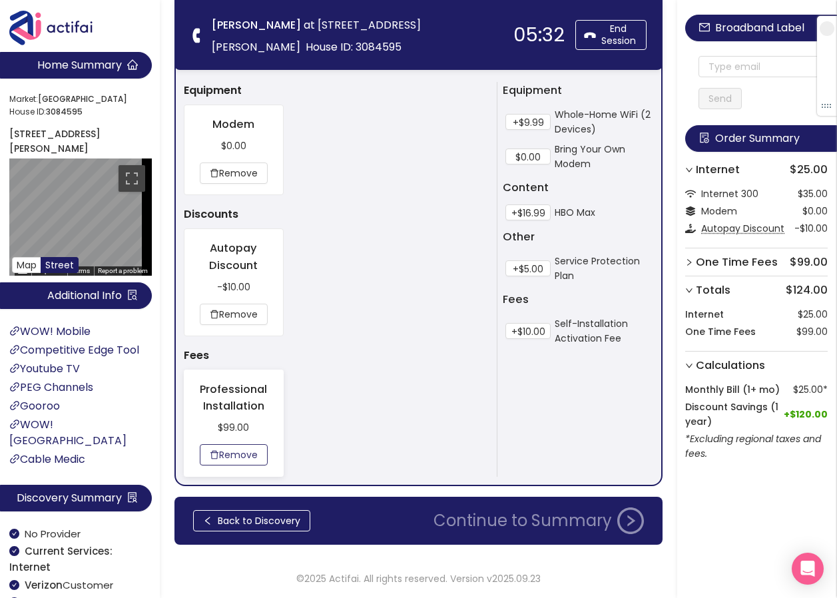
click at [236, 457] on button "Remove" at bounding box center [234, 454] width 68 height 21
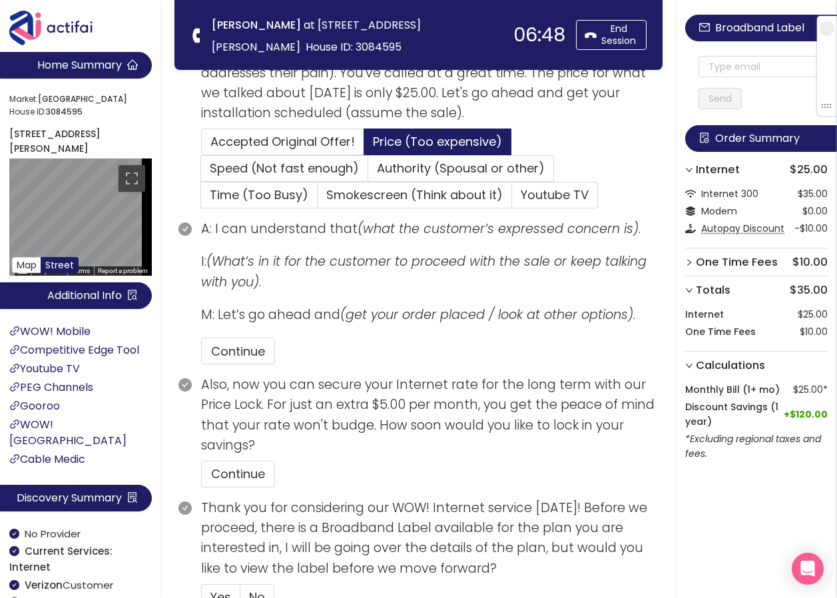
scroll to position [264, 0]
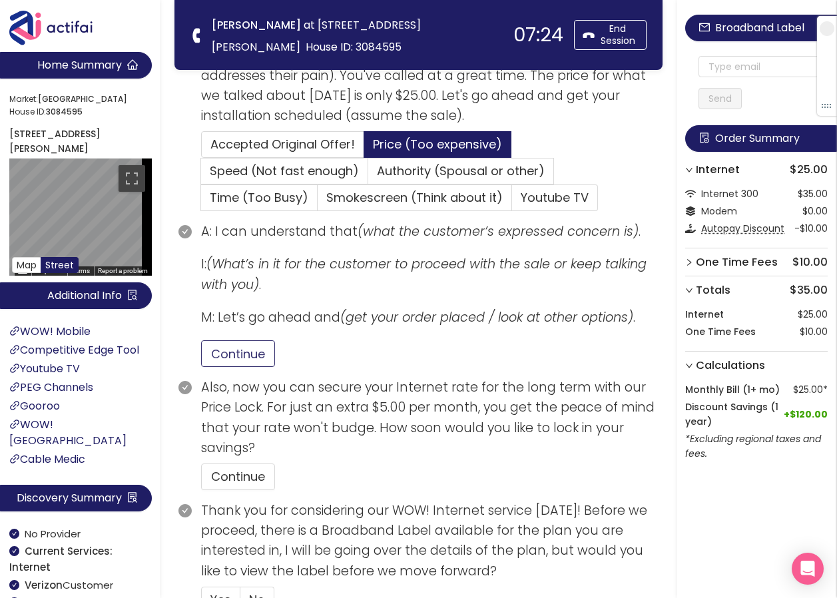
click at [221, 359] on button "Continue" at bounding box center [238, 353] width 74 height 27
click at [211, 472] on button "Continue" at bounding box center [238, 477] width 74 height 27
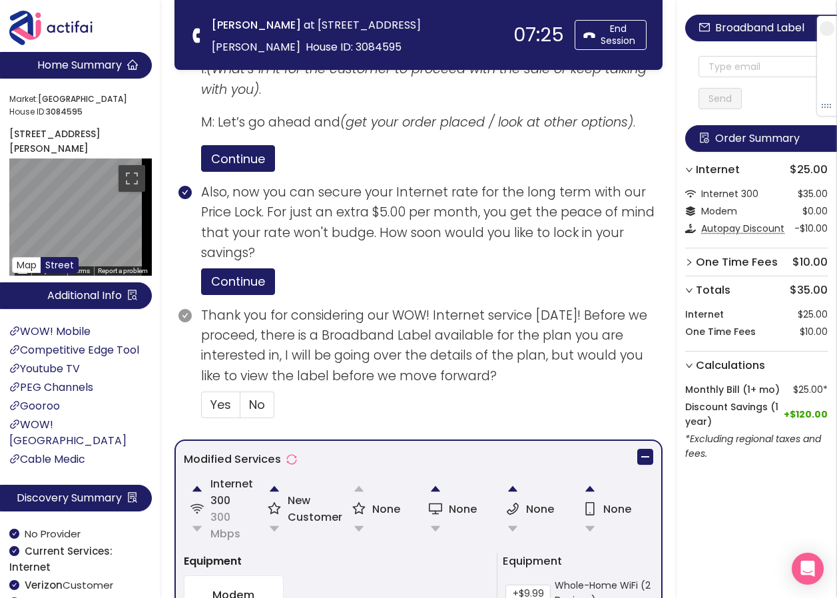
scroll to position [464, 0]
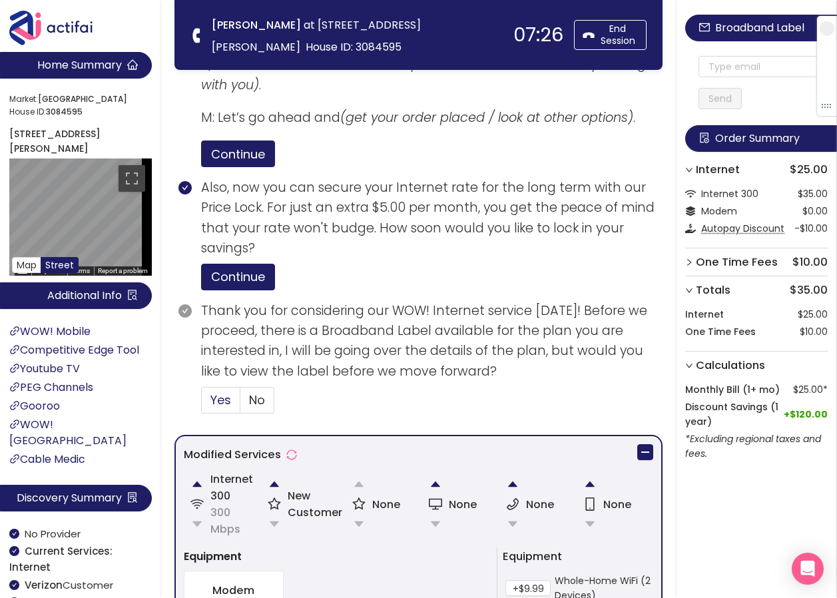
click at [218, 408] on span "Yes" at bounding box center [221, 400] width 21 height 17
click at [202, 404] on input "Yes" at bounding box center [202, 404] width 0 height 0
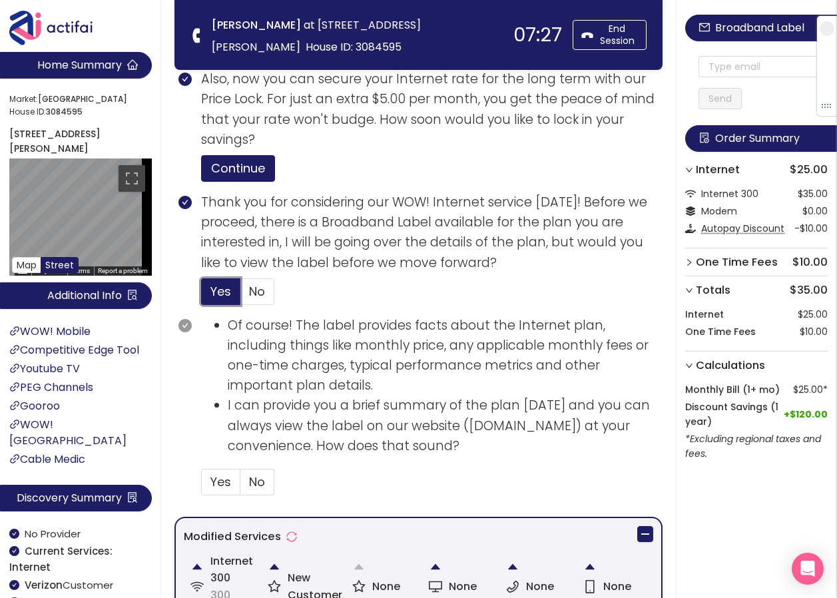
scroll to position [664, 0]
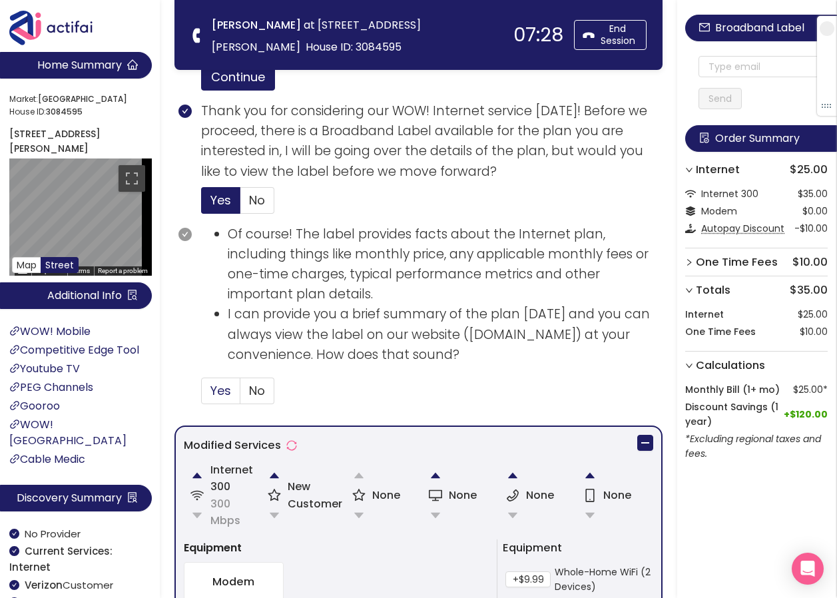
click at [232, 389] on label "Yes" at bounding box center [220, 391] width 39 height 27
click at [202, 395] on input "Yes" at bounding box center [202, 395] width 0 height 0
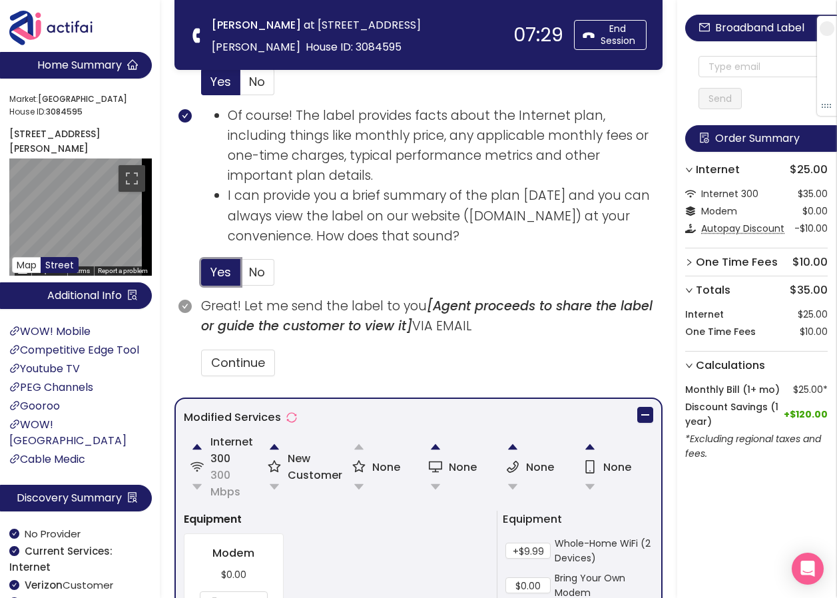
scroll to position [797, 0]
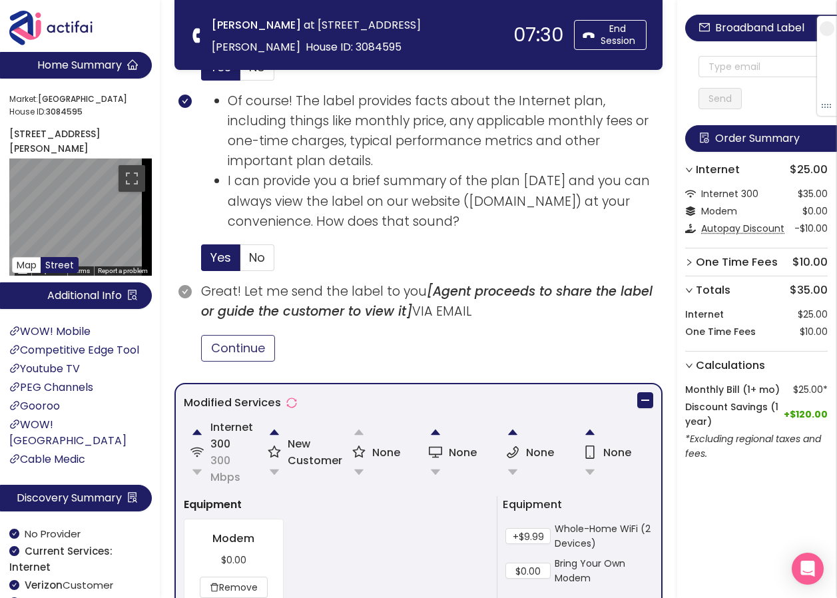
drag, startPoint x: 245, startPoint y: 344, endPoint x: 304, endPoint y: 356, distance: 59.8
click at [244, 344] on button "Continue" at bounding box center [238, 348] width 74 height 27
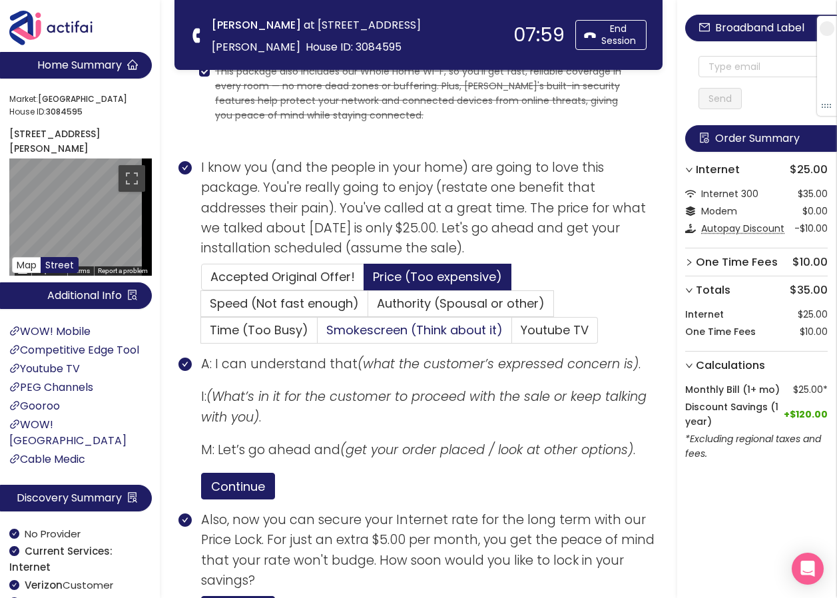
scroll to position [114, 0]
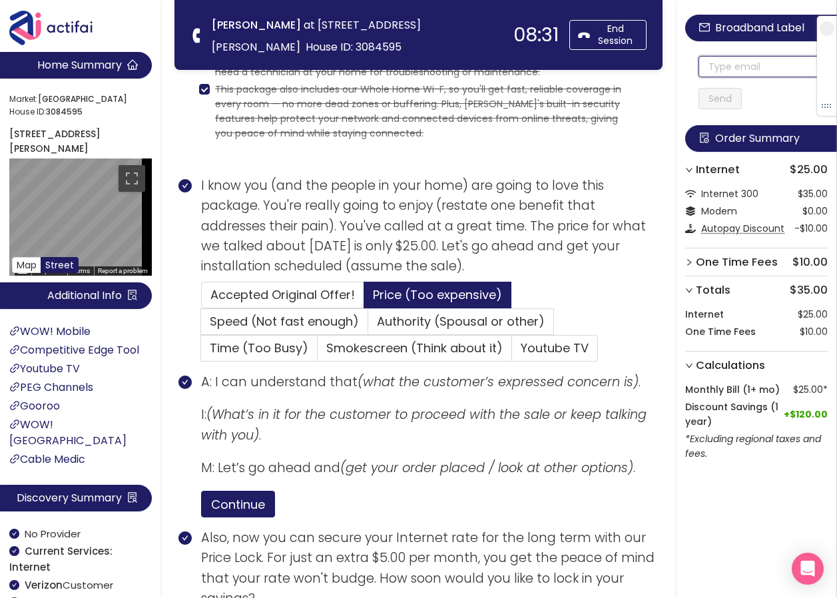
click at [707, 66] on input "text" at bounding box center [763, 66] width 129 height 21
drag, startPoint x: 783, startPoint y: 71, endPoint x: 653, endPoint y: 68, distance: 130.6
click at [699, 72] on input "[EMAIL_ADDRESS][DOMAIN_NAME]" at bounding box center [763, 66] width 129 height 21
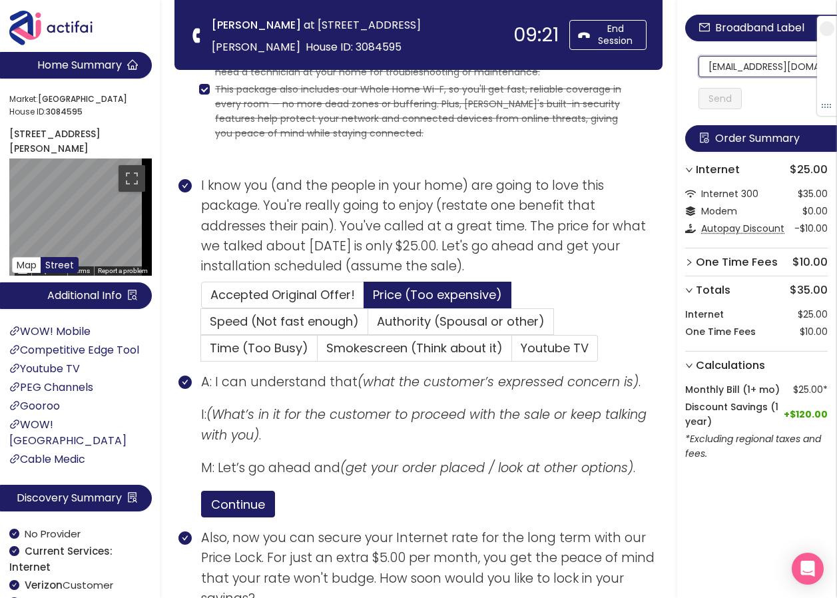
scroll to position [0, 36]
drag, startPoint x: 699, startPoint y: 71, endPoint x: 815, endPoint y: 71, distance: 116.6
type input "[EMAIL_ADDRESS][DOMAIN_NAME]"
click at [725, 101] on button "Send" at bounding box center [720, 98] width 43 height 21
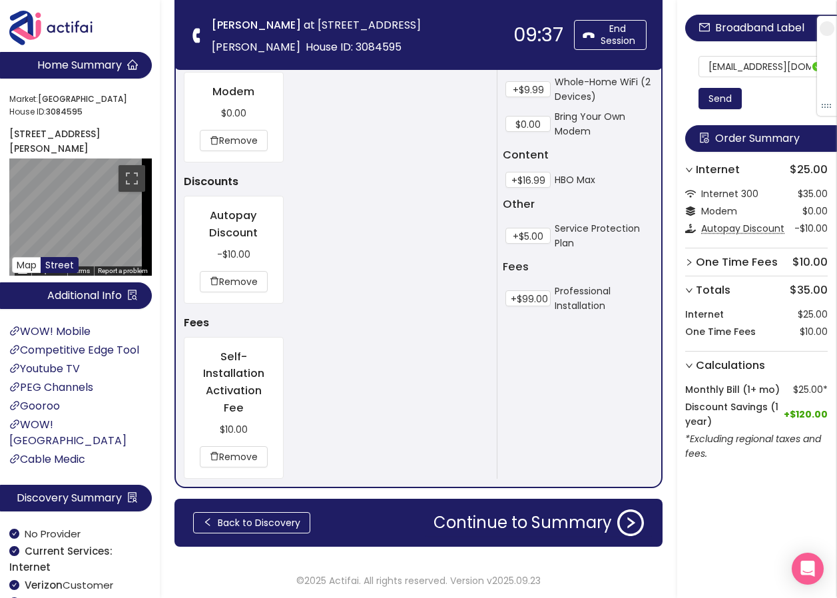
scroll to position [1246, 0]
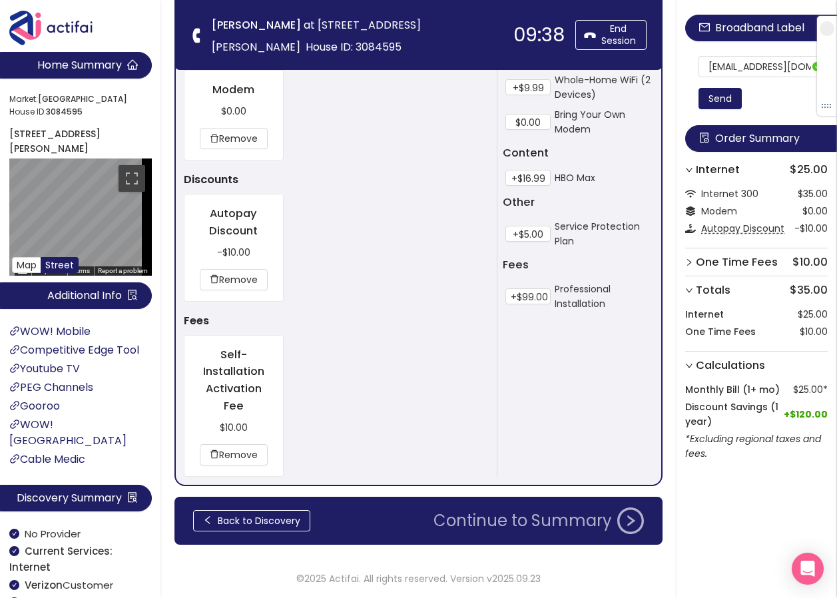
click at [476, 530] on button "Continue to Summary" at bounding box center [539, 521] width 226 height 27
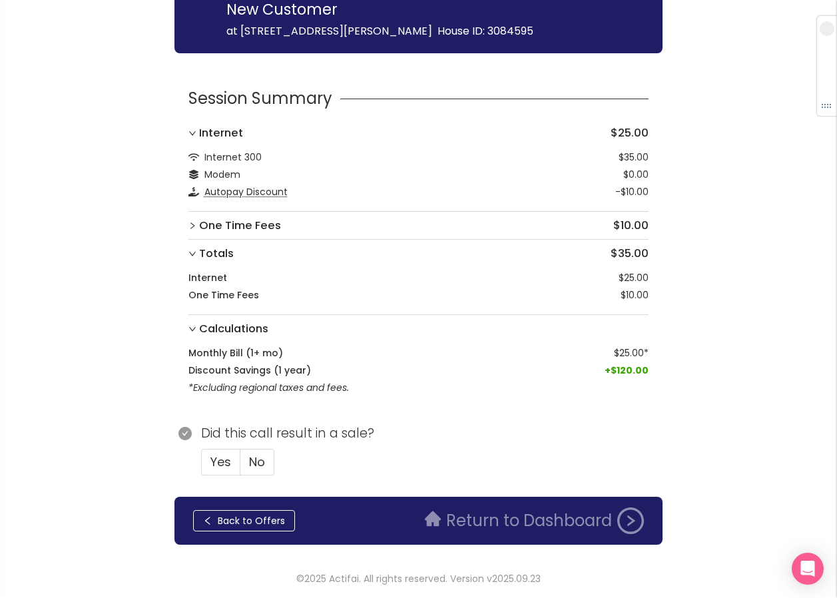
scroll to position [173, 0]
click at [218, 460] on span "Yes" at bounding box center [221, 462] width 21 height 17
click at [202, 466] on input "Yes" at bounding box center [202, 466] width 0 height 0
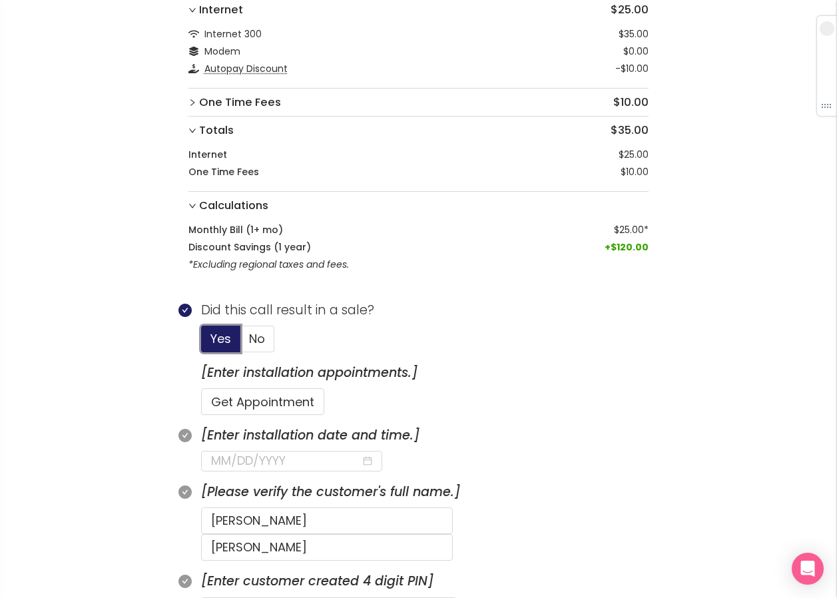
scroll to position [306, 0]
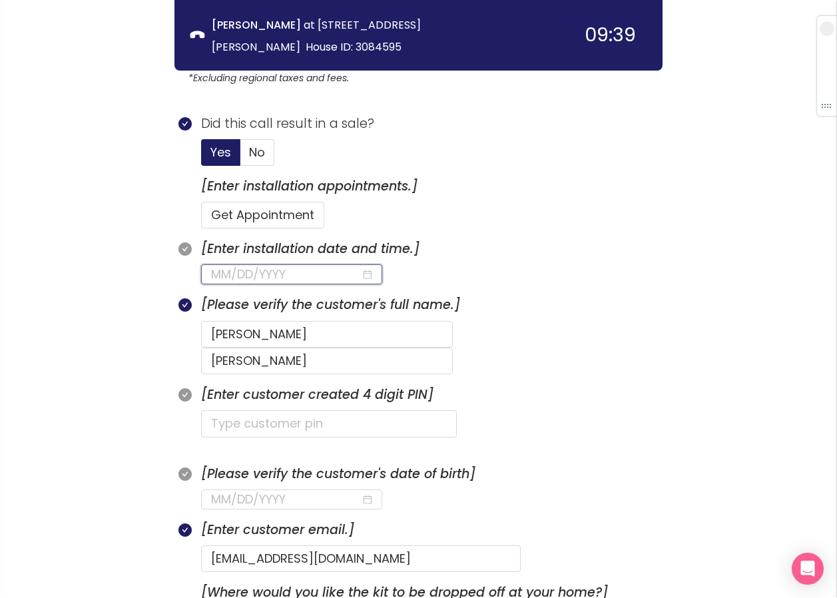
click at [264, 278] on input at bounding box center [286, 274] width 150 height 19
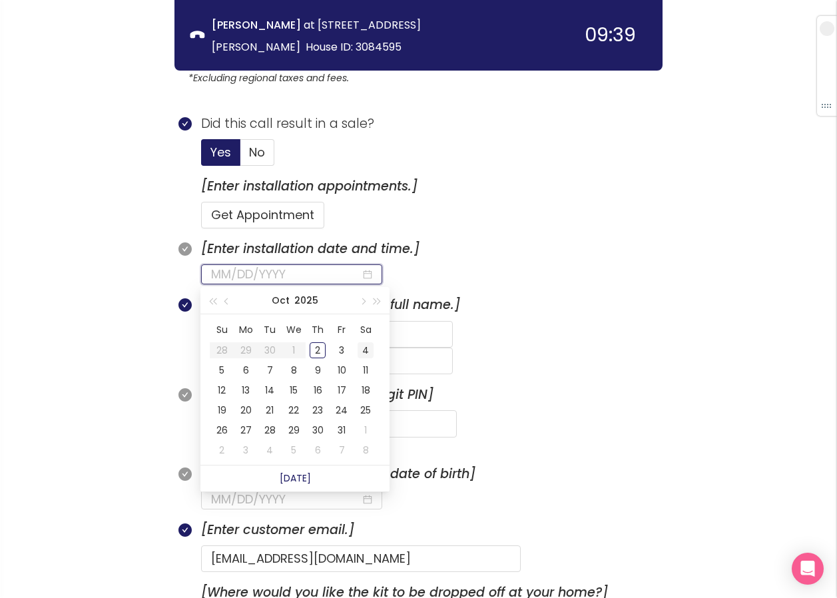
type input "[DATE]"
click at [365, 349] on div "4" at bounding box center [366, 350] width 16 height 16
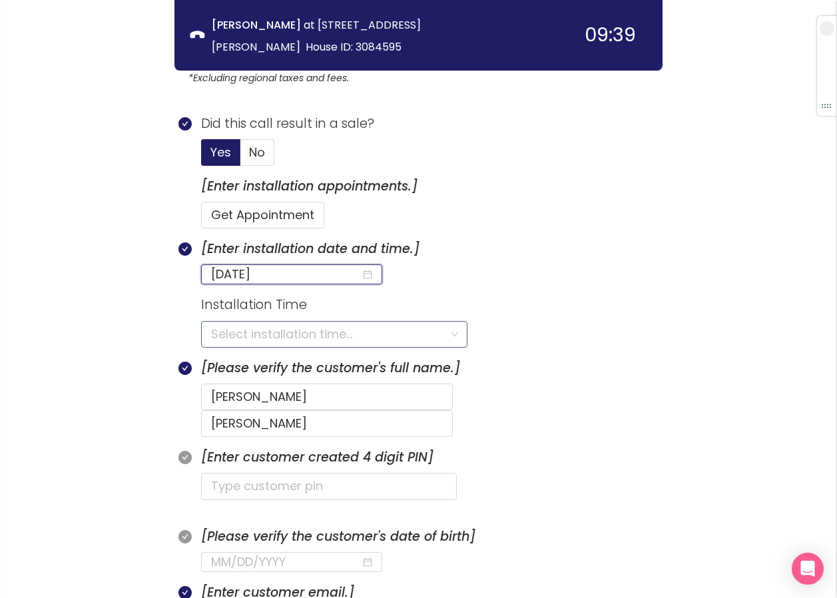
click at [277, 335] on input "search" at bounding box center [329, 334] width 237 height 25
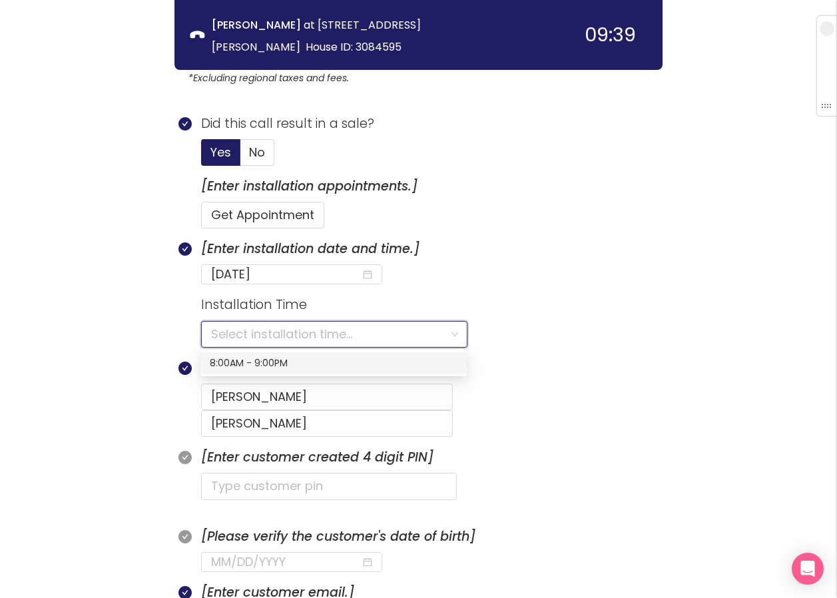
click at [238, 358] on div "8:00AM - 9:00PM" at bounding box center [334, 363] width 248 height 15
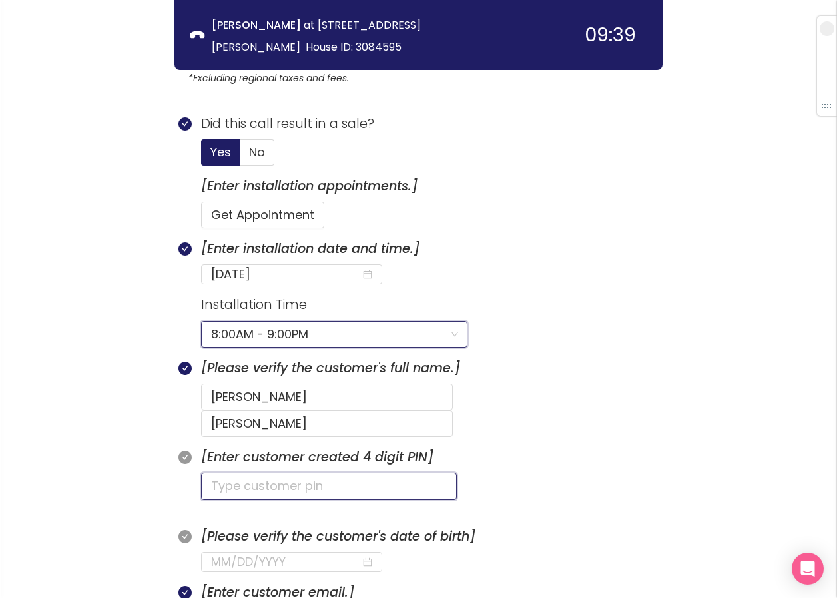
click at [244, 473] on input "text" at bounding box center [329, 486] width 256 height 27
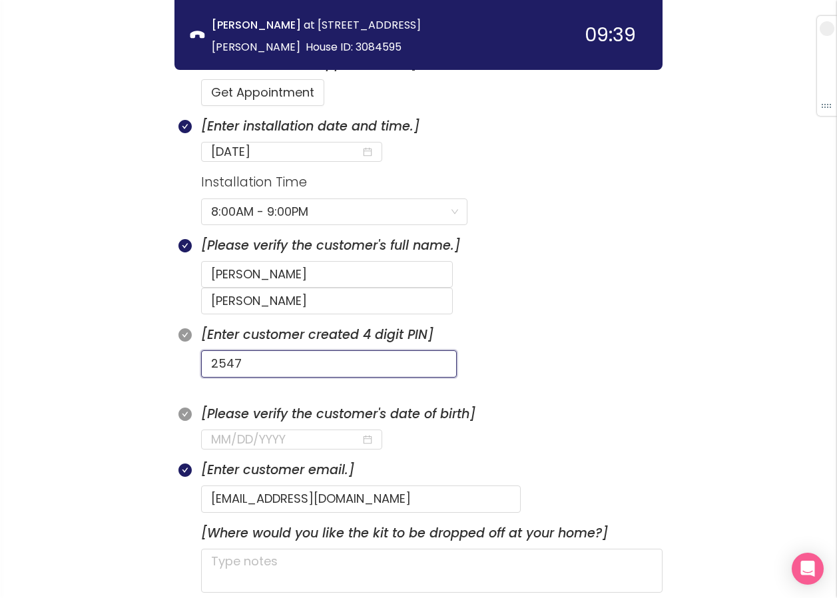
scroll to position [439, 0]
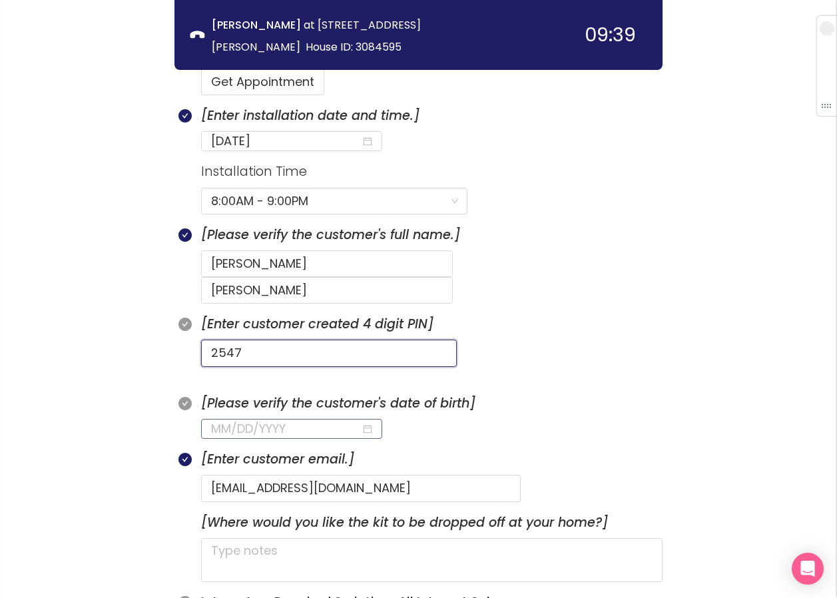
type input "2547"
click at [251, 420] on input at bounding box center [286, 429] width 150 height 19
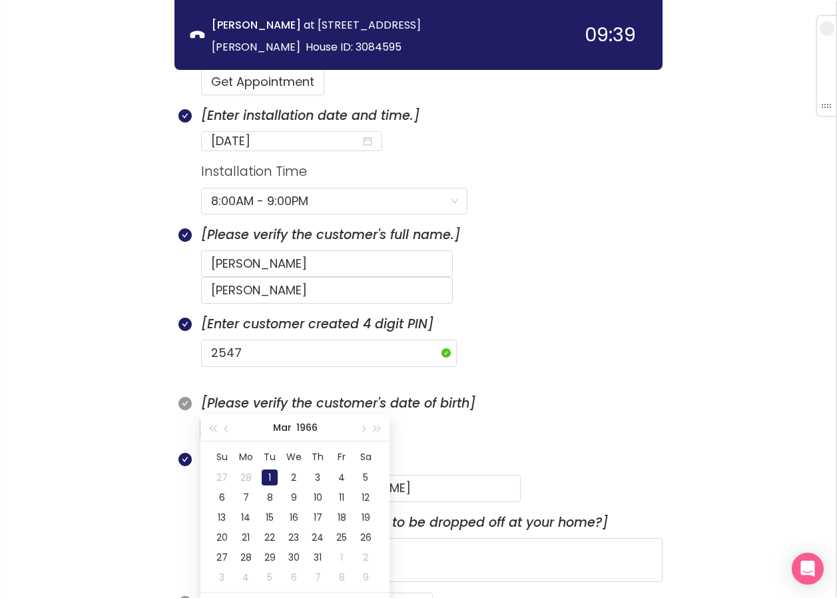
click at [264, 472] on div "1" at bounding box center [270, 478] width 16 height 16
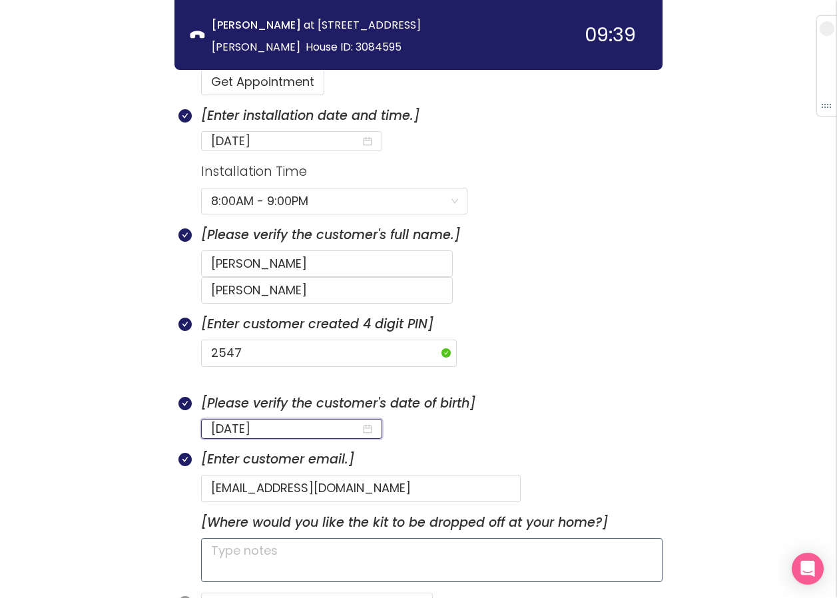
type input "[DATE]"
click at [252, 538] on textarea at bounding box center [432, 560] width 462 height 44
click at [305, 593] on button "Continue & Copy Session Summary" at bounding box center [317, 606] width 232 height 27
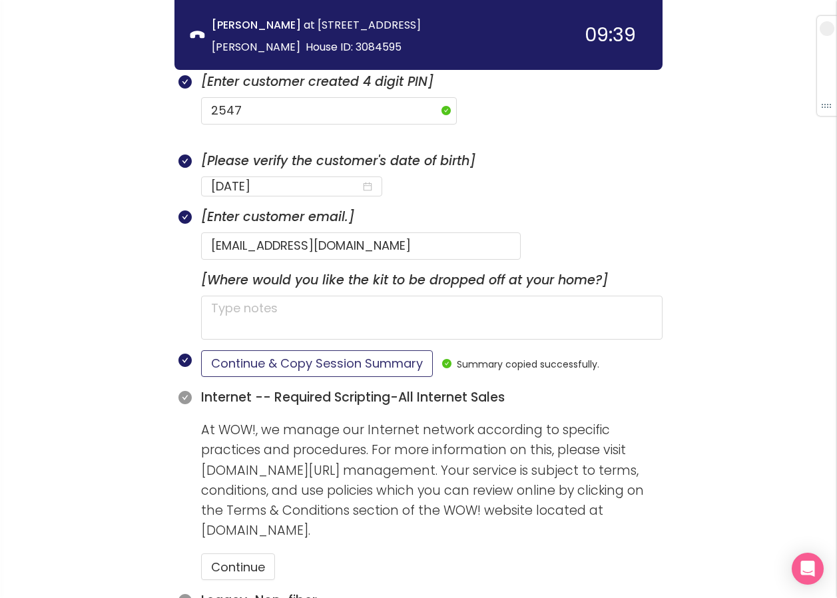
scroll to position [705, 0]
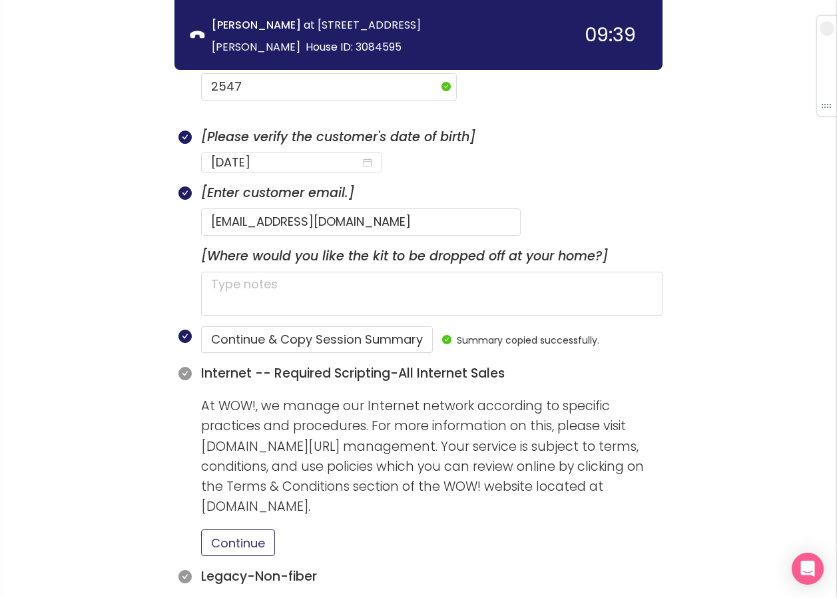
click at [258, 530] on button "Continue" at bounding box center [238, 543] width 74 height 27
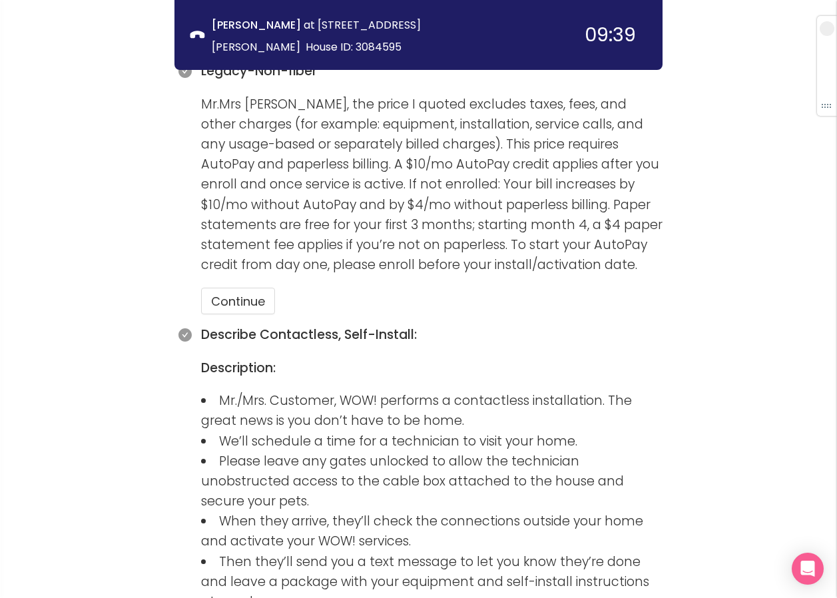
scroll to position [1238, 0]
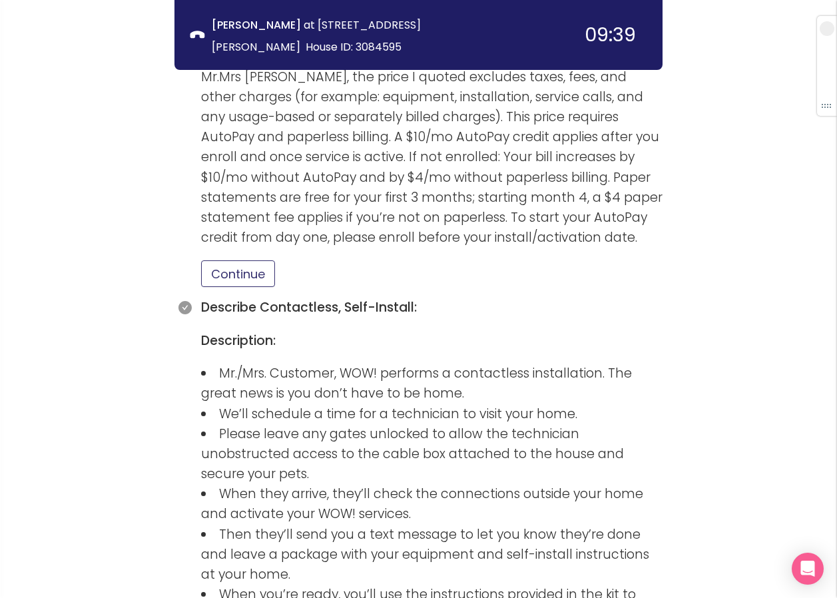
click at [228, 260] on button "Continue" at bounding box center [238, 273] width 74 height 27
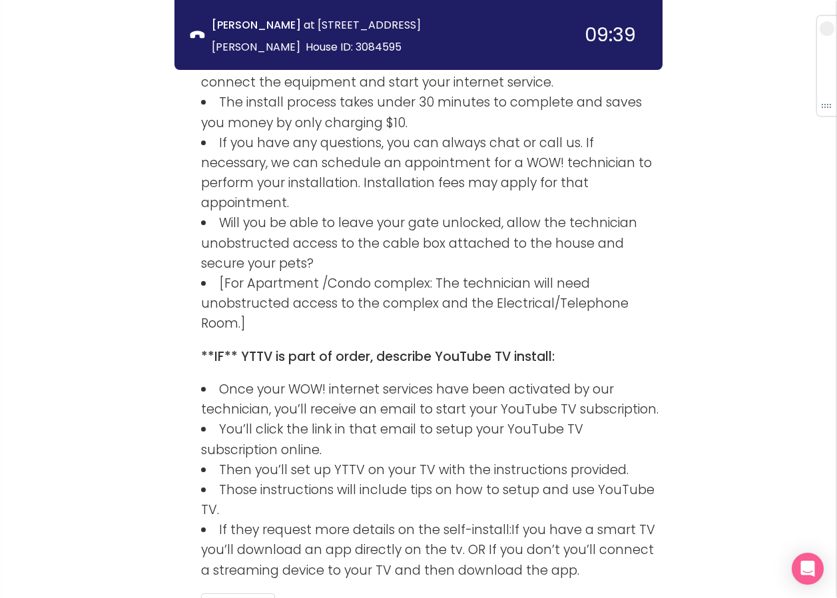
scroll to position [1771, 0]
click at [253, 593] on button "Continue" at bounding box center [238, 606] width 74 height 27
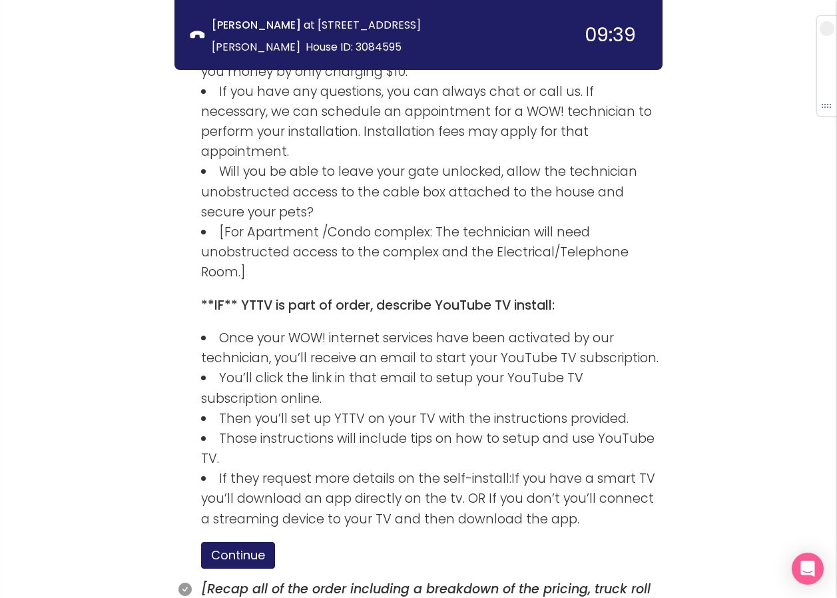
scroll to position [1899, 0]
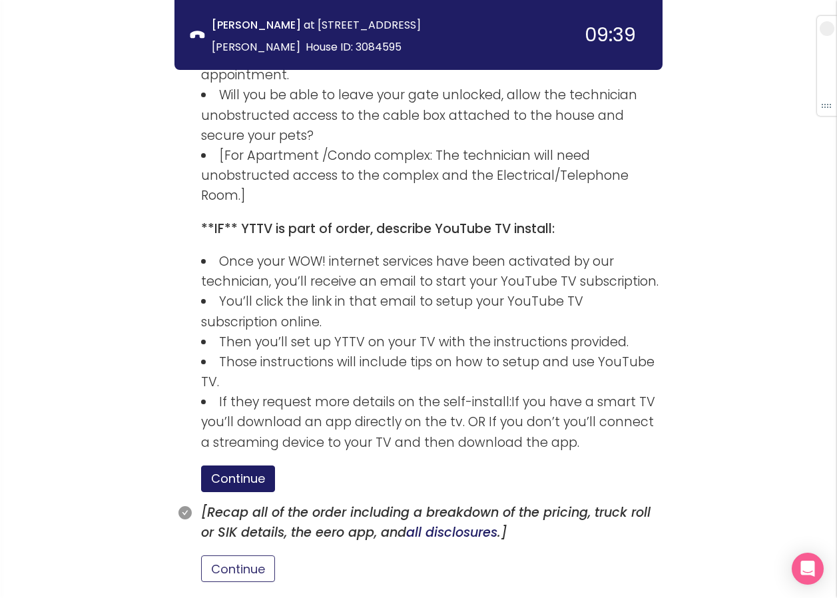
drag, startPoint x: 243, startPoint y: 469, endPoint x: 262, endPoint y: 466, distance: 19.6
click at [242, 556] on button "Continue" at bounding box center [238, 569] width 74 height 27
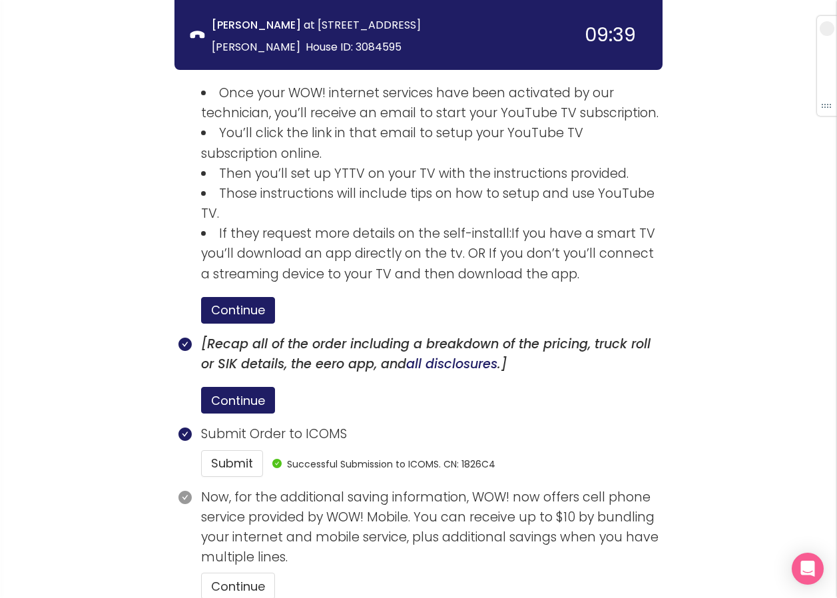
scroll to position [2084, 0]
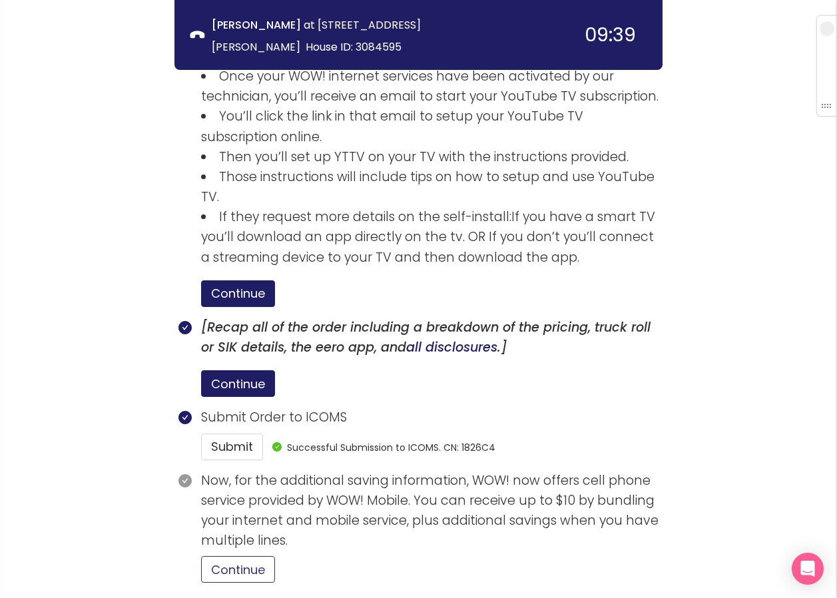
click at [236, 556] on button "Continue" at bounding box center [238, 569] width 74 height 27
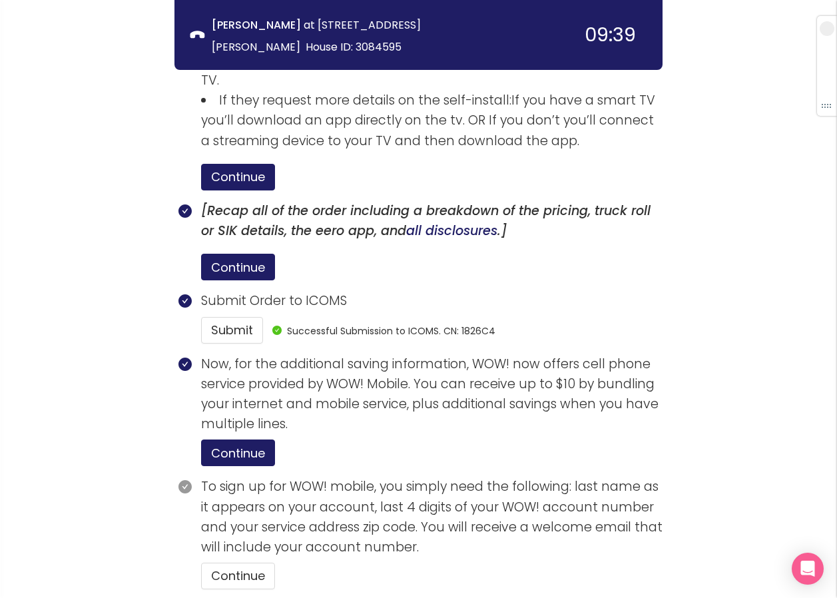
scroll to position [2207, 0]
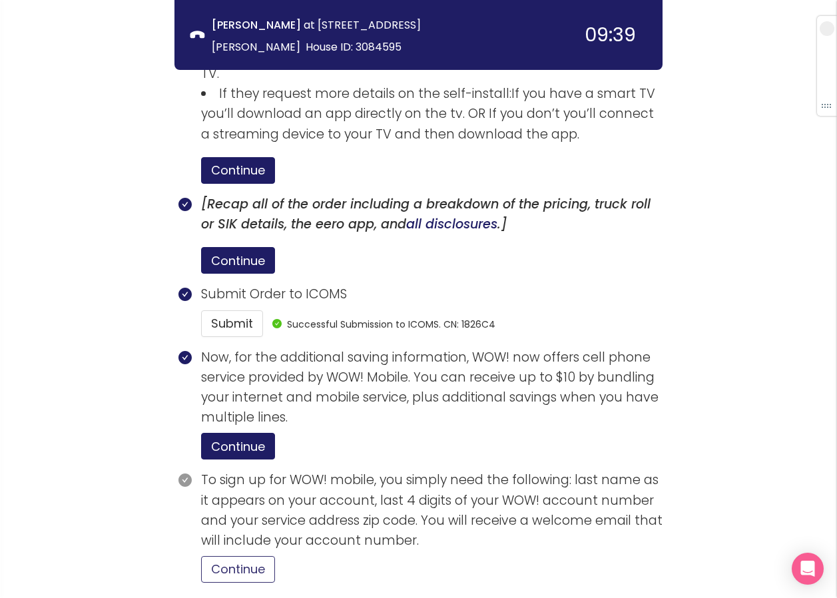
click at [248, 556] on button "Continue" at bounding box center [238, 569] width 74 height 27
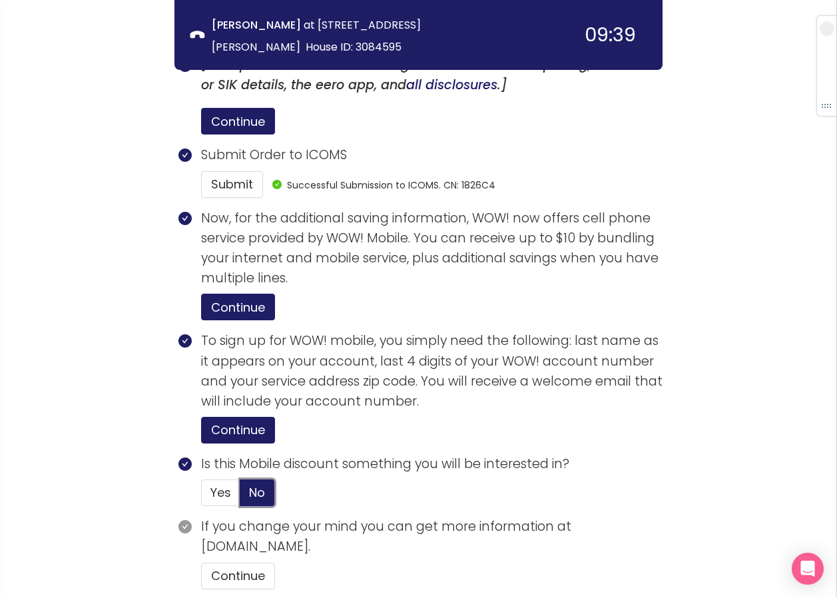
scroll to position [2353, 0]
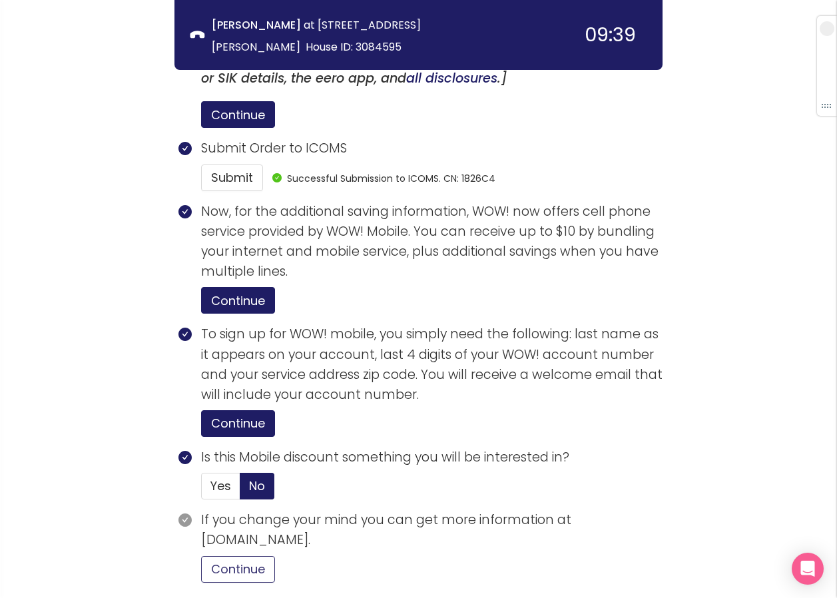
click at [235, 556] on button "Continue" at bounding box center [238, 569] width 74 height 27
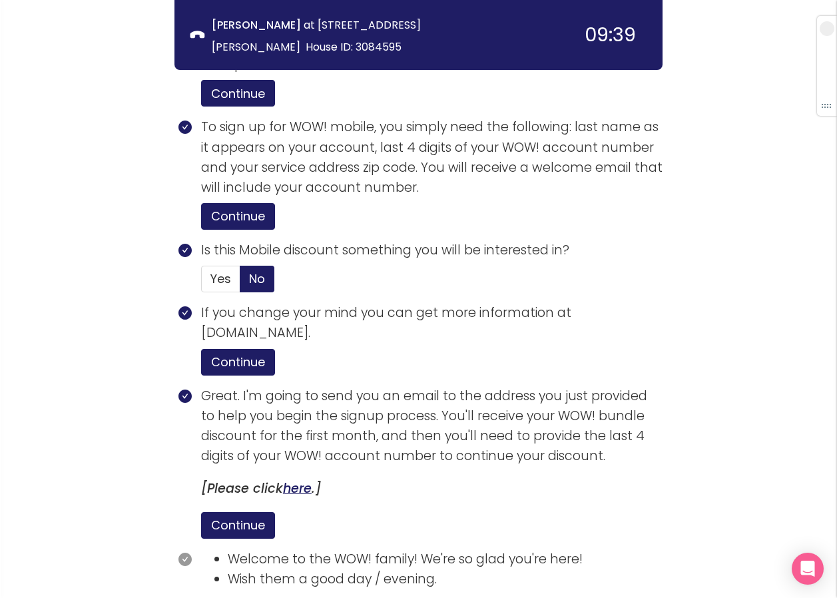
scroll to position [2606, 0]
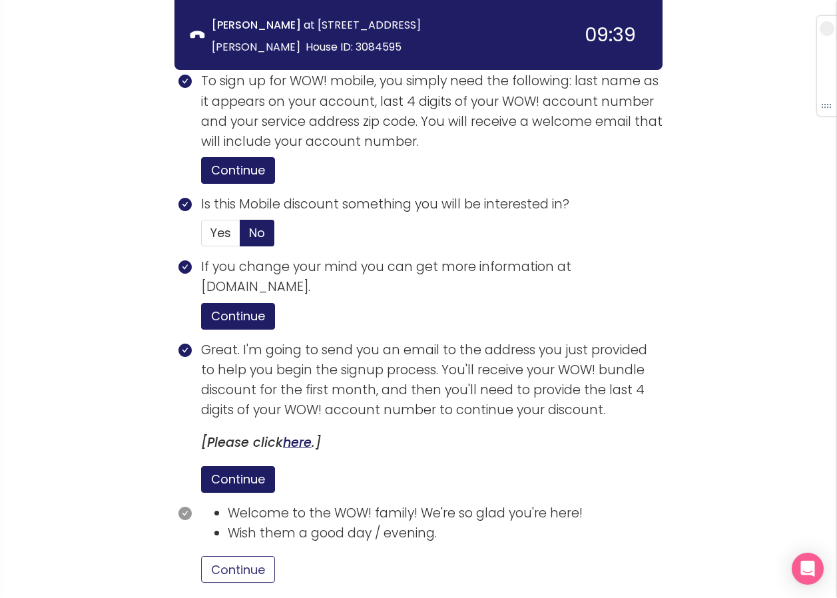
click at [233, 556] on button "Continue" at bounding box center [238, 569] width 74 height 27
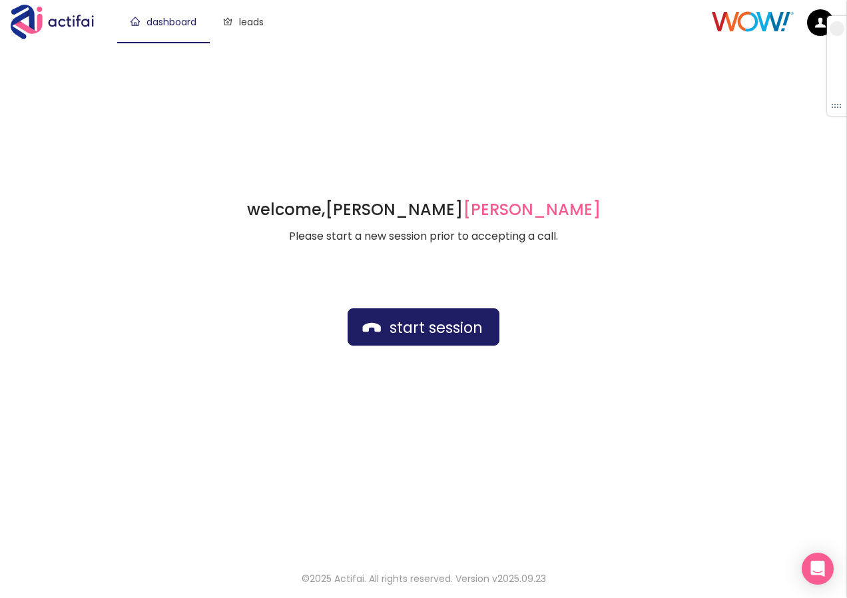
click at [372, 45] on div "welcome, [PERSON_NAME] german Please start a new session prior to accepting a c…" at bounding box center [423, 299] width 847 height 513
click at [412, 333] on button "start session" at bounding box center [424, 326] width 152 height 37
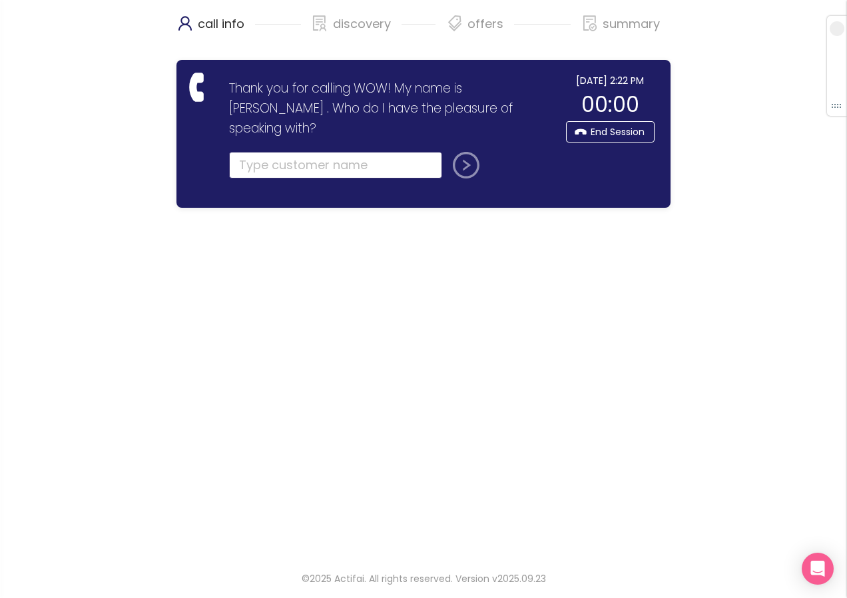
click at [247, 152] on input "text" at bounding box center [335, 165] width 213 height 27
click at [289, 152] on input "text" at bounding box center [335, 165] width 213 height 27
type input "[PERSON_NAME]"
drag, startPoint x: 464, startPoint y: 147, endPoint x: 460, endPoint y: 153, distance: 6.9
click at [464, 152] on button "submit" at bounding box center [464, 165] width 32 height 27
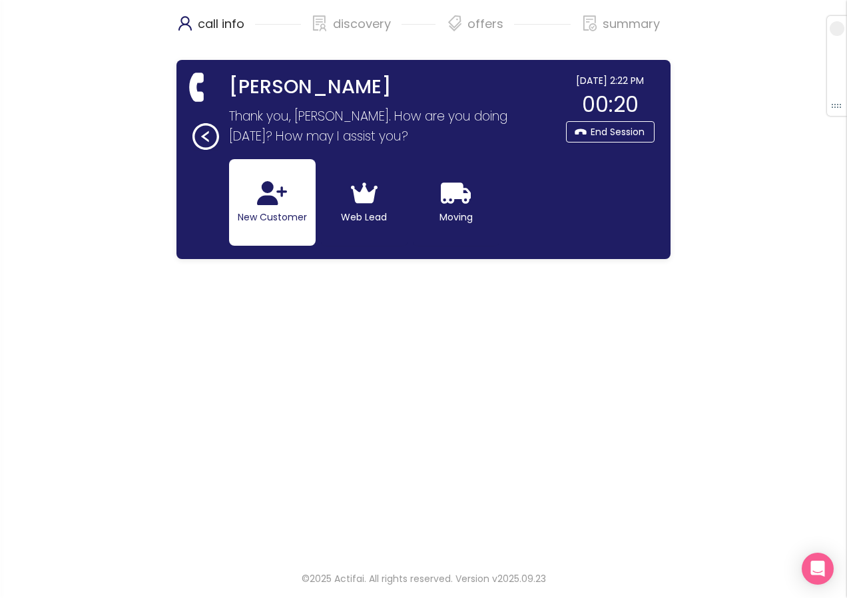
click at [278, 206] on button "New Customer" at bounding box center [272, 202] width 87 height 87
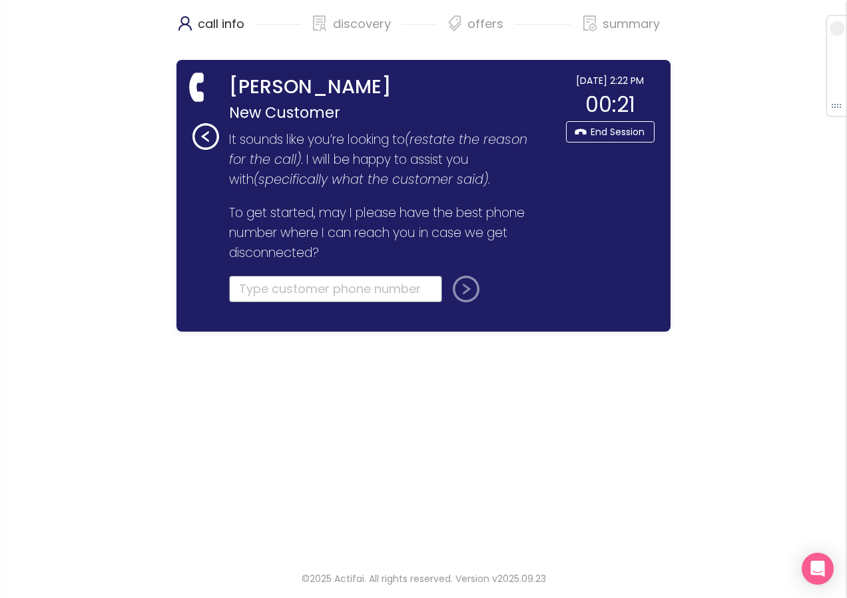
click at [279, 292] on input "tel" at bounding box center [335, 289] width 213 height 27
type input "[PHONE_NUMBER]"
click at [461, 289] on button "submit" at bounding box center [464, 289] width 32 height 27
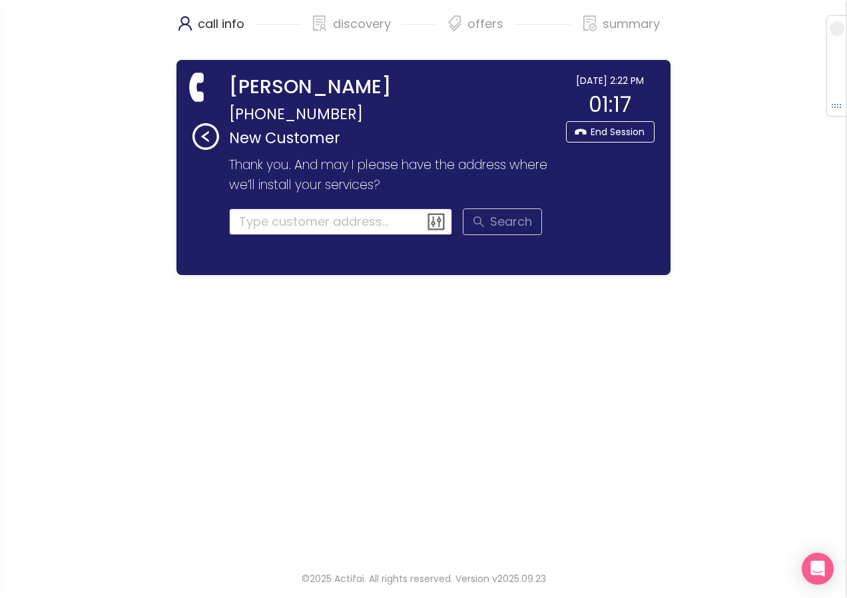
click at [309, 218] on input at bounding box center [341, 222] width 224 height 27
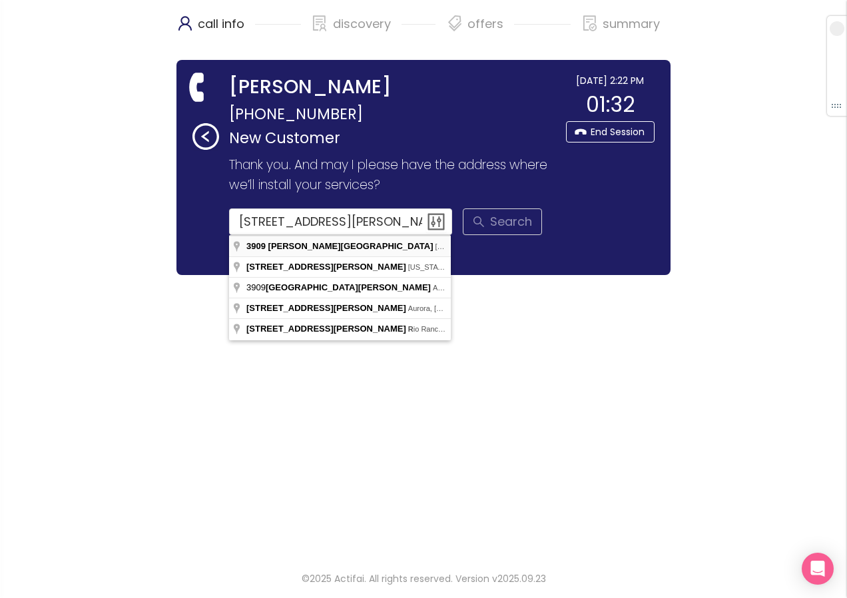
type input "[STREET_ADDRESS][PERSON_NAME]"
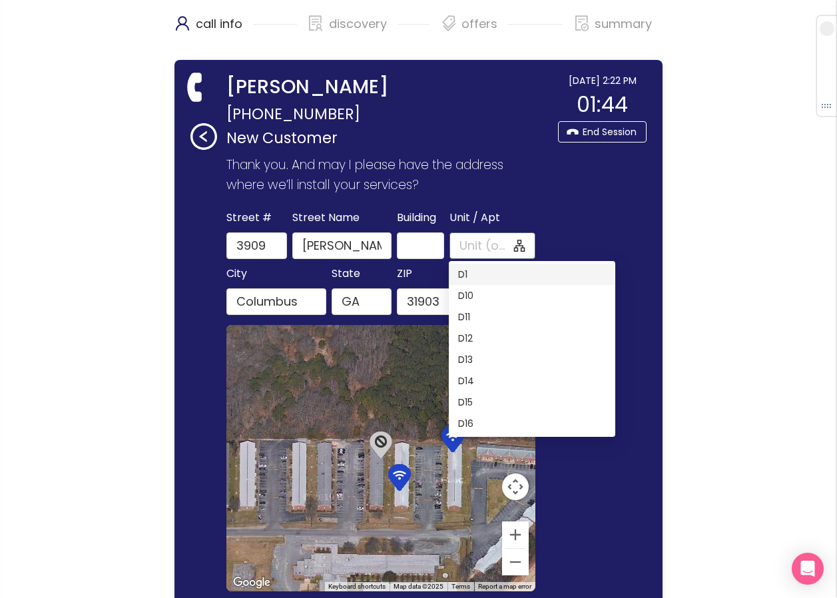
click at [485, 243] on input "Unit / Apt" at bounding box center [486, 245] width 52 height 19
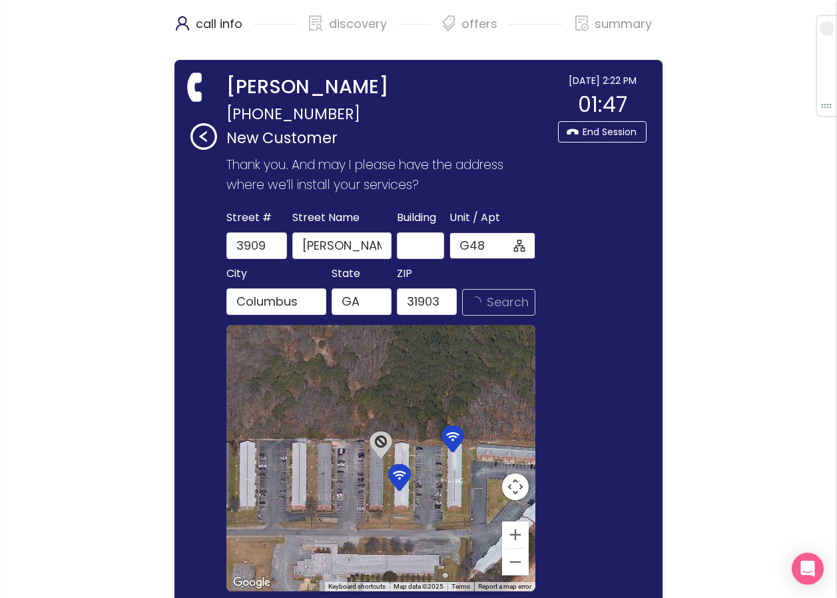
type input "G48"
click at [503, 306] on button "Search" at bounding box center [498, 302] width 73 height 27
drag, startPoint x: 489, startPoint y: 240, endPoint x: 424, endPoint y: 234, distance: 65.6
click at [424, 234] on div "[GEOGRAPHIC_DATA] Name [PERSON_NAME][GEOGRAPHIC_DATA] Unit / Apt G48 G48" at bounding box center [381, 234] width 314 height 51
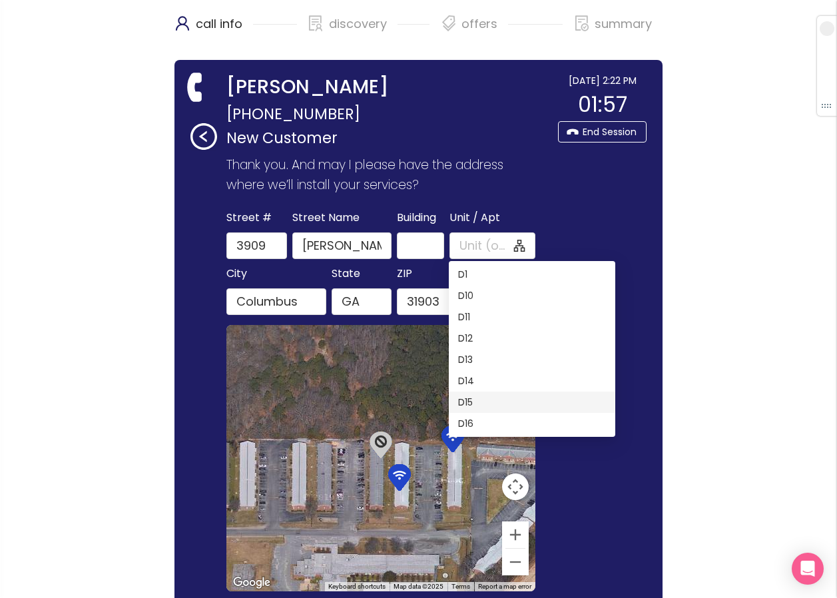
click at [468, 408] on div "D15" at bounding box center [532, 402] width 148 height 15
type input "D15"
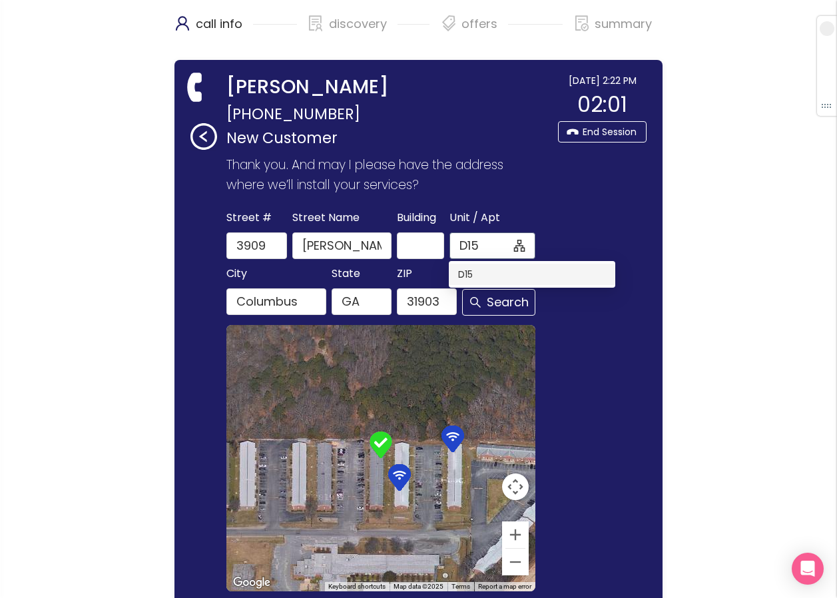
drag, startPoint x: 493, startPoint y: 250, endPoint x: 450, endPoint y: 247, distance: 42.8
click at [450, 247] on span "D15" at bounding box center [493, 245] width 87 height 27
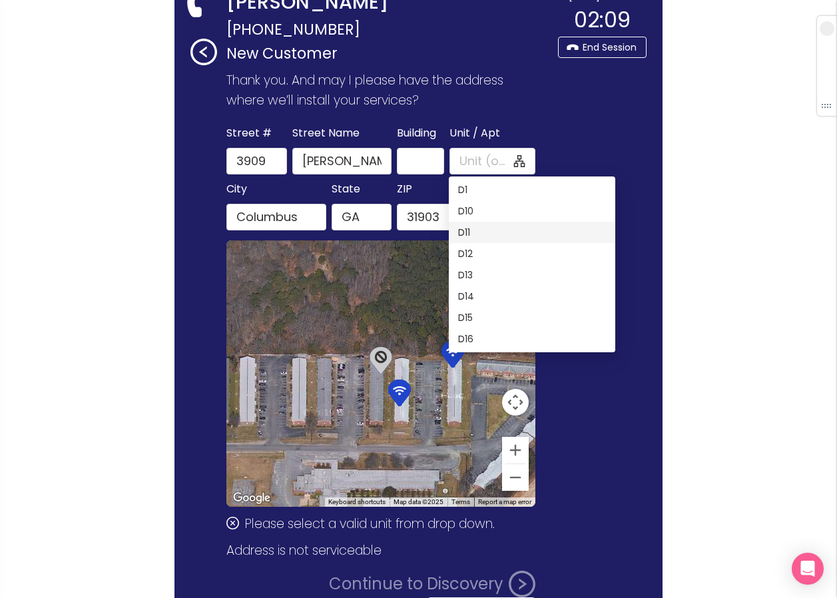
scroll to position [67, 0]
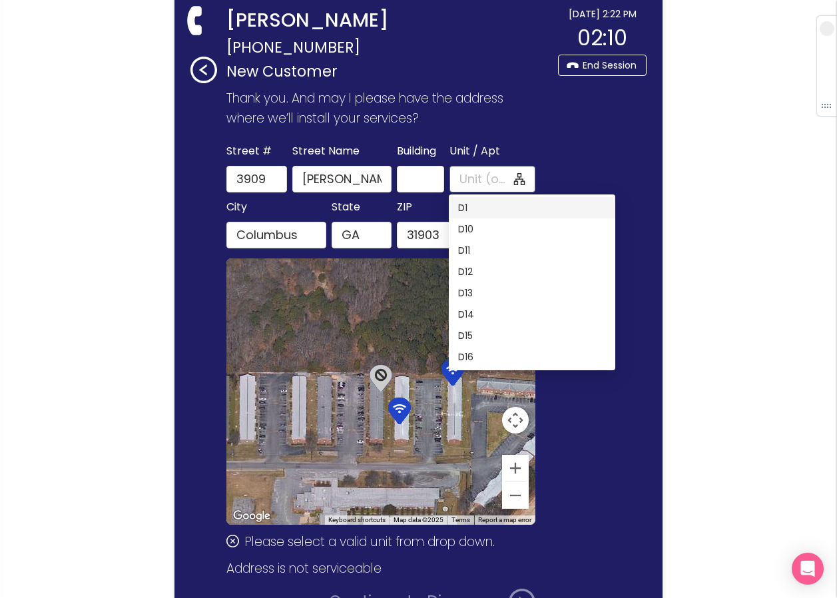
click at [464, 173] on input "Unit / Apt" at bounding box center [486, 179] width 52 height 19
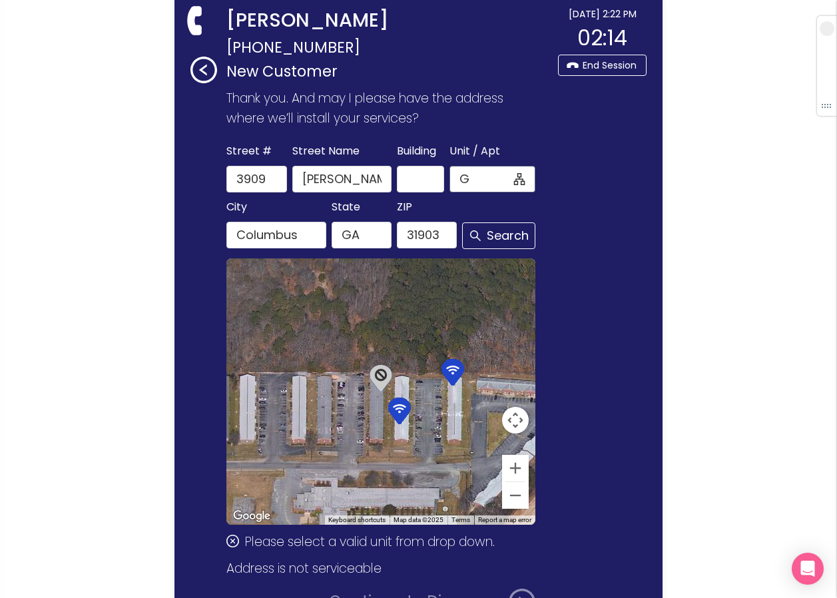
click at [482, 179] on input "G" at bounding box center [486, 179] width 52 height 19
click at [482, 178] on input "G4" at bounding box center [486, 179] width 52 height 19
type input "G48"
click at [495, 228] on button "Search" at bounding box center [498, 235] width 73 height 27
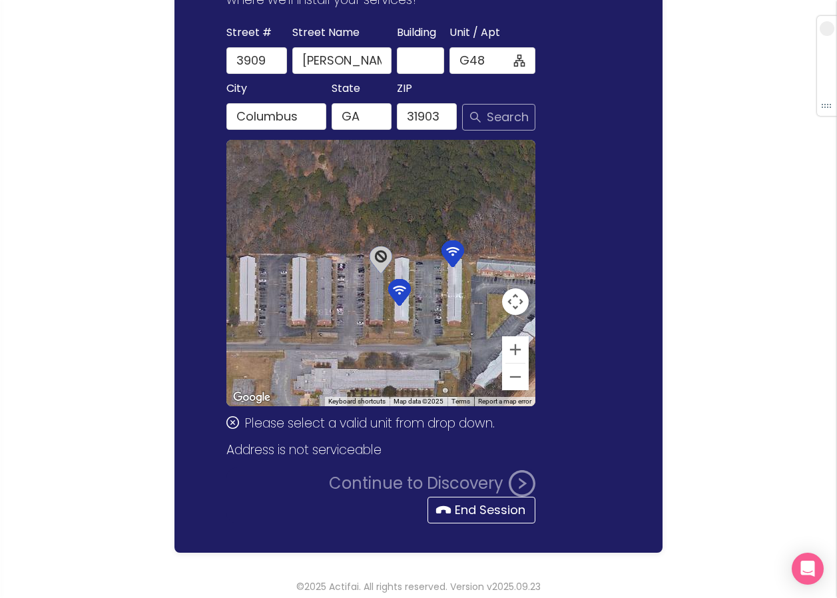
scroll to position [193, 0]
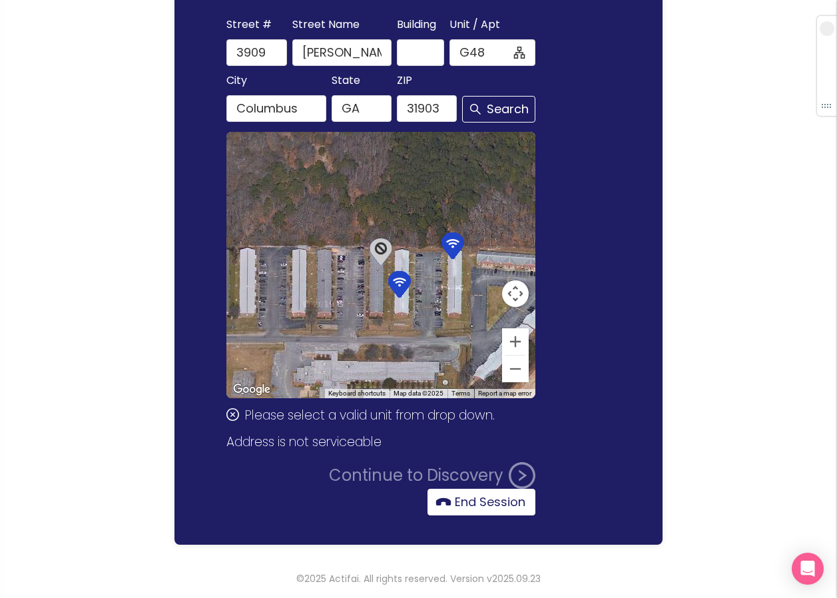
click at [485, 500] on button "End Session" at bounding box center [482, 502] width 108 height 27
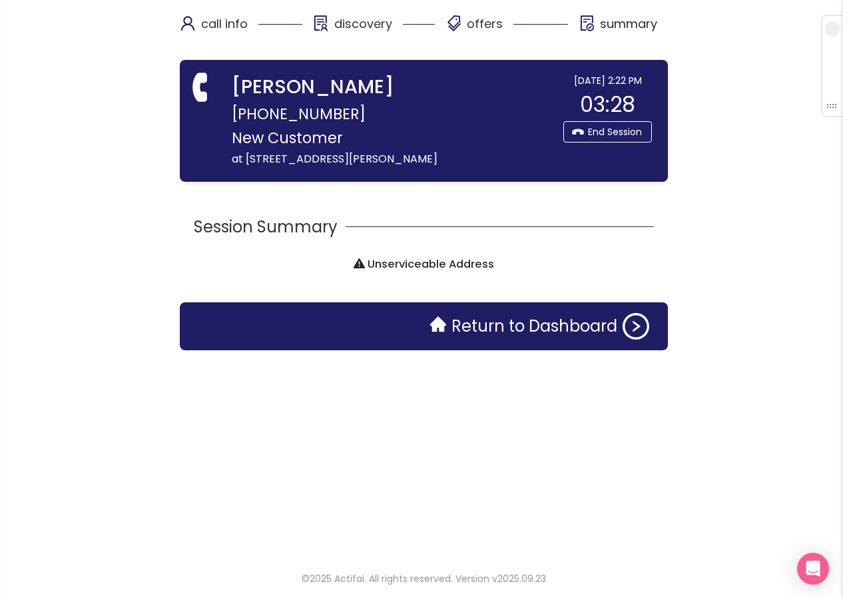
scroll to position [0, 0]
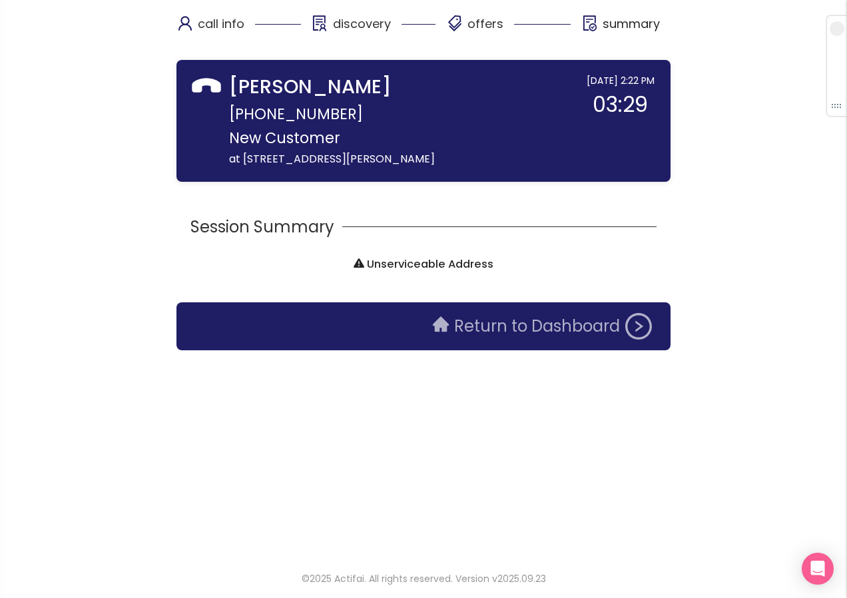
click at [496, 335] on button "Return to Dashboard" at bounding box center [542, 326] width 235 height 27
